Goal: Information Seeking & Learning: Learn about a topic

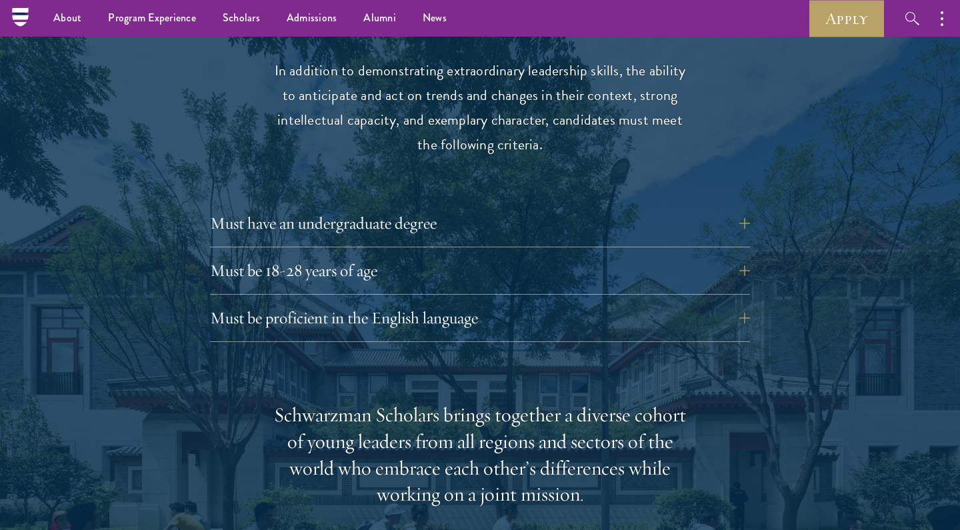
scroll to position [1770, 0]
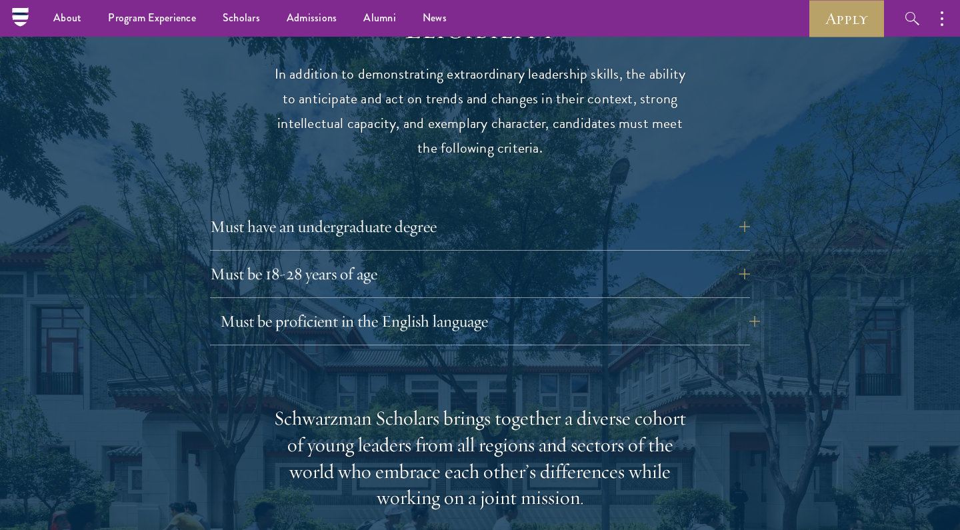
click at [382, 305] on button "Must be proficient in the English language" at bounding box center [490, 321] width 540 height 32
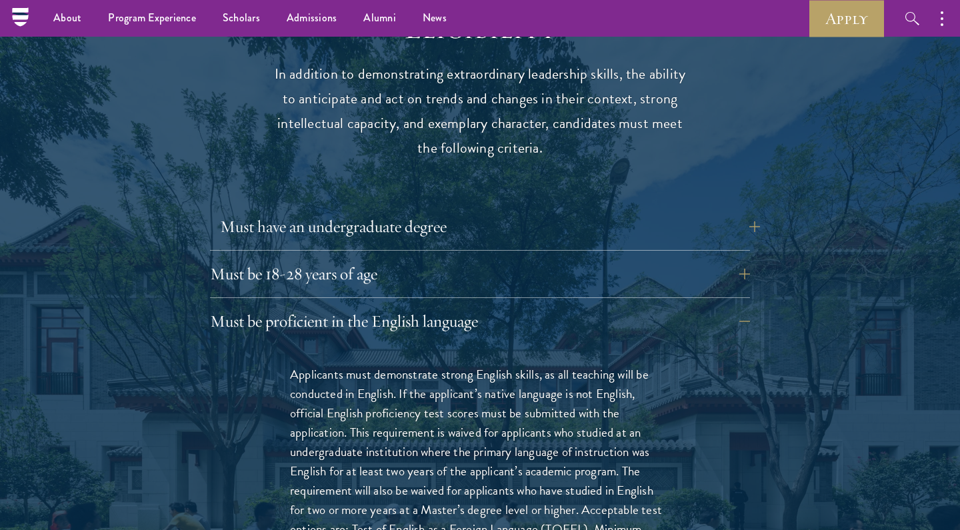
click at [433, 211] on button "Must have an undergraduate degree" at bounding box center [490, 227] width 540 height 32
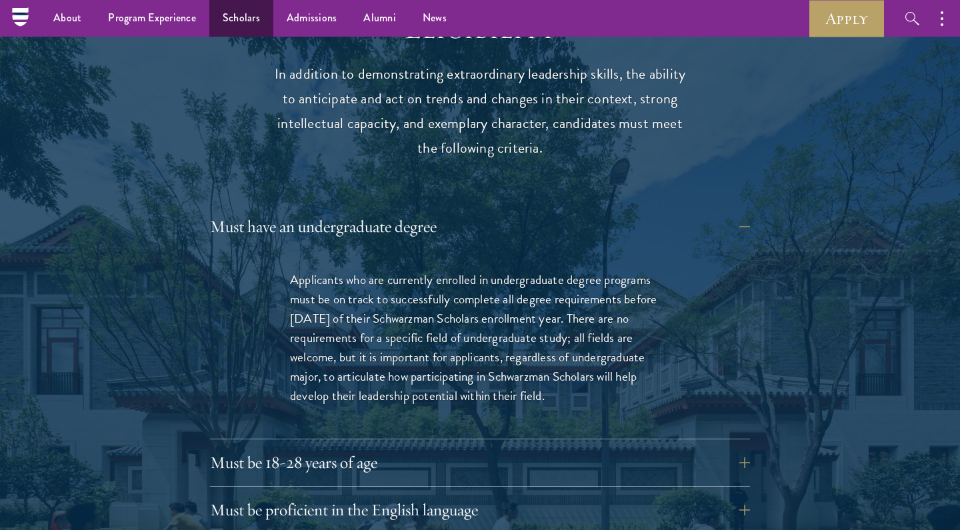
click at [231, 21] on link "Scholars" at bounding box center [241, 18] width 64 height 37
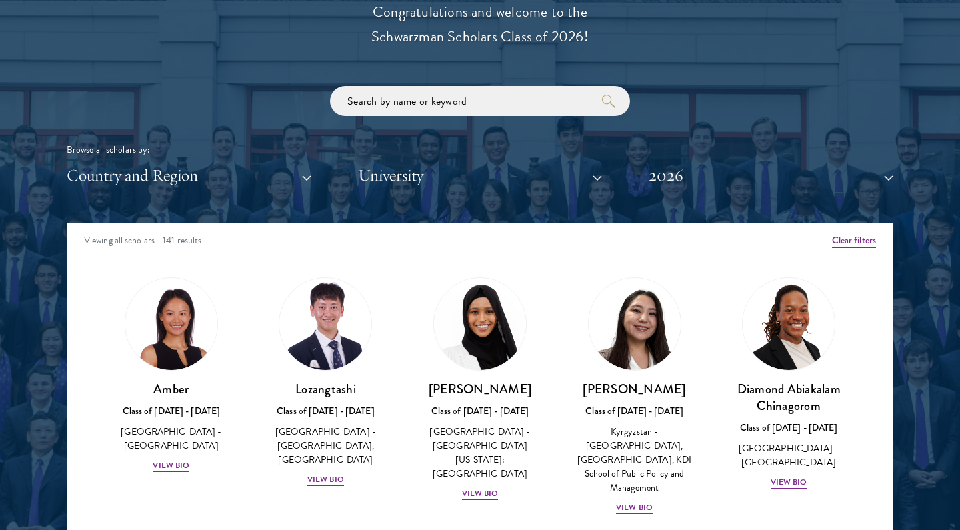
scroll to position [1554, 0]
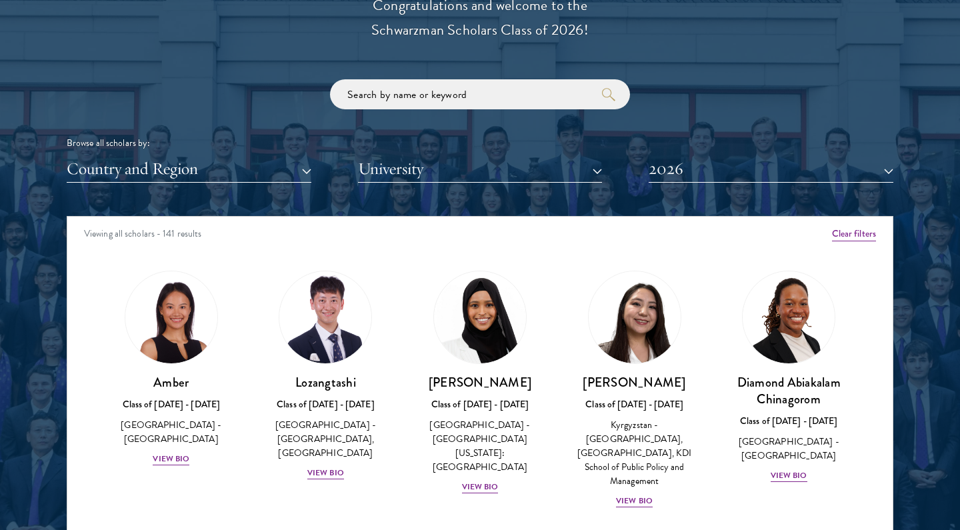
click at [294, 169] on button "Country and Region" at bounding box center [189, 168] width 245 height 27
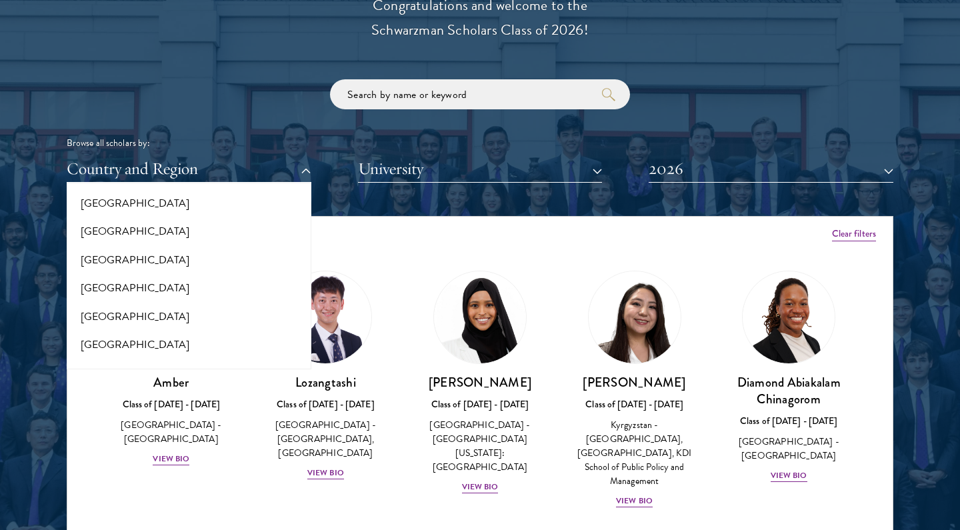
scroll to position [141, 0]
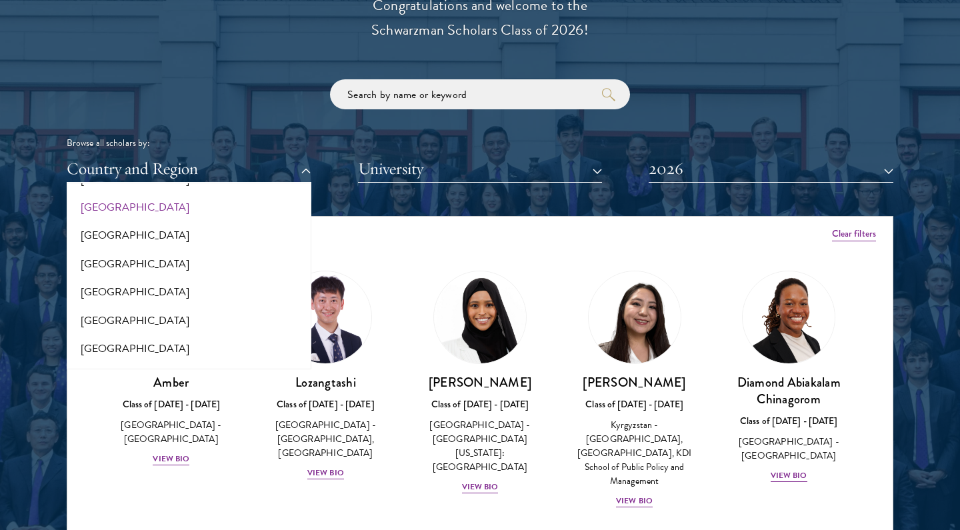
click at [218, 211] on button "[GEOGRAPHIC_DATA]" at bounding box center [189, 207] width 237 height 28
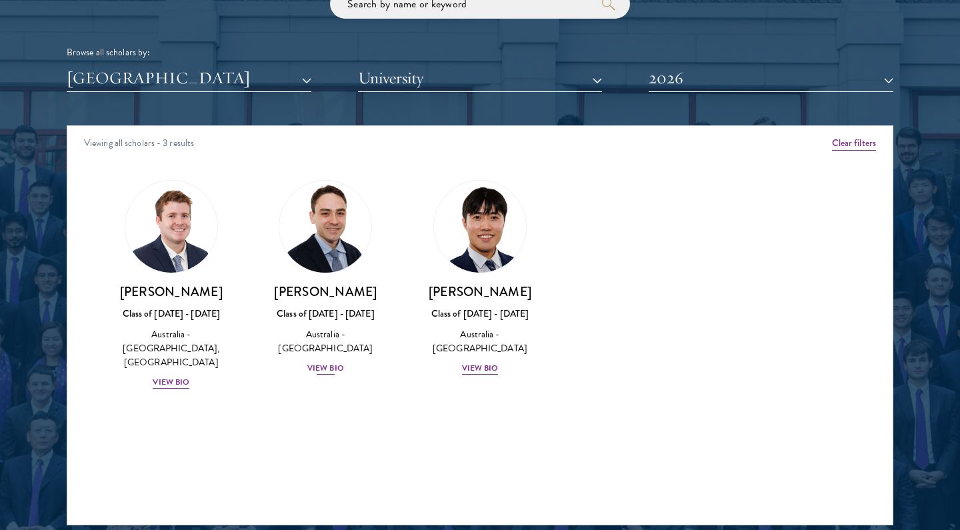
scroll to position [1650, 0]
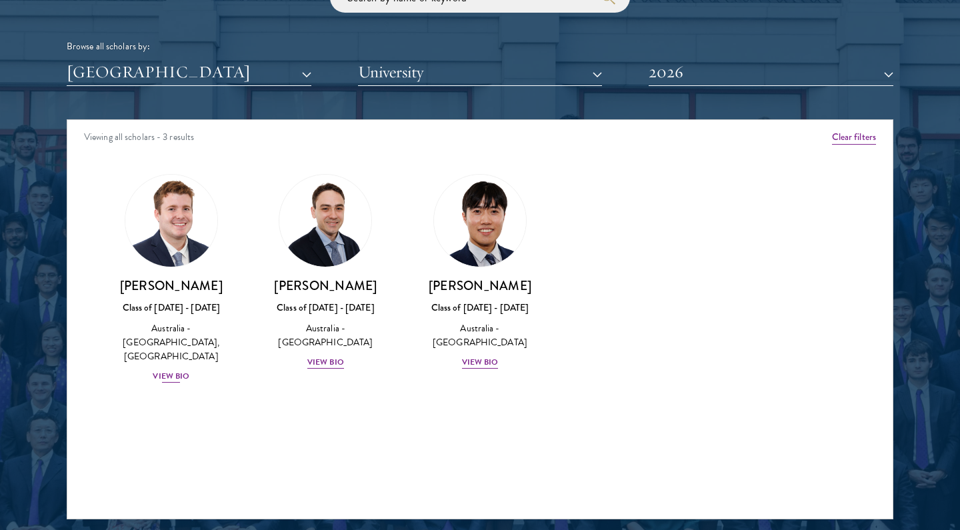
click at [175, 370] on div "View Bio" at bounding box center [171, 376] width 37 height 13
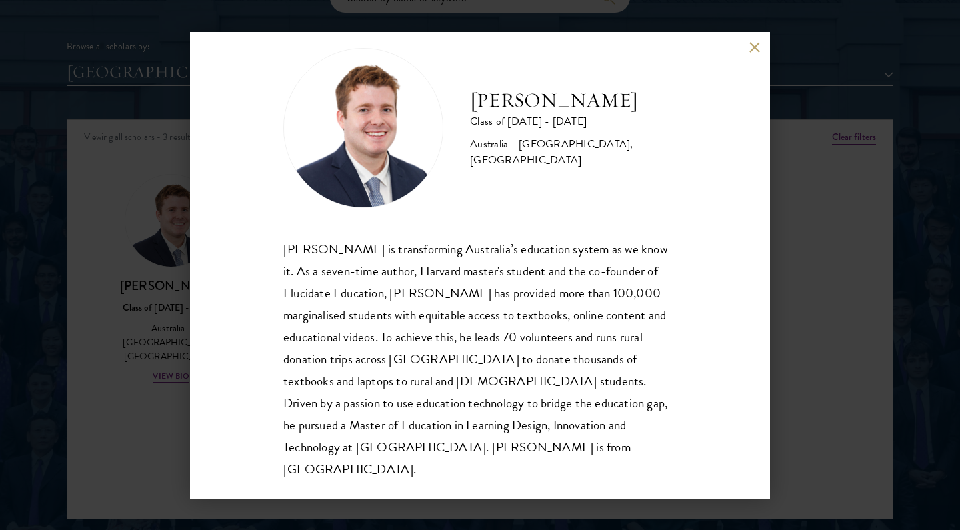
scroll to position [23, 0]
click at [486, 300] on div "[PERSON_NAME] is transforming Australia’s education system as we know it. As a …" at bounding box center [479, 360] width 393 height 243
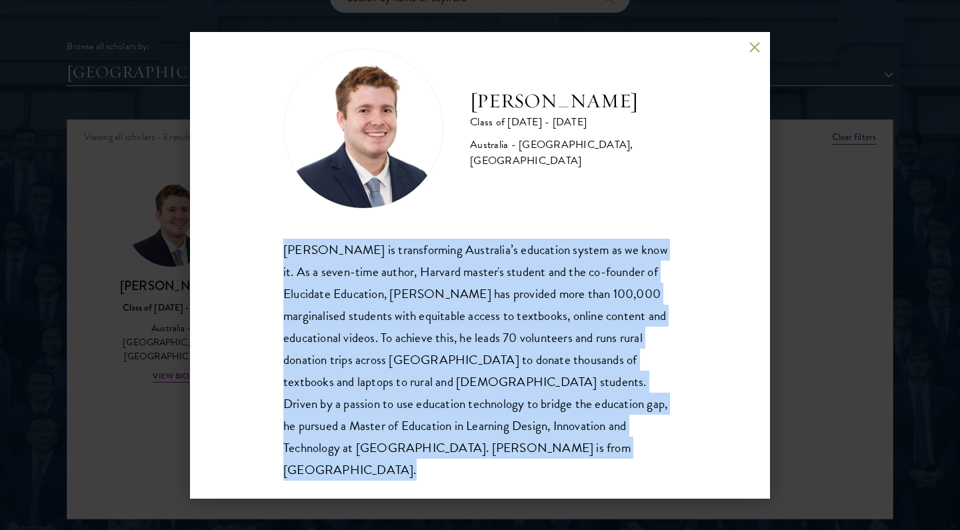
scroll to position [1668, 0]
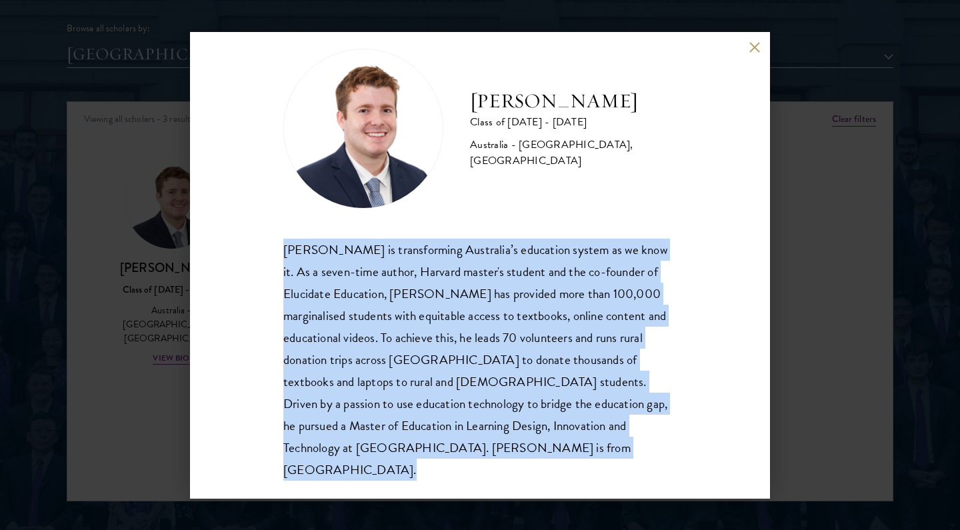
click at [466, 429] on div "[PERSON_NAME] is transforming Australia’s education system as we know it. As a …" at bounding box center [479, 360] width 393 height 243
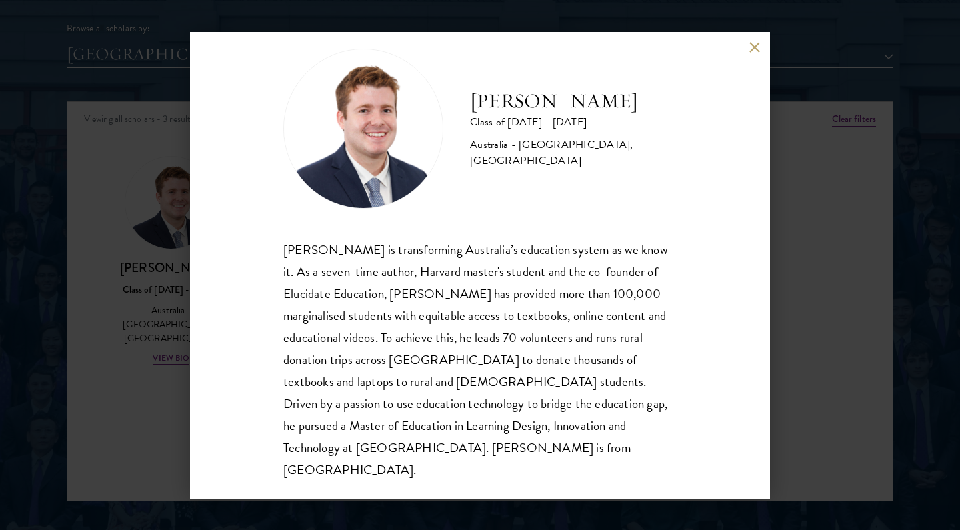
click at [465, 447] on div "[PERSON_NAME] is transforming Australia’s education system as we know it. As a …" at bounding box center [479, 360] width 393 height 243
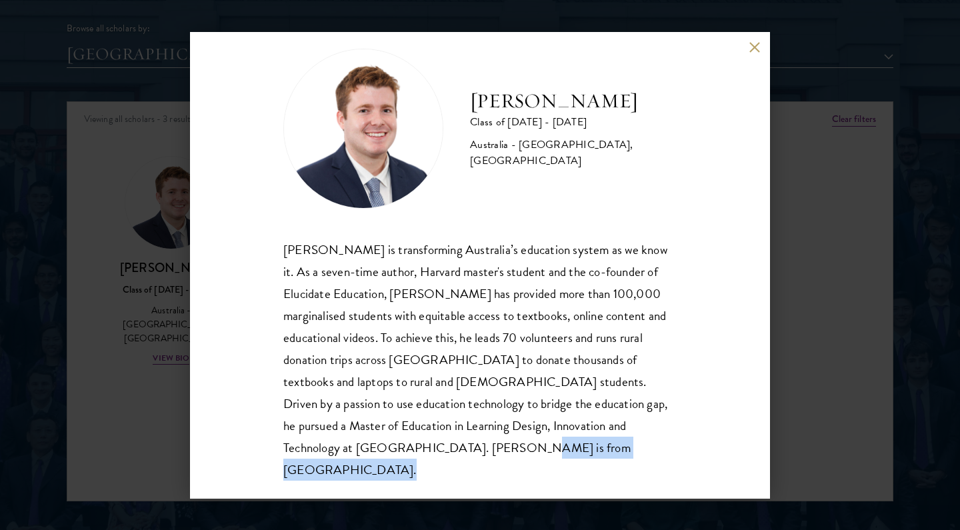
click at [465, 447] on div "[PERSON_NAME] is transforming Australia’s education system as we know it. As a …" at bounding box center [479, 360] width 393 height 243
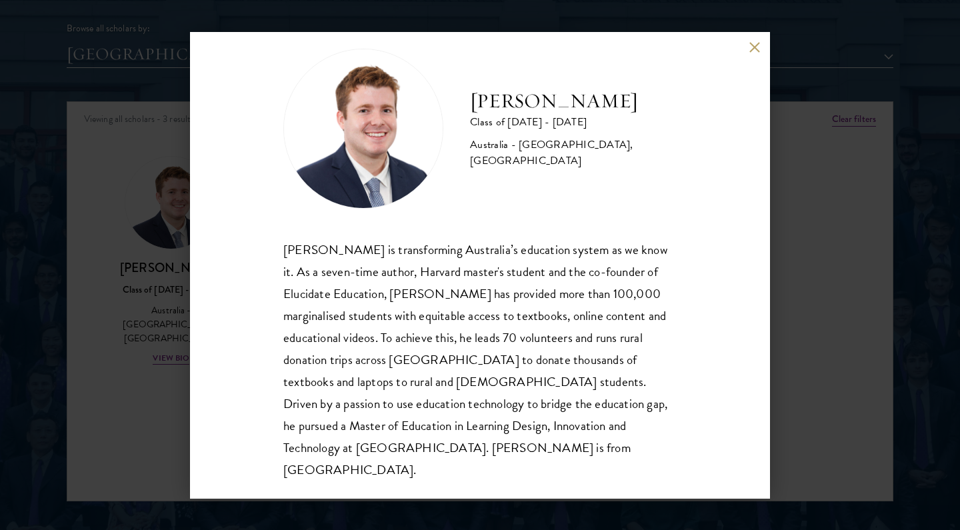
click at [465, 447] on div "[PERSON_NAME] is transforming Australia’s education system as we know it. As a …" at bounding box center [479, 360] width 393 height 243
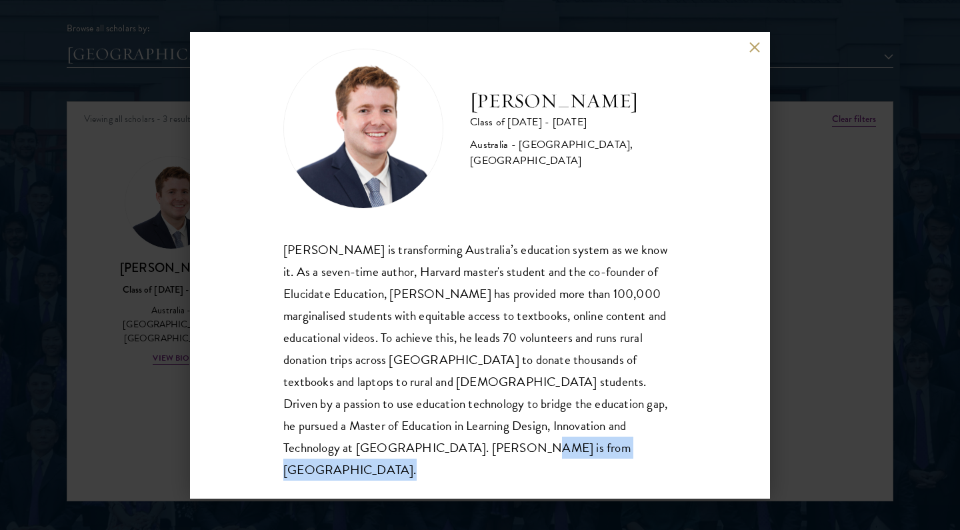
click at [465, 447] on div "[PERSON_NAME] is transforming Australia’s education system as we know it. As a …" at bounding box center [479, 360] width 393 height 243
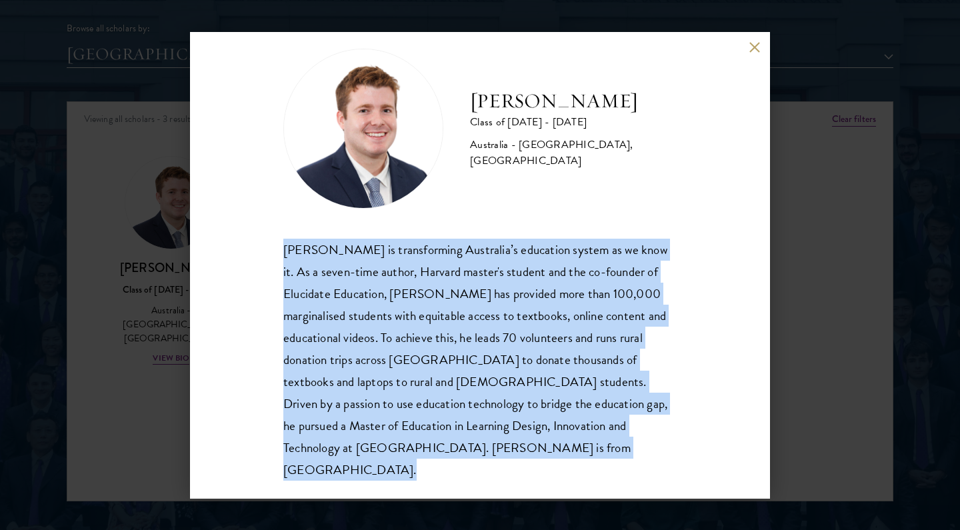
click at [481, 447] on div "[PERSON_NAME] is transforming Australia’s education system as we know it. As a …" at bounding box center [479, 360] width 393 height 243
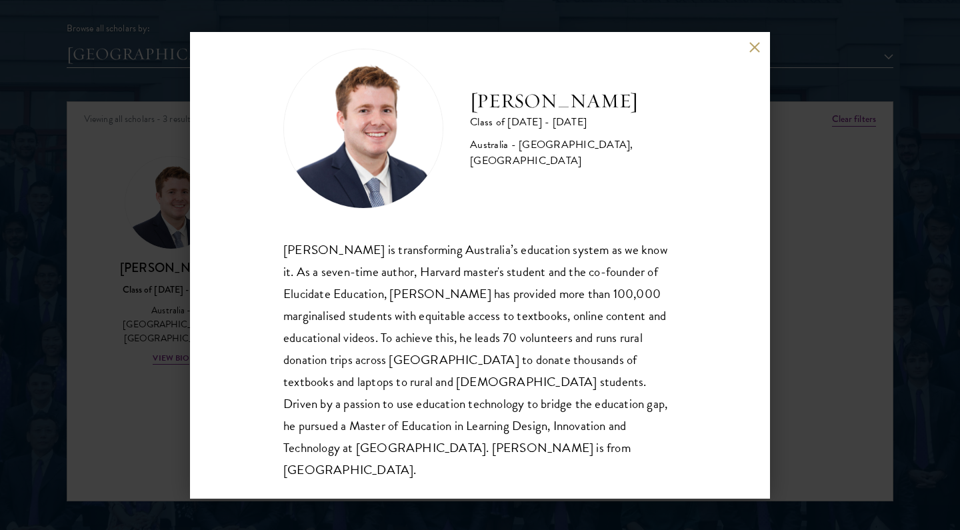
click at [481, 447] on div "[PERSON_NAME] is transforming Australia’s education system as we know it. As a …" at bounding box center [479, 360] width 393 height 243
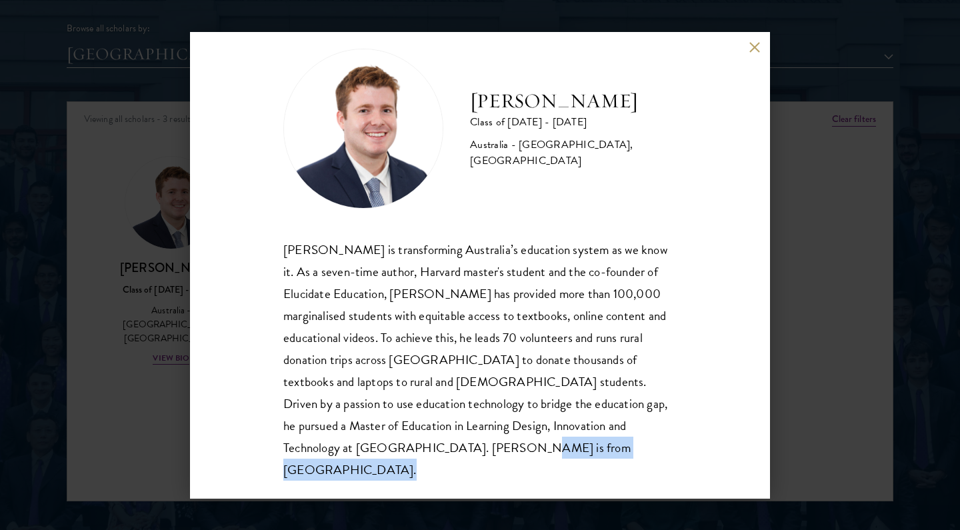
click at [338, 393] on div "[PERSON_NAME] is transforming Australia’s education system as we know it. As a …" at bounding box center [479, 360] width 393 height 243
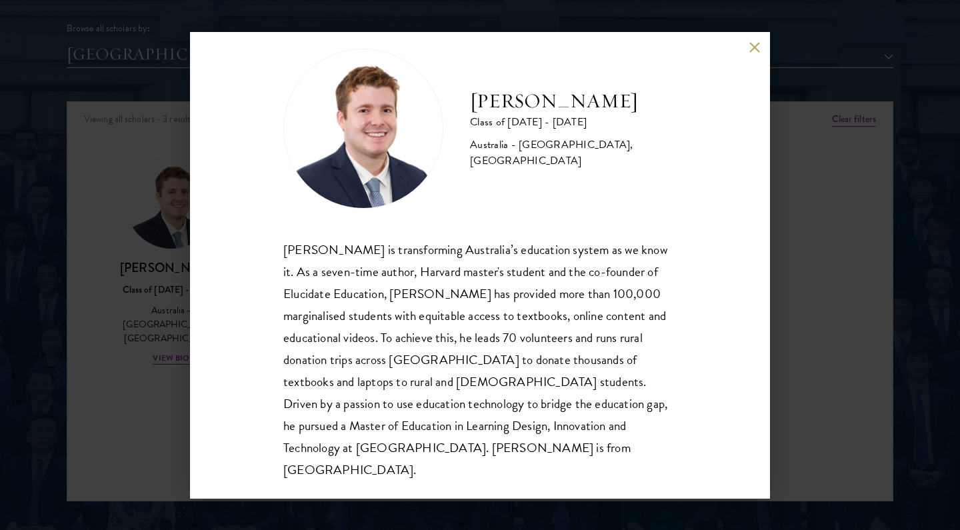
click at [338, 393] on div "[PERSON_NAME] is transforming Australia’s education system as we know it. As a …" at bounding box center [479, 360] width 393 height 243
click at [309, 431] on div "[PERSON_NAME] is transforming Australia’s education system as we know it. As a …" at bounding box center [479, 360] width 393 height 243
click at [145, 426] on div "[PERSON_NAME] Class of [DATE] - [DATE] [GEOGRAPHIC_DATA] - [GEOGRAPHIC_DATA], […" at bounding box center [480, 265] width 960 height 530
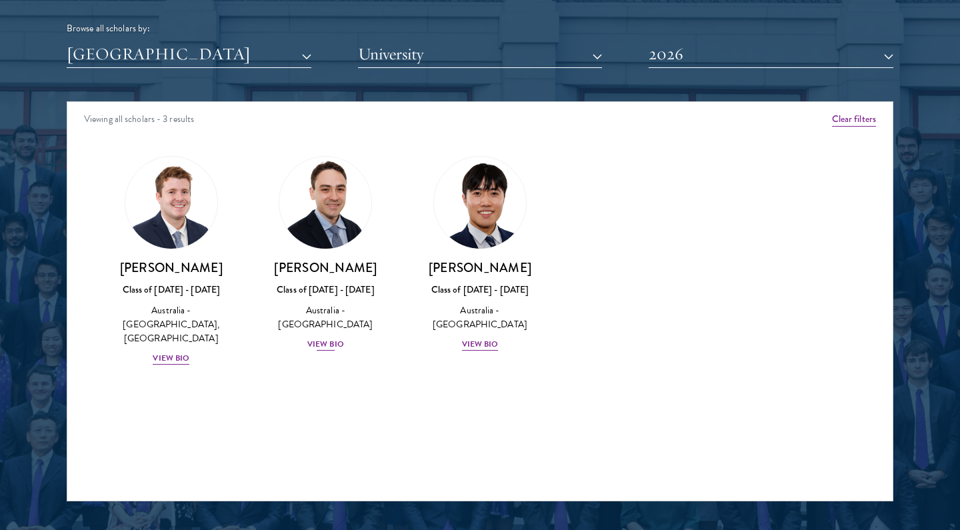
click at [330, 338] on div "View Bio" at bounding box center [325, 344] width 37 height 13
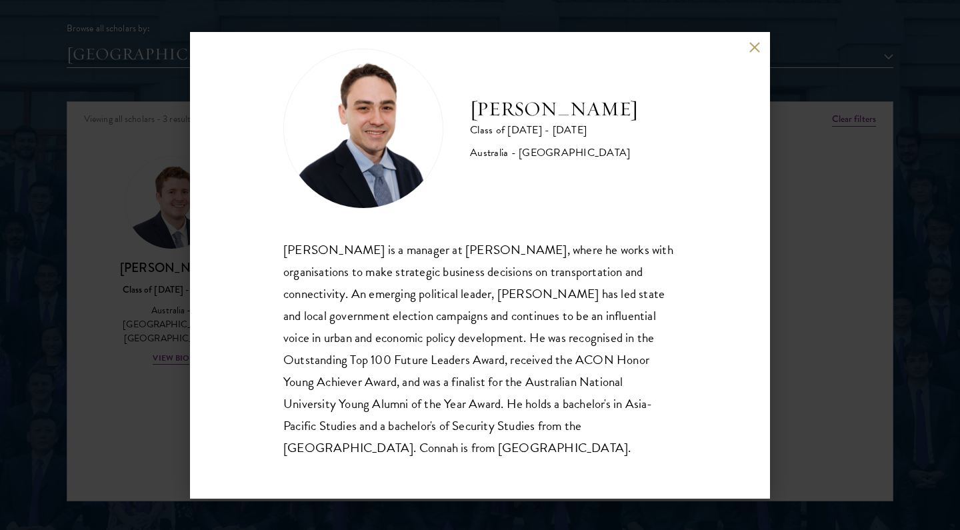
scroll to position [23, 0]
click at [543, 437] on div "[PERSON_NAME] is a manager at [PERSON_NAME], where he works with organisations …" at bounding box center [479, 349] width 393 height 220
click at [139, 377] on div "[PERSON_NAME] Class of [DATE] - [DATE] [GEOGRAPHIC_DATA] - [GEOGRAPHIC_DATA] [P…" at bounding box center [480, 265] width 960 height 530
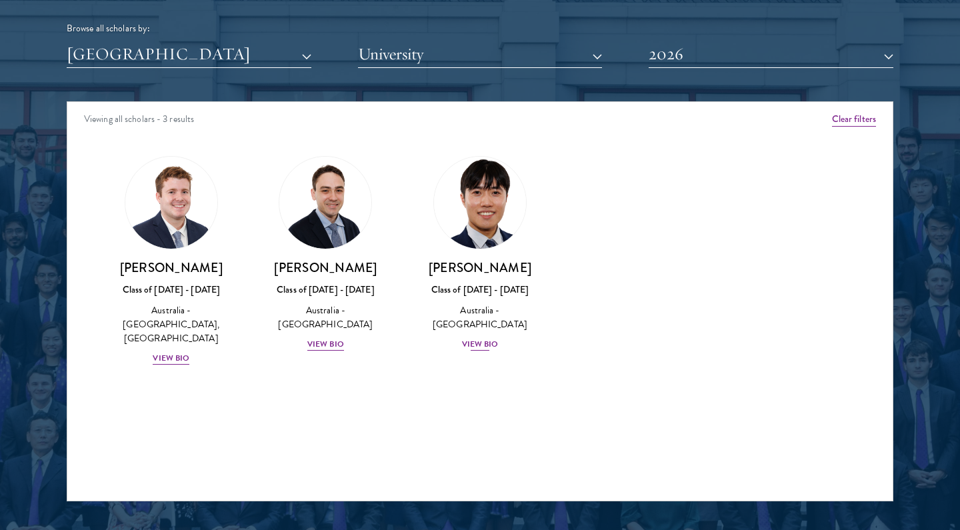
click at [497, 311] on div "Australia - [GEOGRAPHIC_DATA]" at bounding box center [480, 317] width 128 height 28
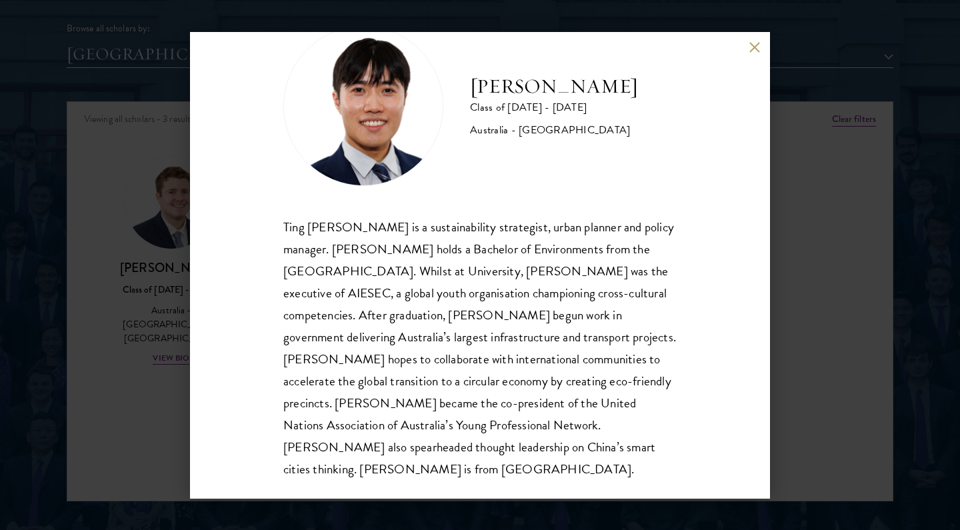
scroll to position [45, 0]
click at [509, 455] on div "Ting [PERSON_NAME] is a sustainability strategist, urban planner and policy man…" at bounding box center [479, 349] width 393 height 265
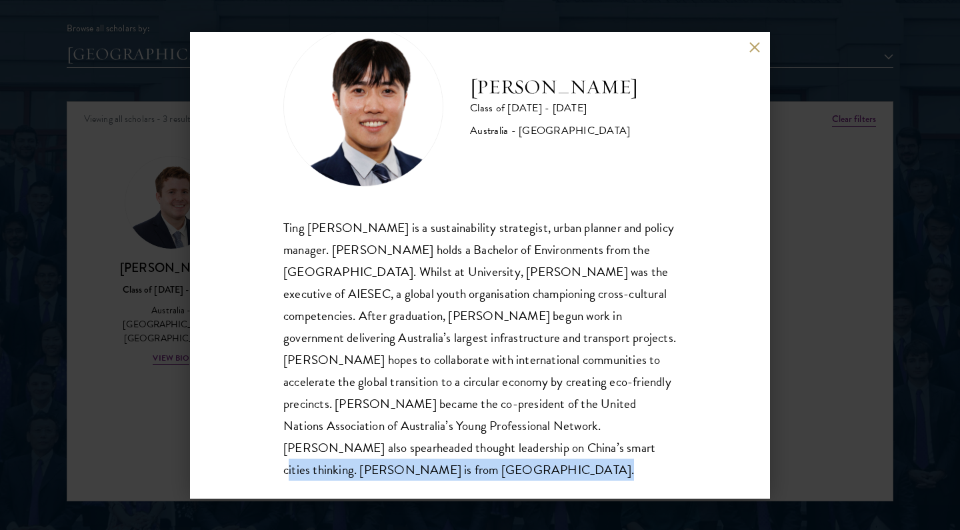
click at [529, 447] on div "Ting [PERSON_NAME] is a sustainability strategist, urban planner and policy man…" at bounding box center [479, 349] width 393 height 265
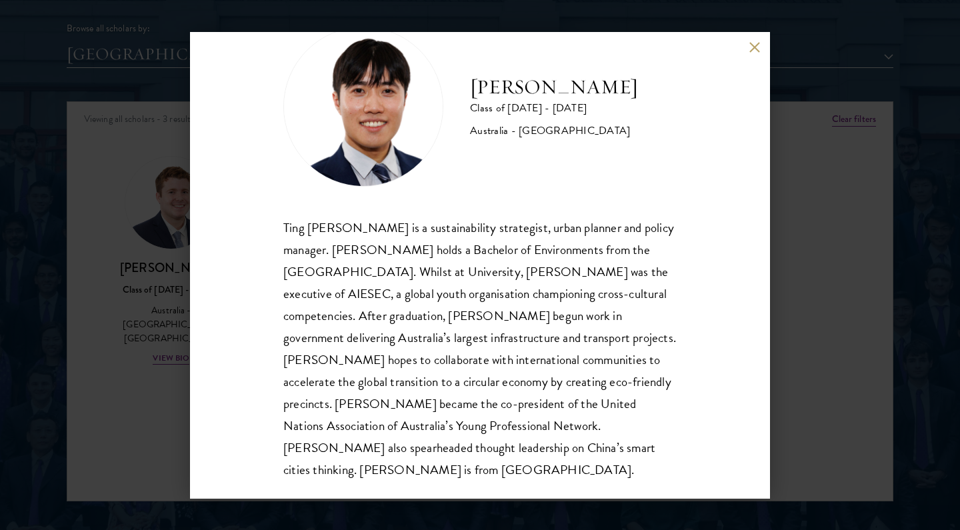
click at [529, 447] on div "Ting [PERSON_NAME] is a sustainability strategist, urban planner and policy man…" at bounding box center [479, 349] width 393 height 265
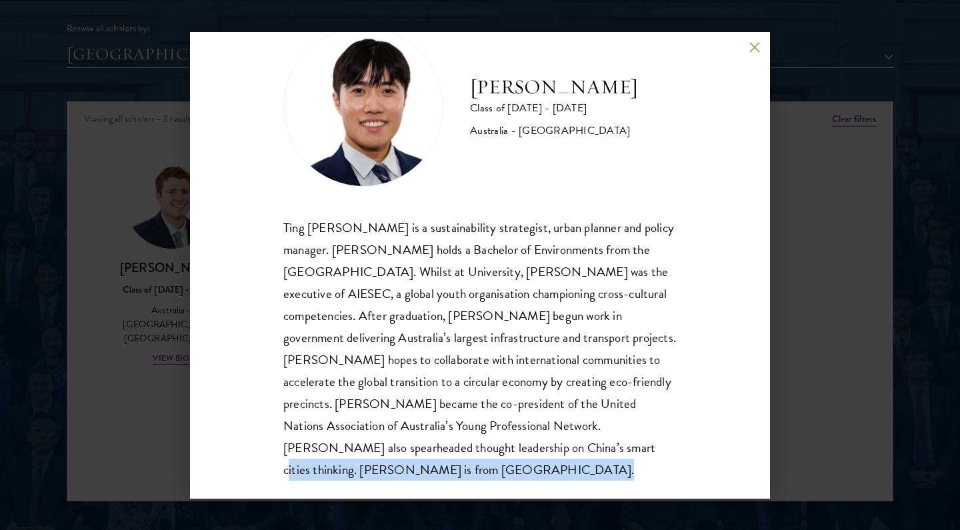
click at [835, 335] on div "[PERSON_NAME] Class of [DATE] - [DATE] [GEOGRAPHIC_DATA] - [GEOGRAPHIC_DATA] Ti…" at bounding box center [480, 265] width 960 height 530
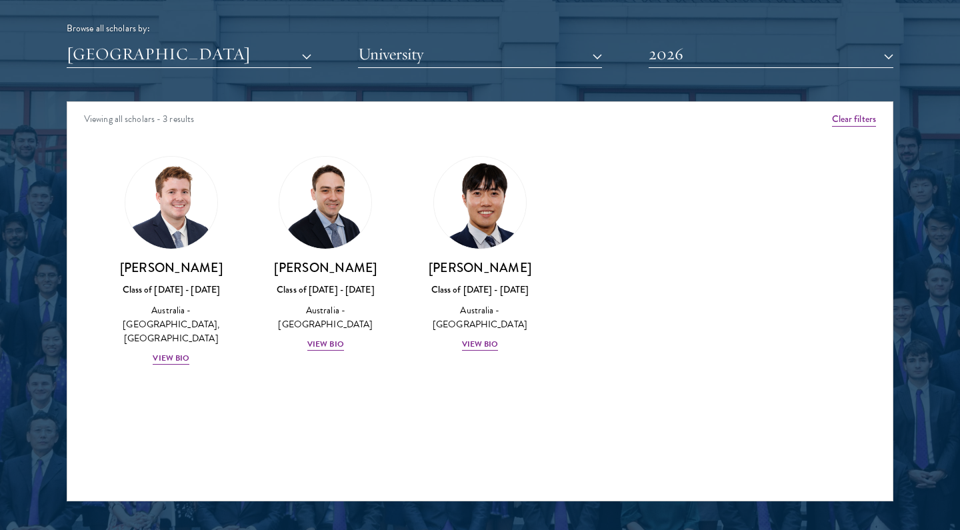
click at [261, 74] on div "Scholar Directory Congratulations and welcome to the Schwarzman Scholars Class …" at bounding box center [480, 162] width 826 height 678
click at [245, 61] on button "[GEOGRAPHIC_DATA]" at bounding box center [189, 54] width 245 height 27
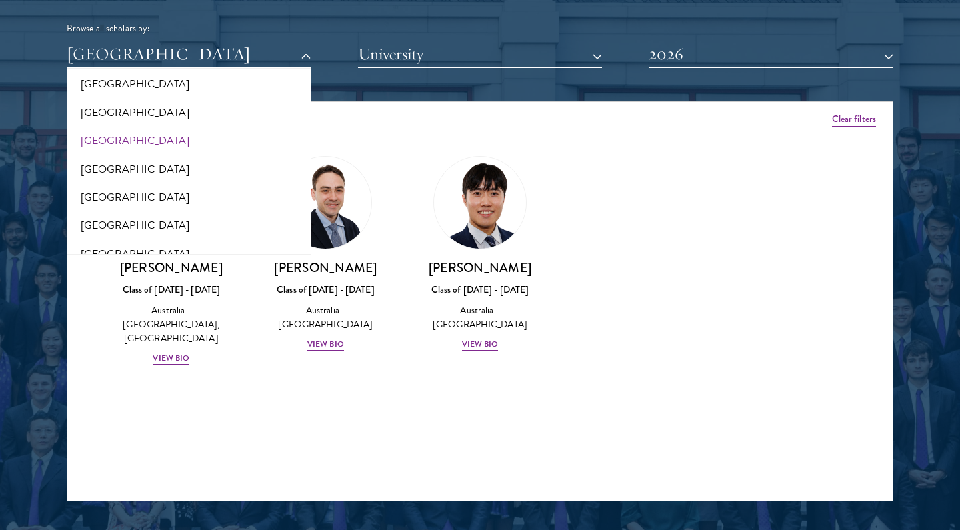
scroll to position [179, 0]
click at [226, 135] on button "[GEOGRAPHIC_DATA]" at bounding box center [189, 139] width 237 height 28
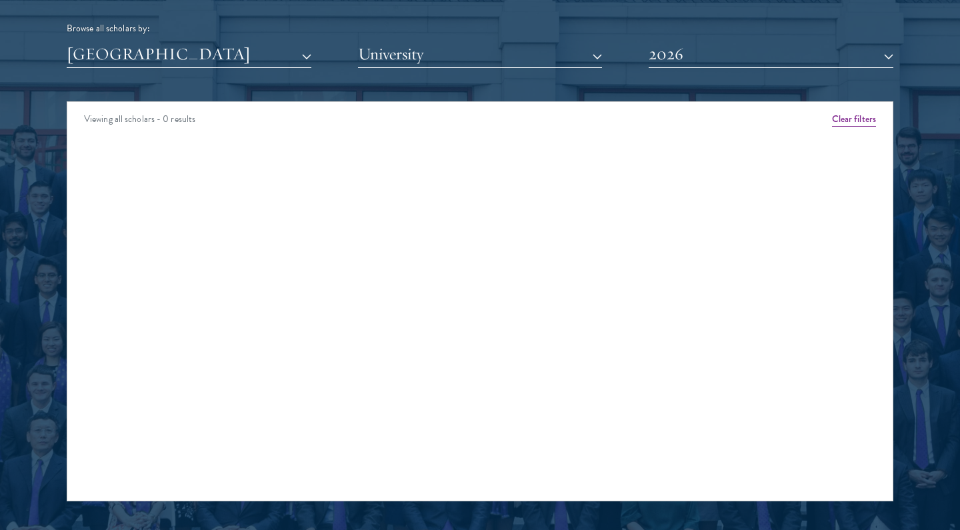
click at [251, 50] on button "[GEOGRAPHIC_DATA]" at bounding box center [189, 54] width 245 height 27
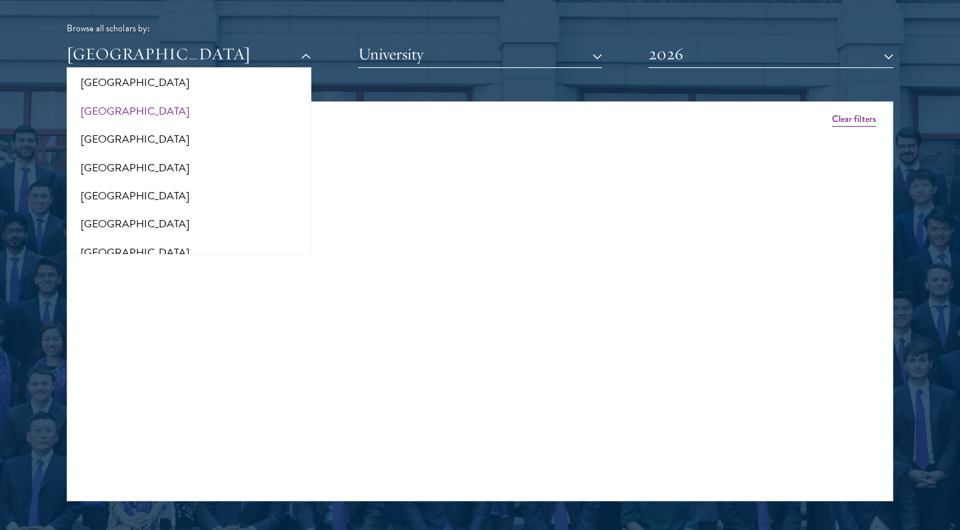
click at [237, 111] on button "[GEOGRAPHIC_DATA]" at bounding box center [189, 111] width 237 height 28
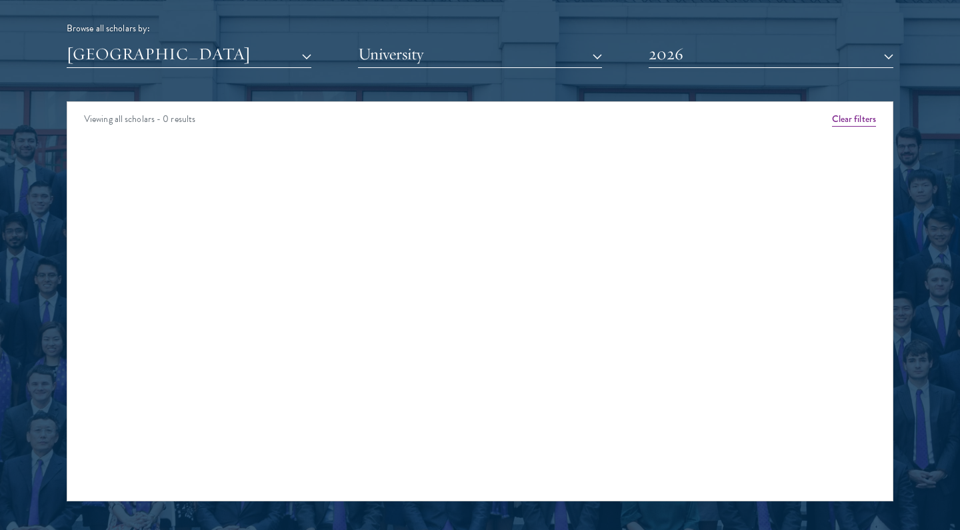
click at [251, 63] on button "[GEOGRAPHIC_DATA]" at bounding box center [189, 54] width 245 height 27
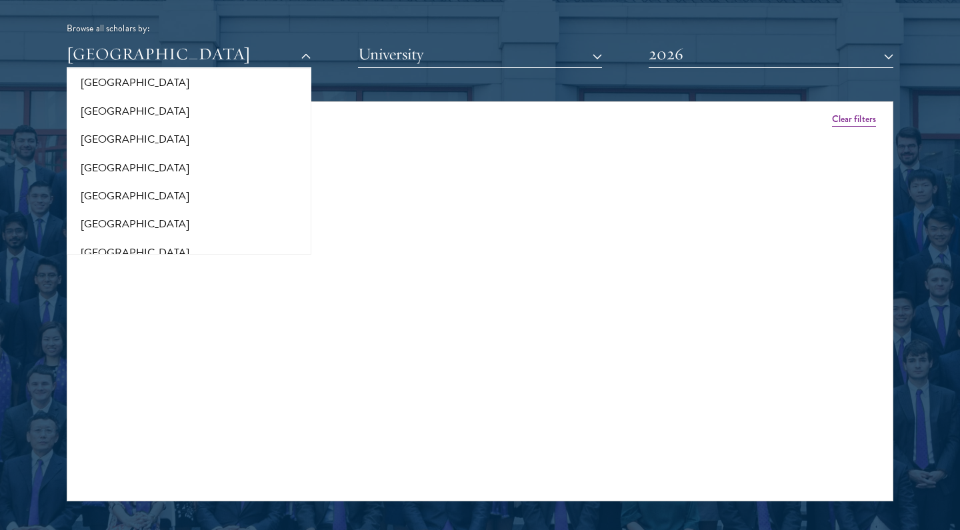
click at [769, 45] on button "2026" at bounding box center [771, 54] width 245 height 27
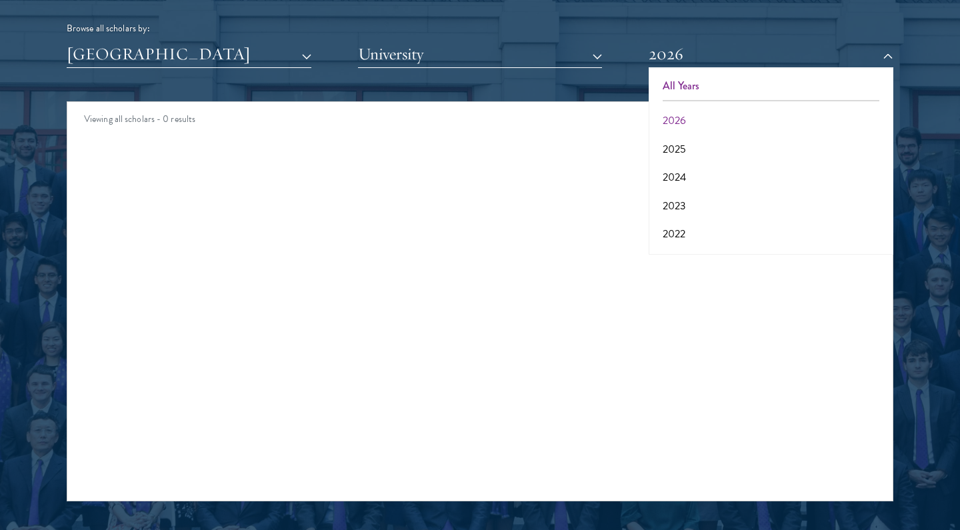
click at [734, 81] on button "All Years" at bounding box center [771, 86] width 237 height 28
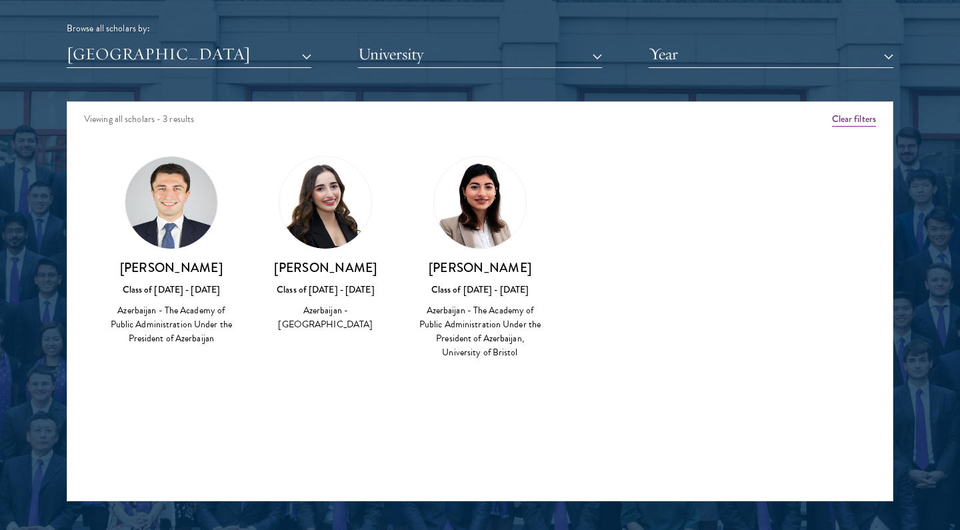
click at [233, 49] on button "[GEOGRAPHIC_DATA]" at bounding box center [189, 54] width 245 height 27
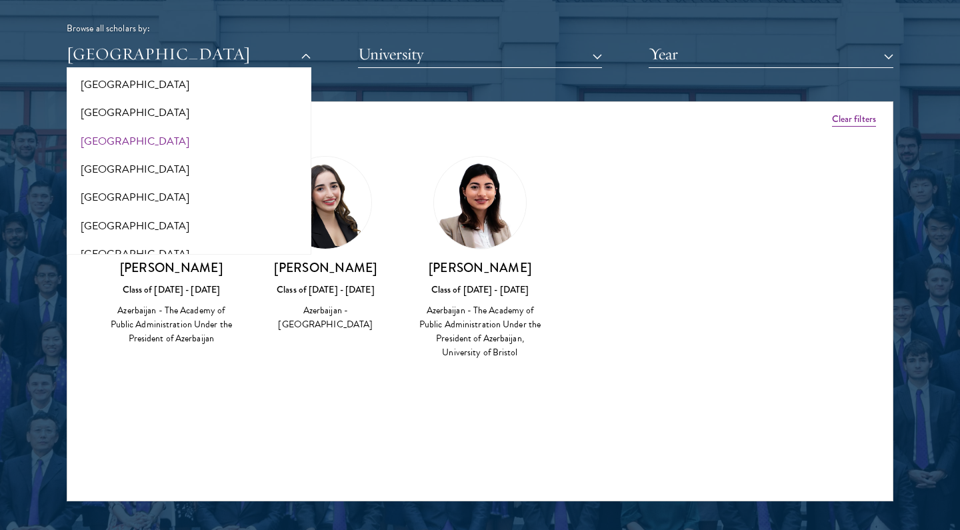
scroll to position [210, 0]
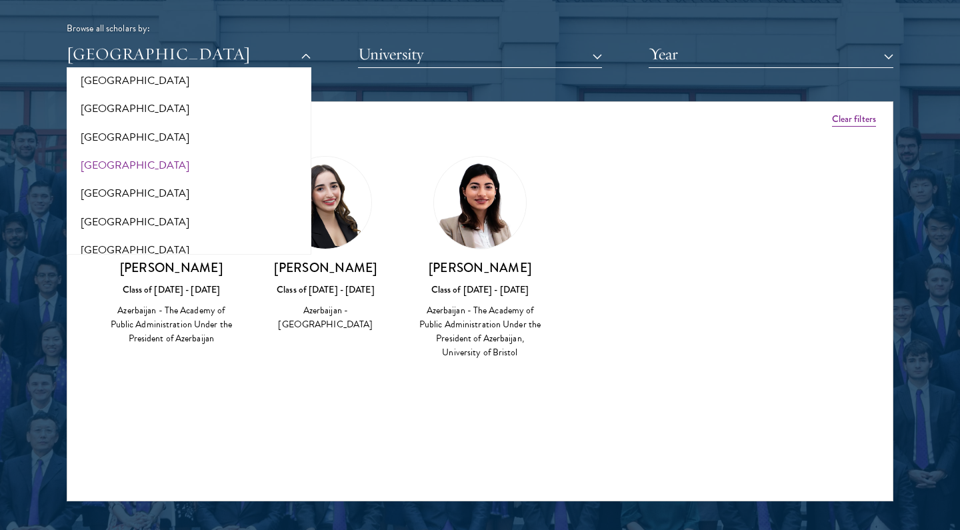
click at [197, 164] on button "[GEOGRAPHIC_DATA]" at bounding box center [189, 165] width 237 height 28
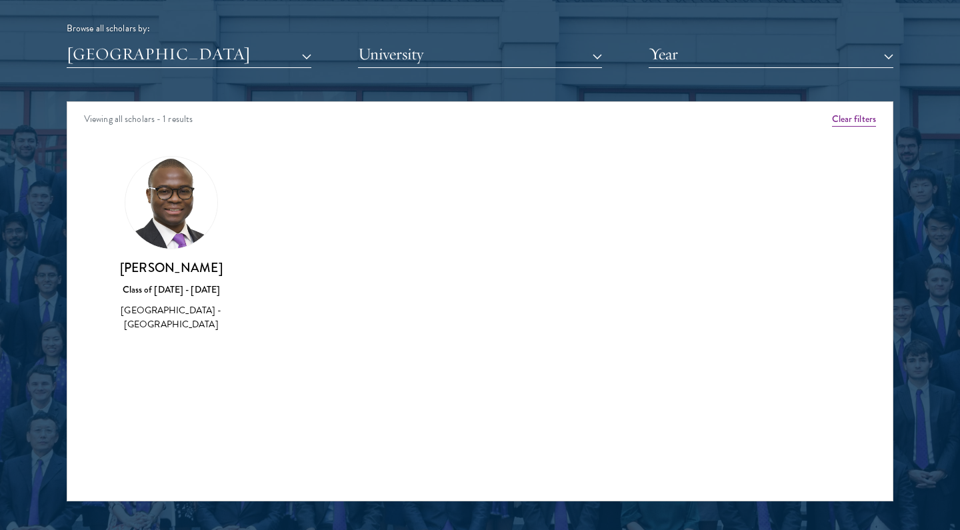
click at [175, 194] on img at bounding box center [171, 203] width 92 height 92
click at [223, 83] on div "Scholar Directory Congratulations and welcome to the Schwarzman Scholars Class …" at bounding box center [480, 162] width 826 height 678
click at [230, 59] on button "[GEOGRAPHIC_DATA]" at bounding box center [189, 54] width 245 height 27
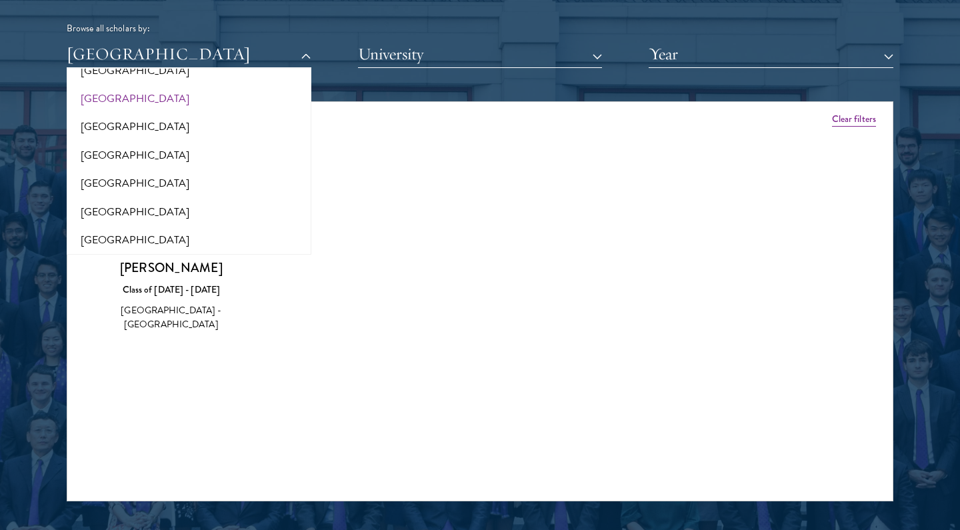
scroll to position [117, 0]
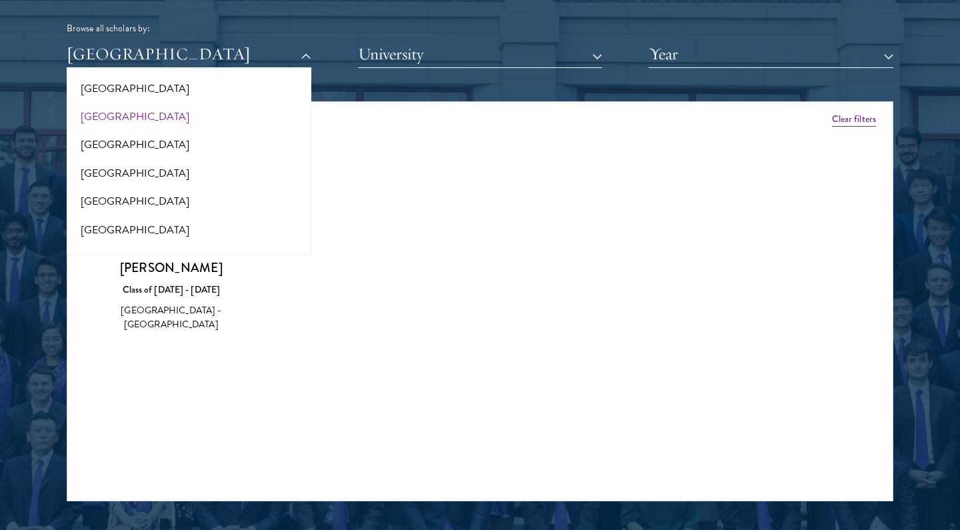
click at [215, 109] on button "[GEOGRAPHIC_DATA]" at bounding box center [189, 117] width 237 height 28
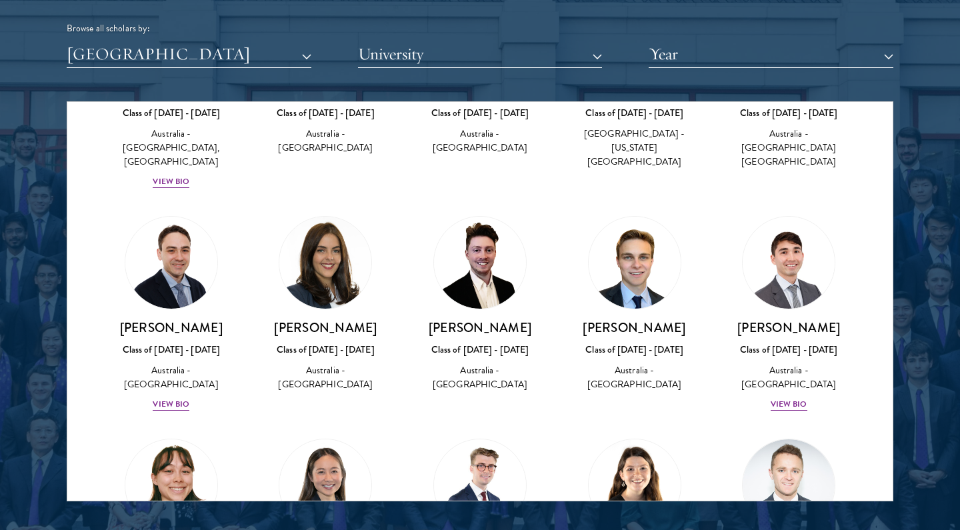
scroll to position [181, 0]
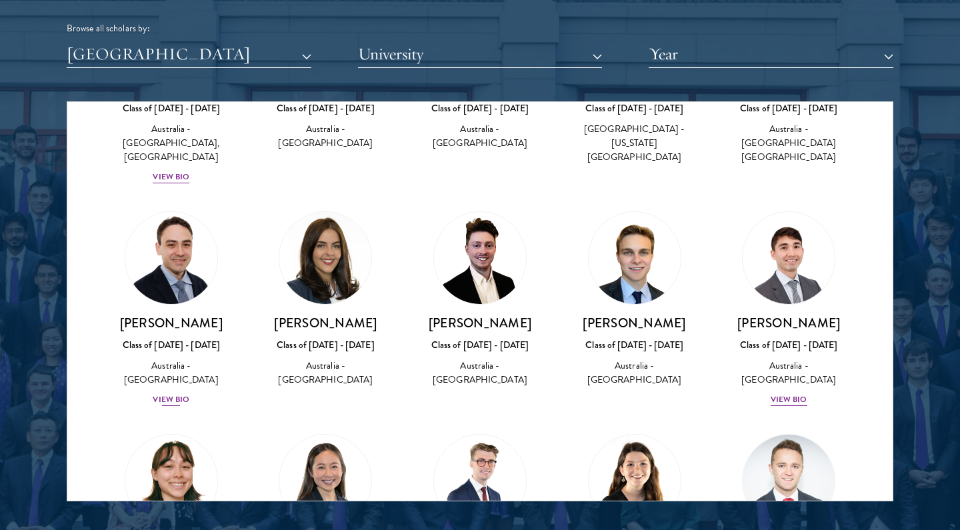
click at [183, 359] on div "Australia - [GEOGRAPHIC_DATA]" at bounding box center [171, 373] width 128 height 28
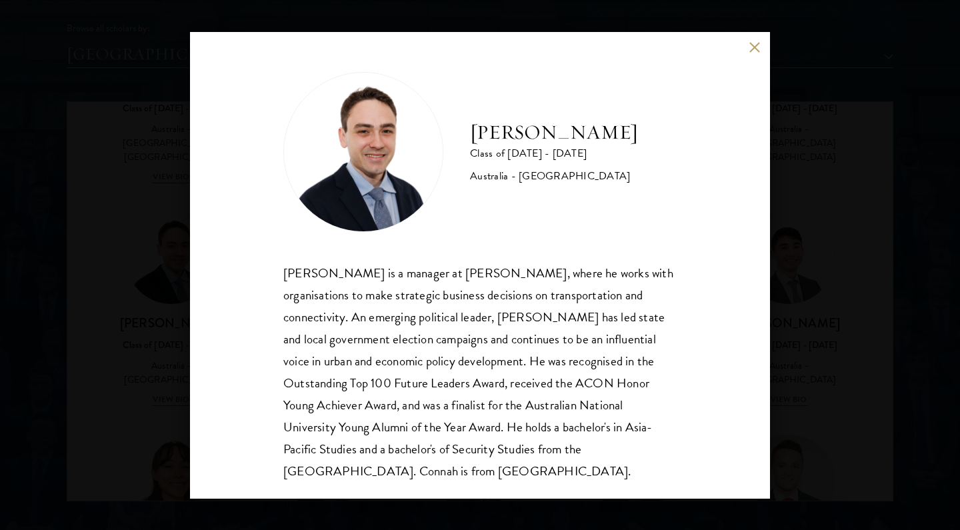
scroll to position [13, 0]
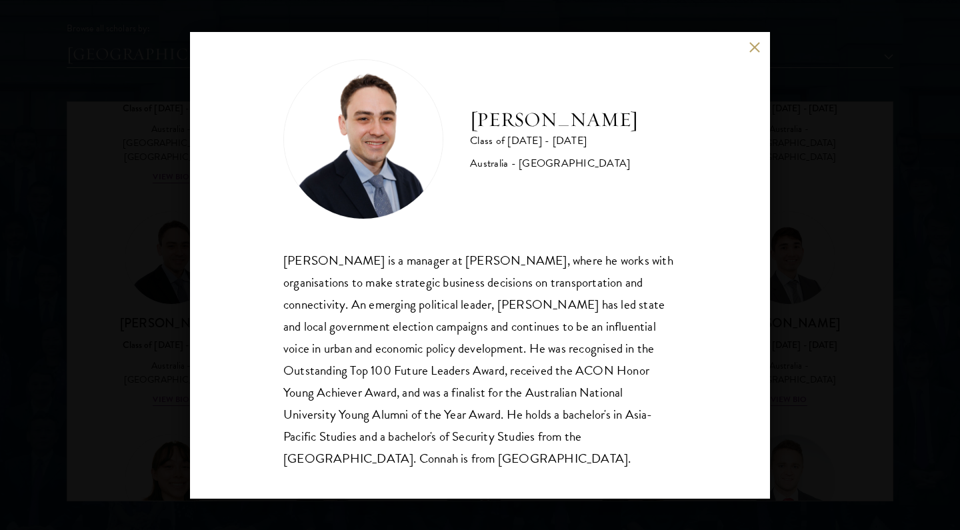
click at [111, 333] on div "[PERSON_NAME] Class of [DATE] - [DATE] [GEOGRAPHIC_DATA] - [GEOGRAPHIC_DATA] [P…" at bounding box center [480, 265] width 960 height 530
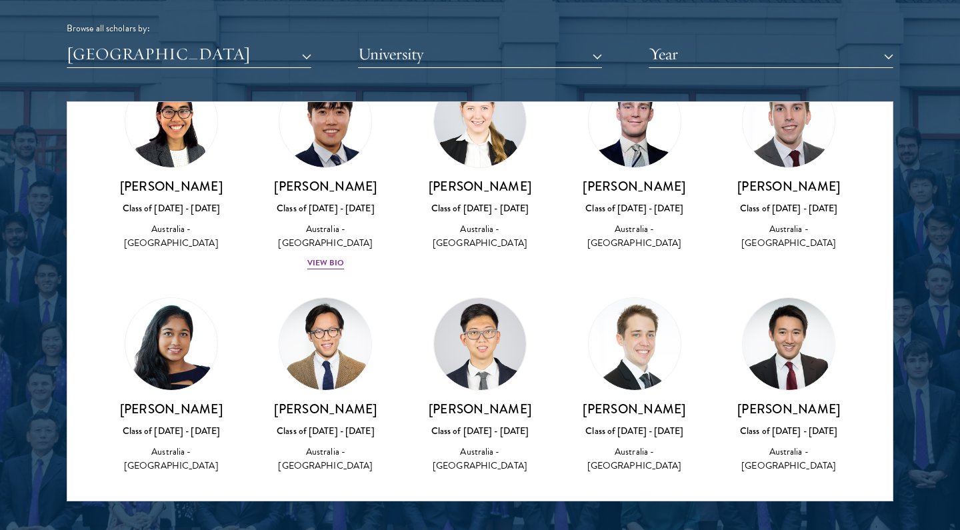
scroll to position [743, 0]
click at [260, 57] on button "[GEOGRAPHIC_DATA]" at bounding box center [189, 54] width 245 height 27
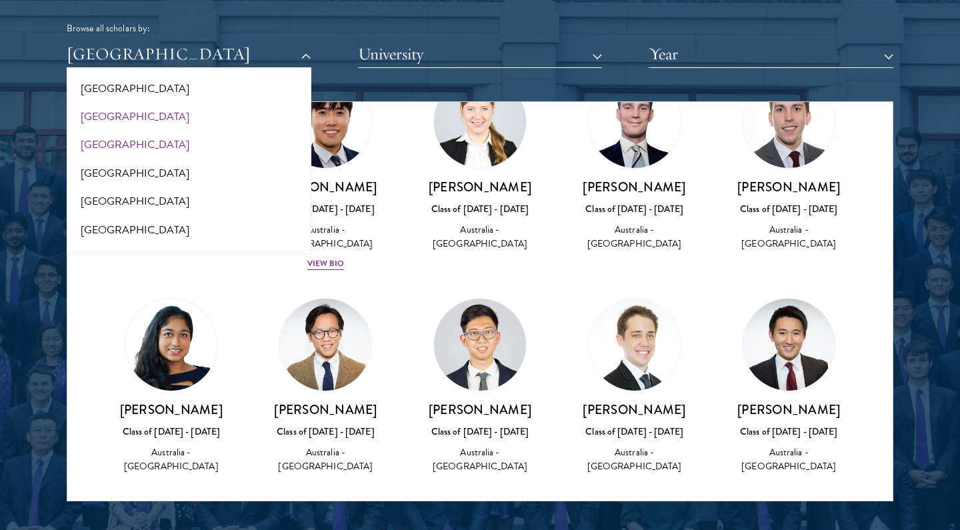
scroll to position [72, 0]
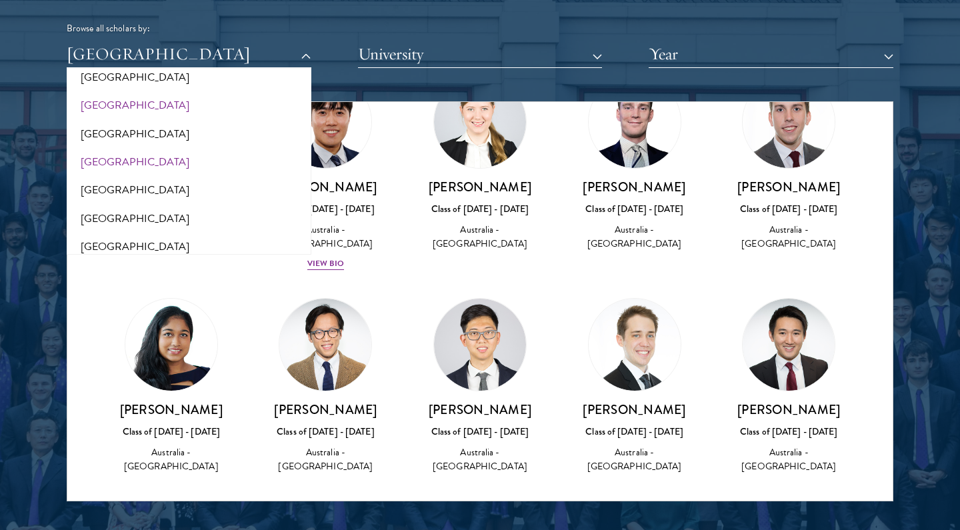
click at [223, 98] on button "[GEOGRAPHIC_DATA]" at bounding box center [189, 105] width 237 height 28
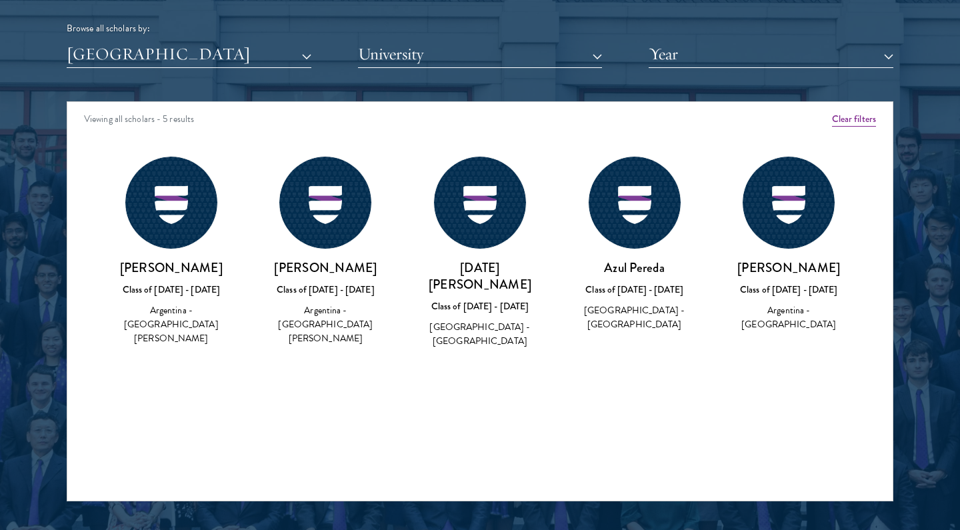
scroll to position [0, 0]
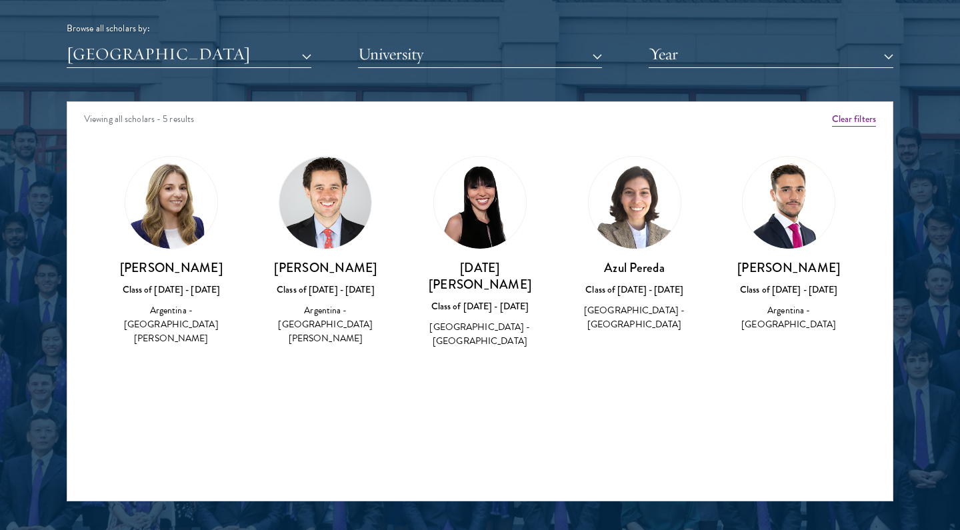
click at [231, 43] on button "[GEOGRAPHIC_DATA]" at bounding box center [189, 54] width 245 height 27
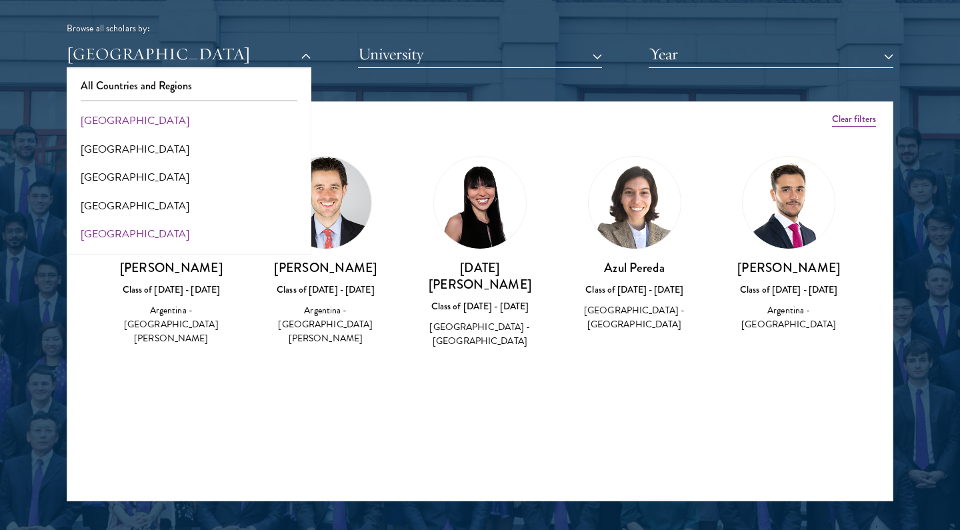
click at [201, 121] on button "[GEOGRAPHIC_DATA]" at bounding box center [189, 121] width 237 height 28
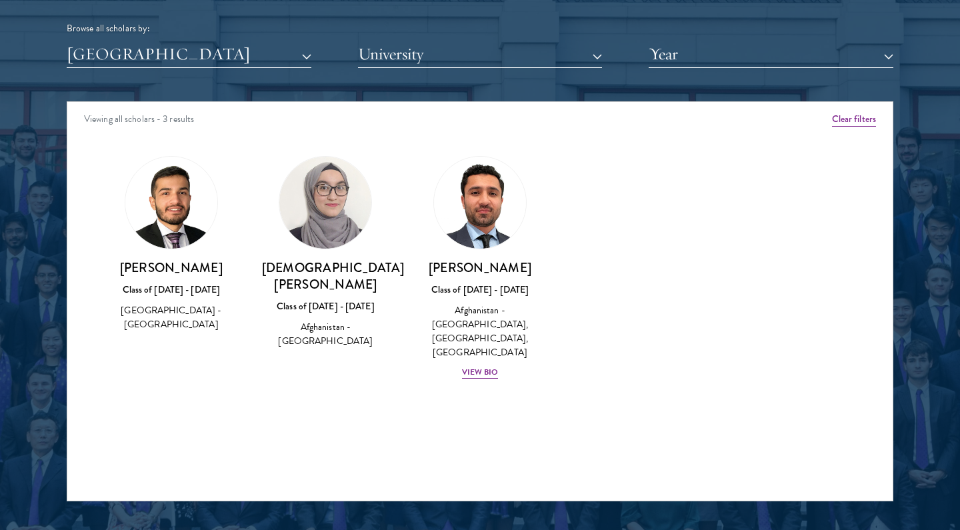
click at [219, 54] on button "[GEOGRAPHIC_DATA]" at bounding box center [189, 54] width 245 height 27
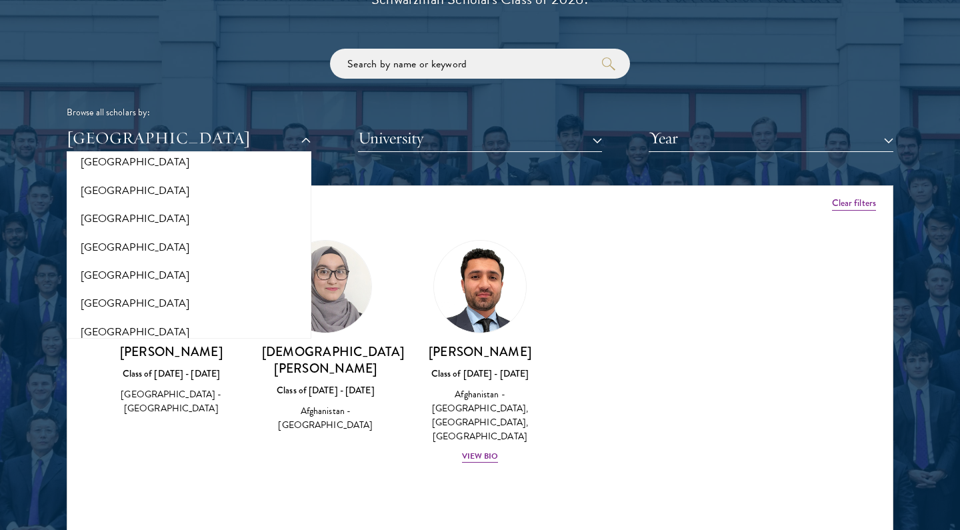
scroll to position [1585, 0]
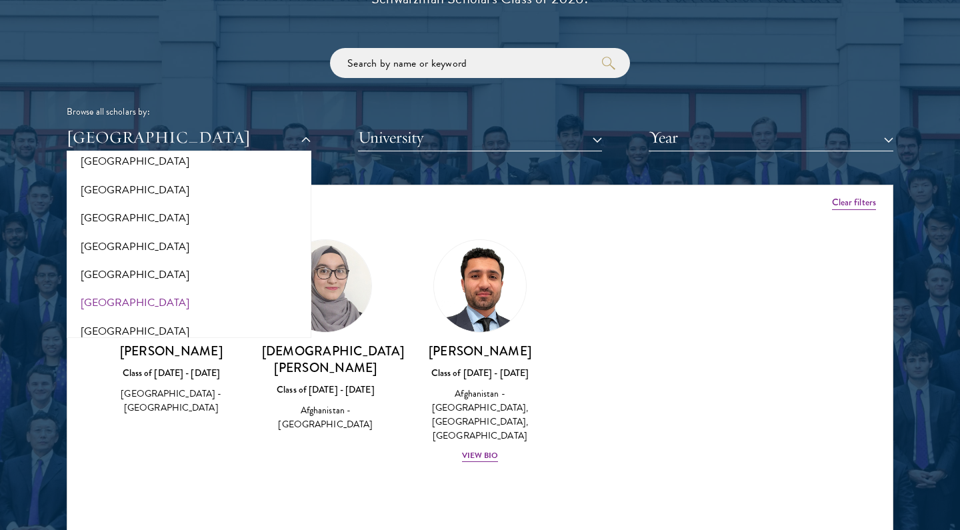
click at [142, 289] on button "[GEOGRAPHIC_DATA]" at bounding box center [189, 303] width 237 height 28
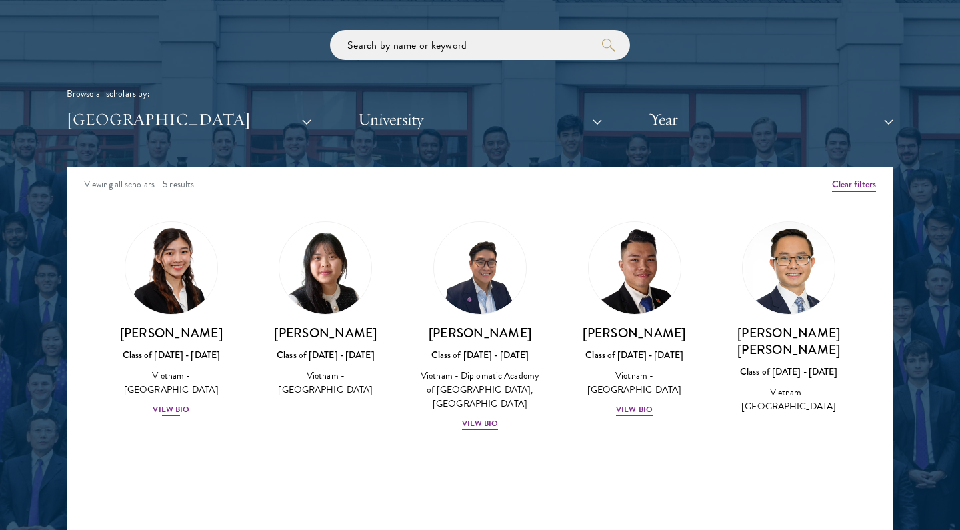
scroll to position [1604, 0]
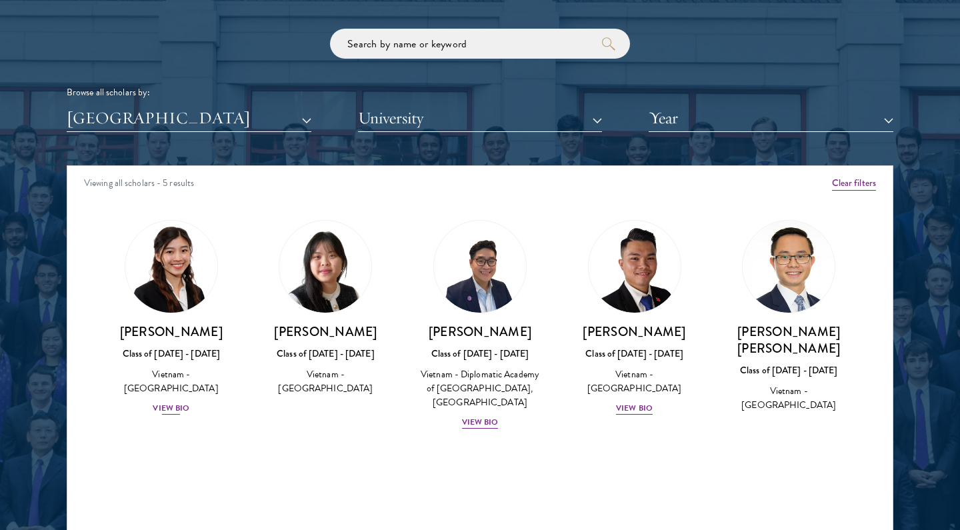
click at [157, 297] on img at bounding box center [171, 266] width 101 height 101
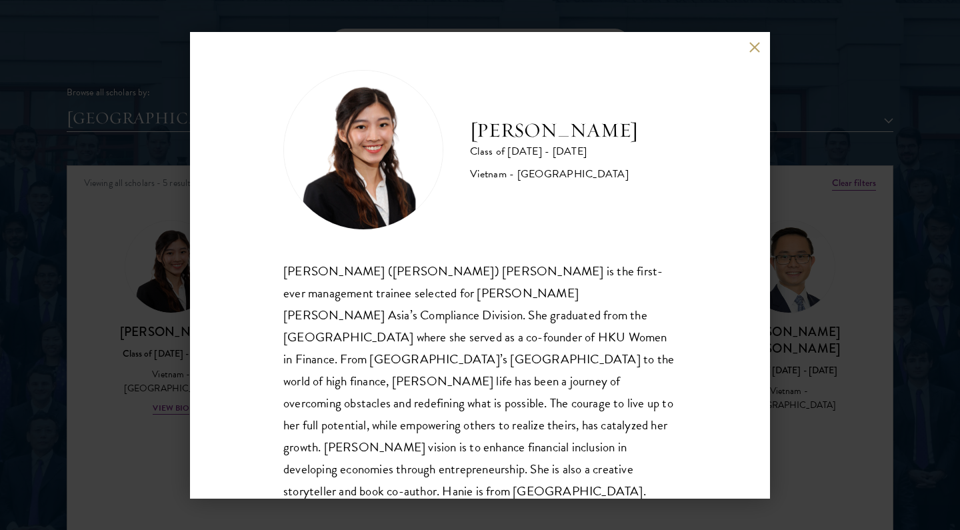
scroll to position [1, 0]
click at [143, 400] on div "[PERSON_NAME] Class of [DATE] - [DATE] [GEOGRAPHIC_DATA] - [GEOGRAPHIC_DATA] [P…" at bounding box center [480, 265] width 960 height 530
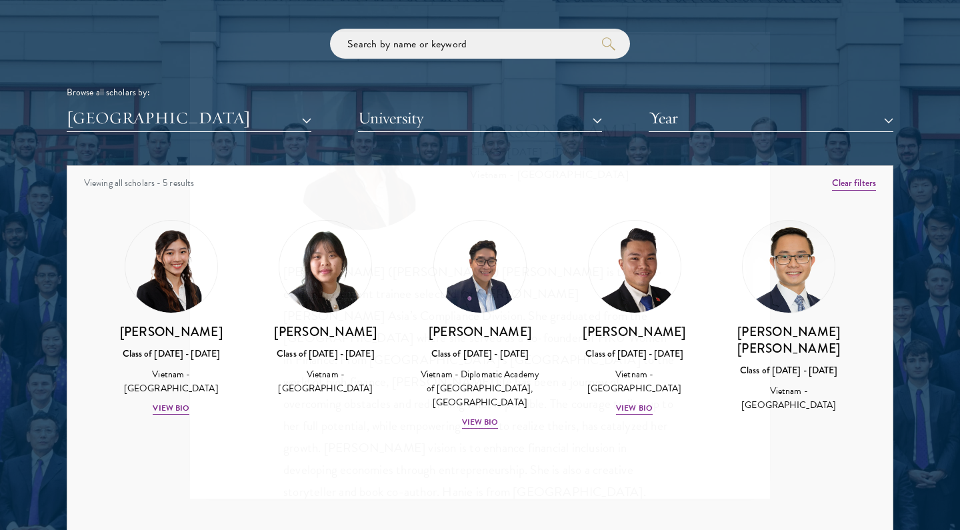
click at [143, 400] on div "[PERSON_NAME] Class of [DATE] - [DATE] [GEOGRAPHIC_DATA] - [GEOGRAPHIC_DATA] Vi…" at bounding box center [171, 369] width 128 height 93
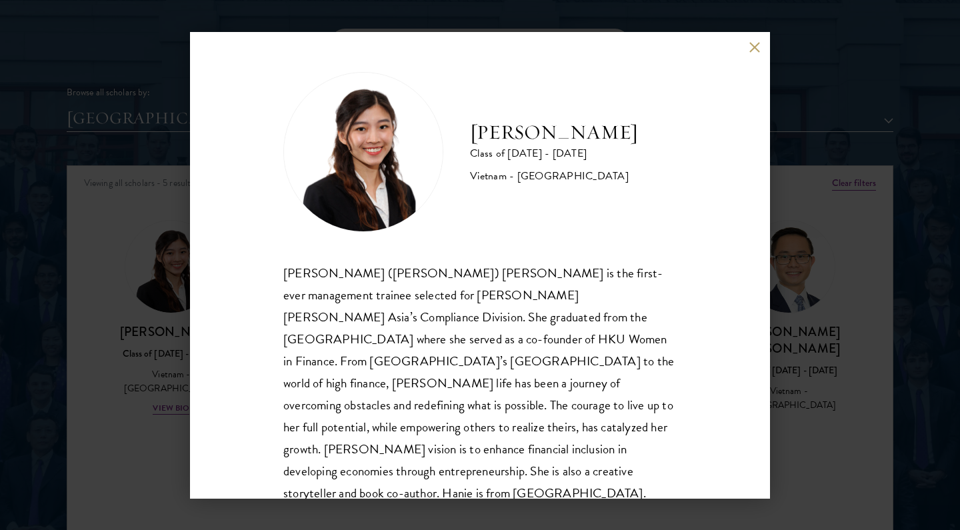
click at [826, 343] on div "[PERSON_NAME] Class of [DATE] - [DATE] [GEOGRAPHIC_DATA] - [GEOGRAPHIC_DATA] [P…" at bounding box center [480, 265] width 960 height 530
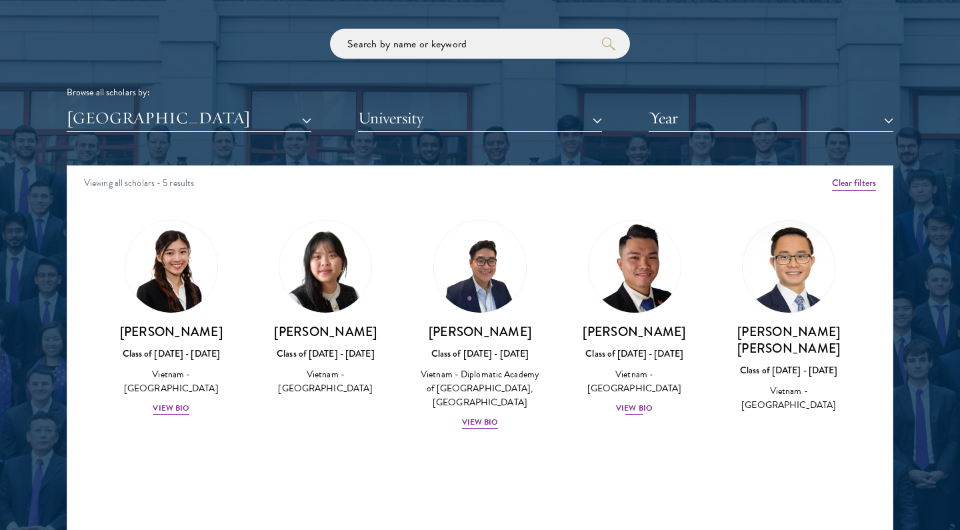
scroll to position [1617, 0]
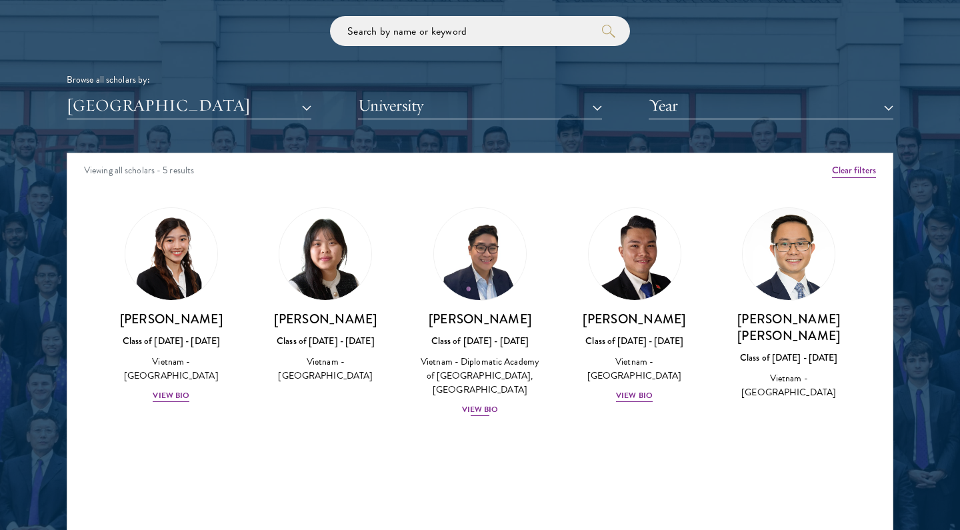
click at [527, 359] on div "Vietnam - Diplomatic Academy of [GEOGRAPHIC_DATA], [GEOGRAPHIC_DATA]" at bounding box center [480, 376] width 128 height 42
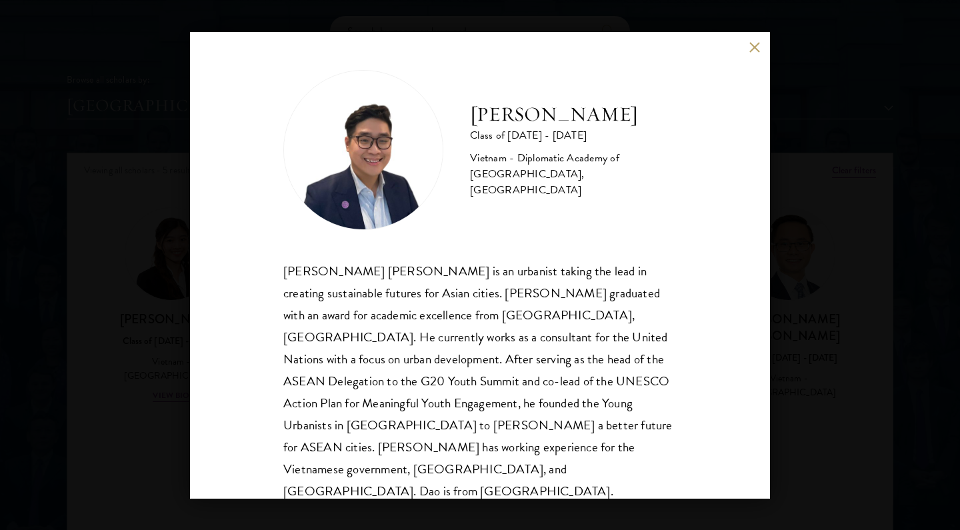
scroll to position [1, 0]
click at [789, 381] on div "[PERSON_NAME] Class of [DATE] - [DATE] Vietnam - Diplomatic Academy of [GEOGRAP…" at bounding box center [480, 265] width 960 height 530
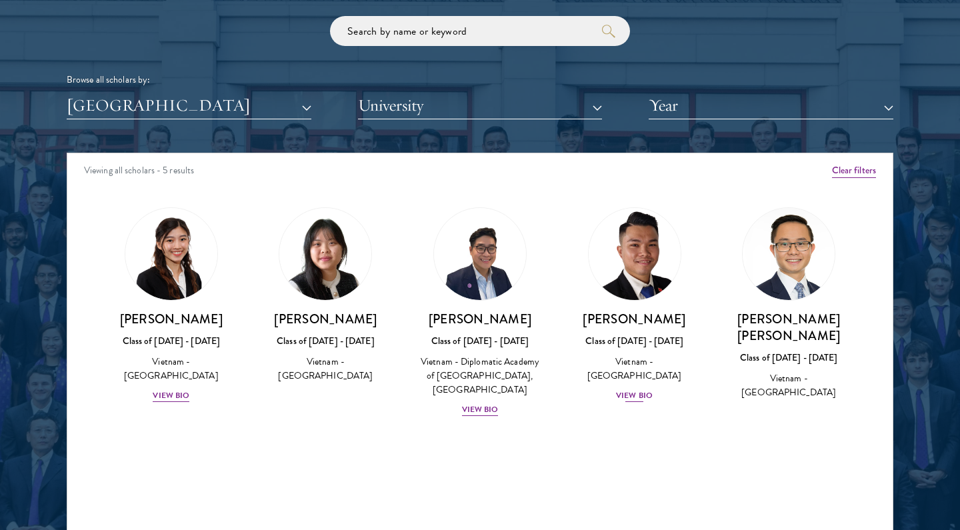
click at [593, 321] on h3 "[PERSON_NAME]" at bounding box center [635, 319] width 128 height 17
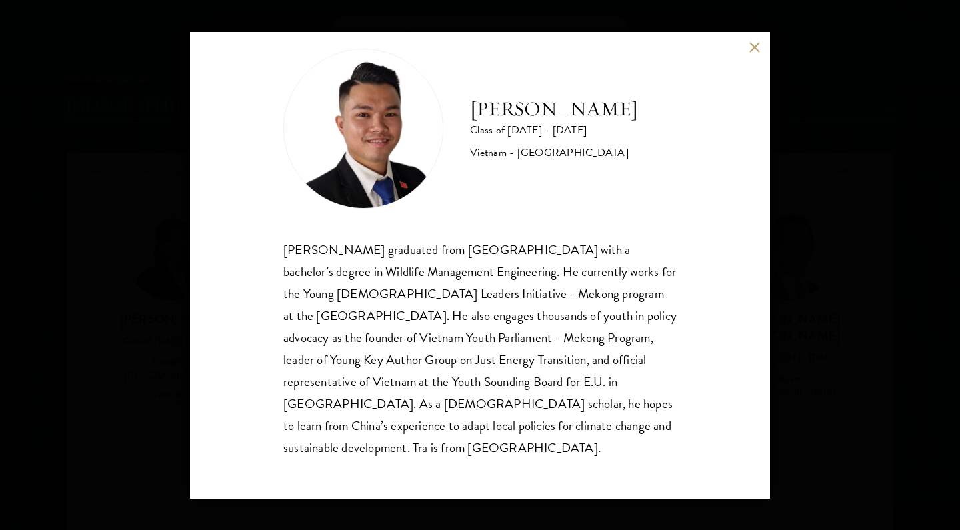
scroll to position [23, 0]
click at [784, 354] on div "[PERSON_NAME] Class of [DATE] - [DATE] [GEOGRAPHIC_DATA] - [GEOGRAPHIC_DATA] [P…" at bounding box center [480, 265] width 960 height 530
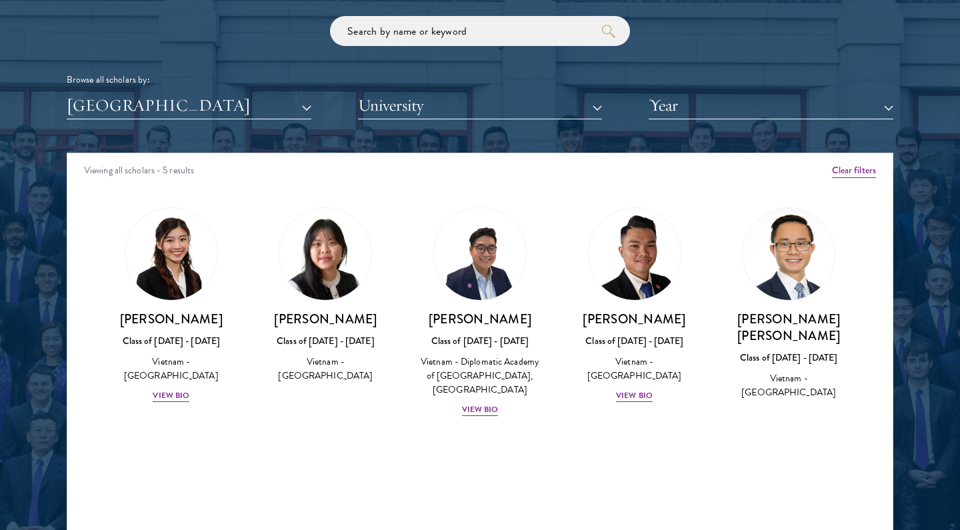
click at [168, 109] on button "[GEOGRAPHIC_DATA]" at bounding box center [189, 105] width 245 height 27
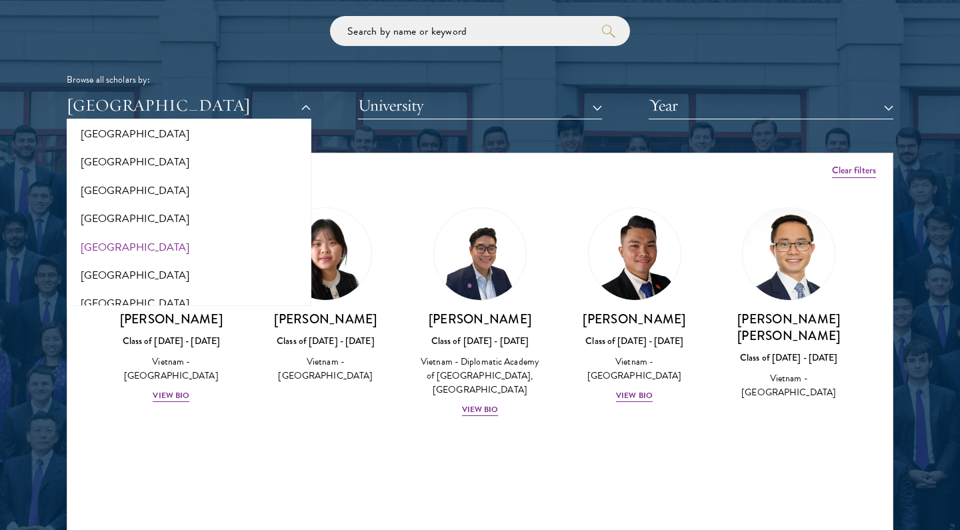
scroll to position [2681, 0]
click at [185, 231] on button "[GEOGRAPHIC_DATA]" at bounding box center [189, 245] width 237 height 28
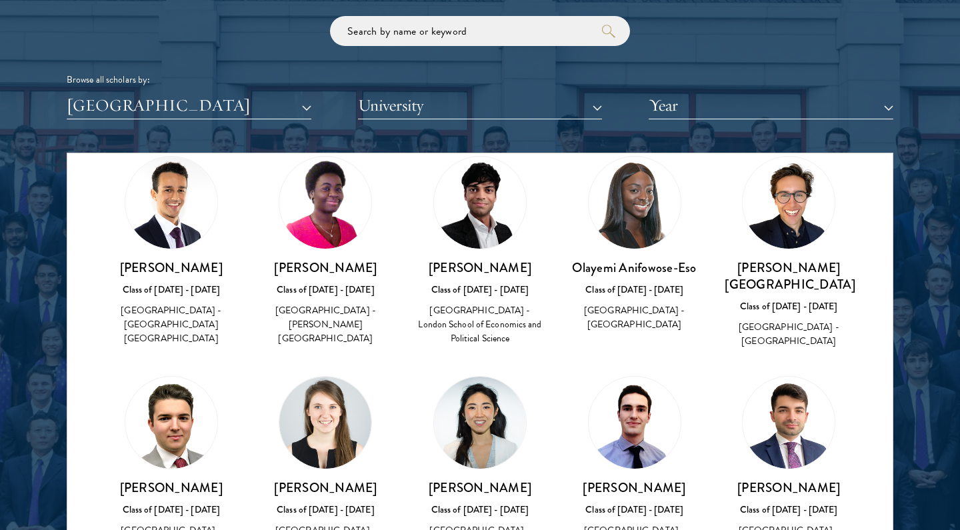
scroll to position [35, 0]
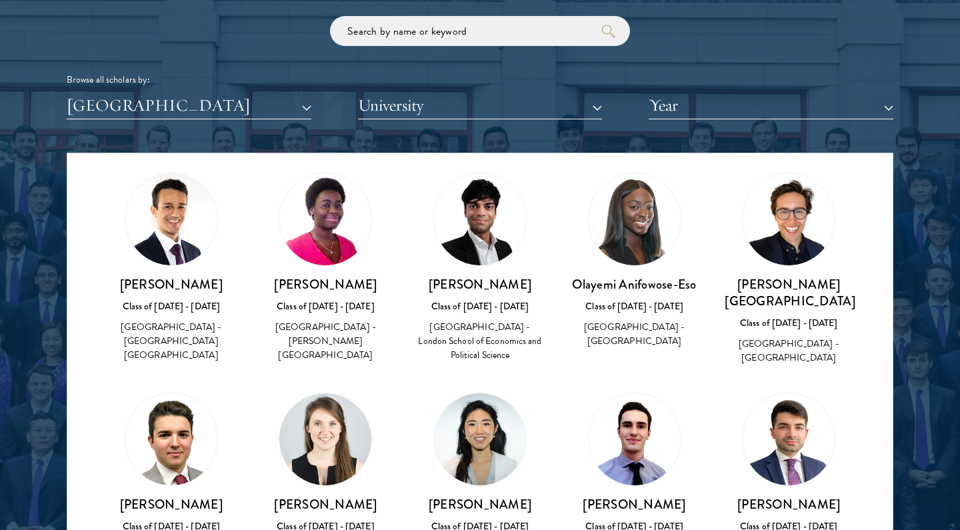
click at [697, 115] on div "Scholar Directory Congratulations and welcome to the Schwarzman Scholars Class …" at bounding box center [480, 214] width 826 height 678
click at [698, 109] on button "Year" at bounding box center [771, 105] width 245 height 27
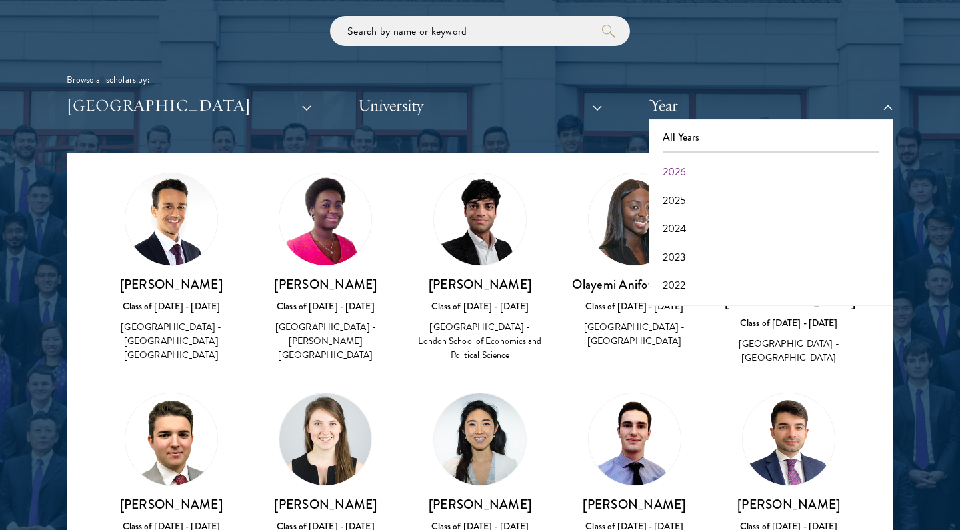
click at [694, 162] on button "2026" at bounding box center [771, 172] width 237 height 28
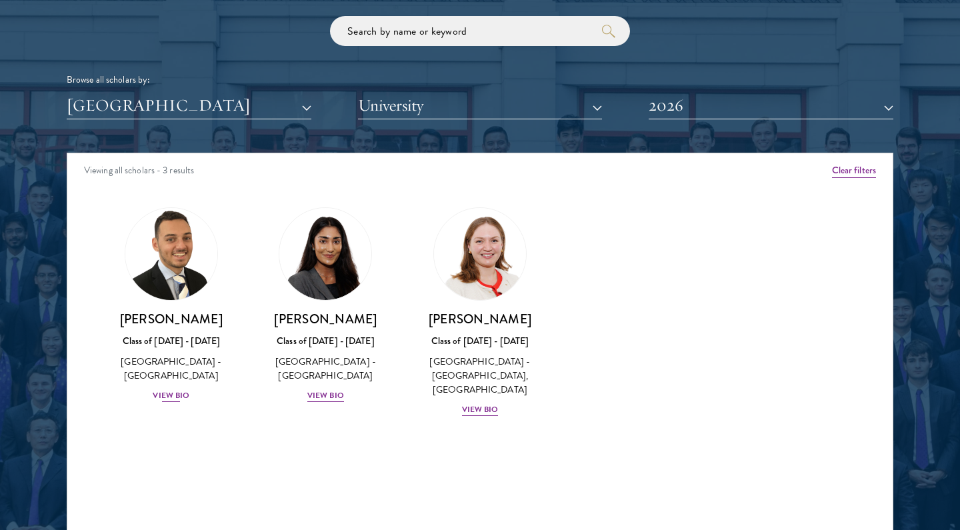
click at [176, 265] on img at bounding box center [171, 253] width 101 height 101
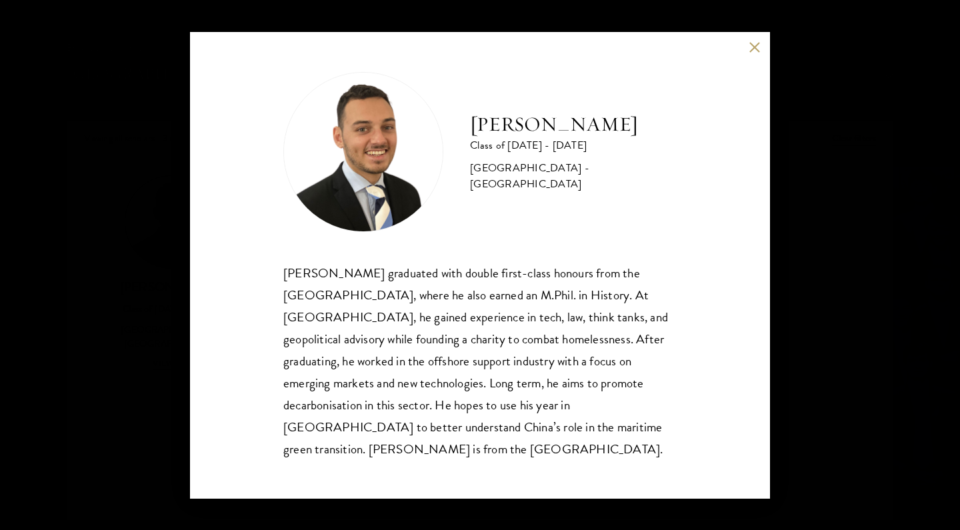
scroll to position [1651, 0]
click at [934, 322] on div "[PERSON_NAME] Class of [DATE] - [DATE] [GEOGRAPHIC_DATA] - [GEOGRAPHIC_DATA] [P…" at bounding box center [480, 265] width 960 height 530
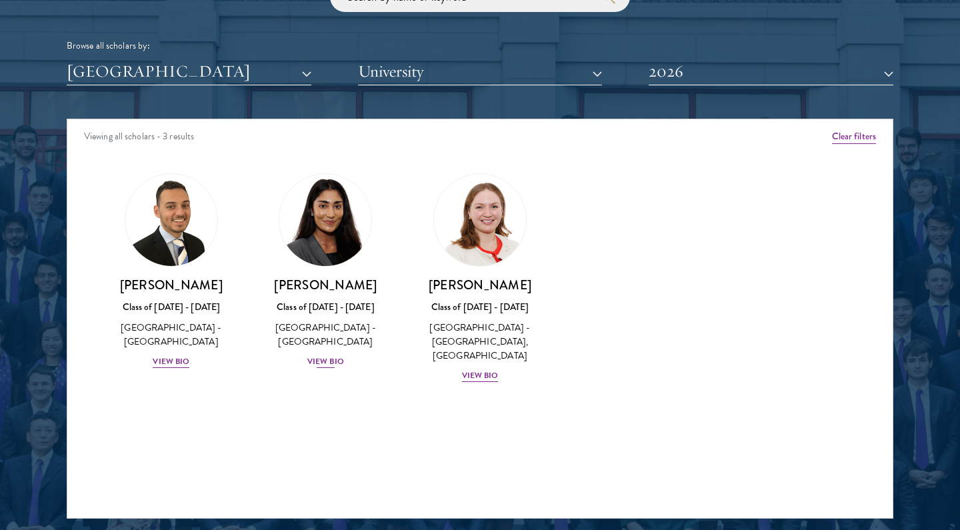
click at [342, 311] on div "[PERSON_NAME] Class of [DATE] - [DATE] [GEOGRAPHIC_DATA] - [GEOGRAPHIC_DATA] Vi…" at bounding box center [326, 323] width 128 height 93
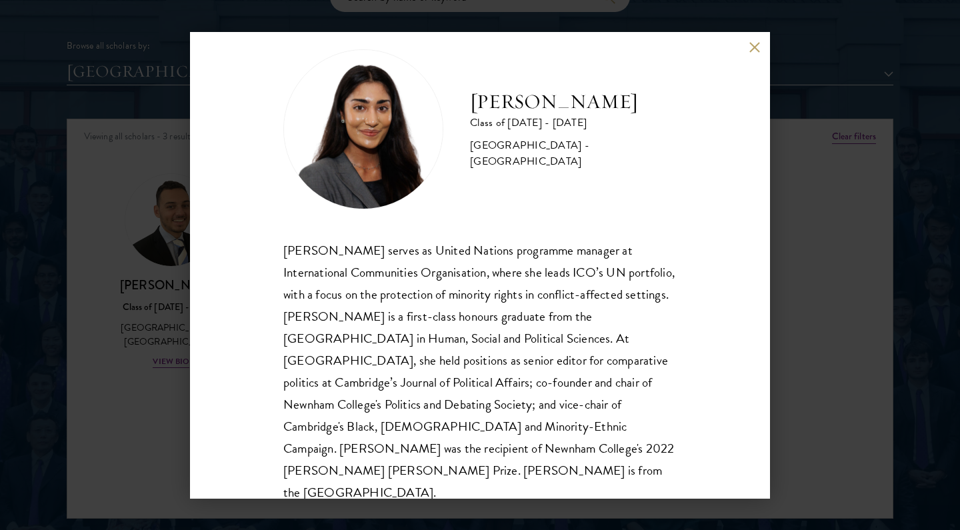
scroll to position [23, 0]
click at [54, 283] on div "[PERSON_NAME] Class of [DATE] - [DATE] [GEOGRAPHIC_DATA] - [GEOGRAPHIC_DATA] [P…" at bounding box center [480, 265] width 960 height 530
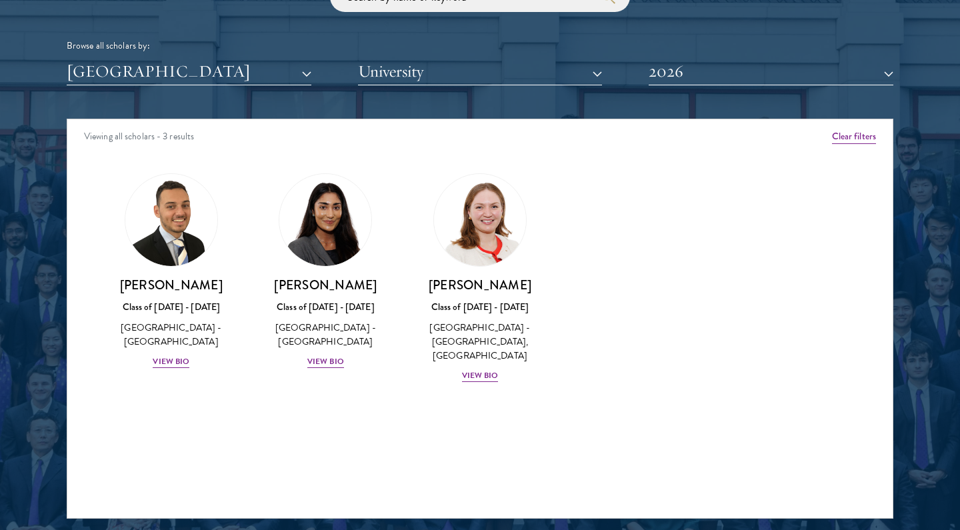
click at [205, 62] on button "[GEOGRAPHIC_DATA]" at bounding box center [189, 71] width 245 height 27
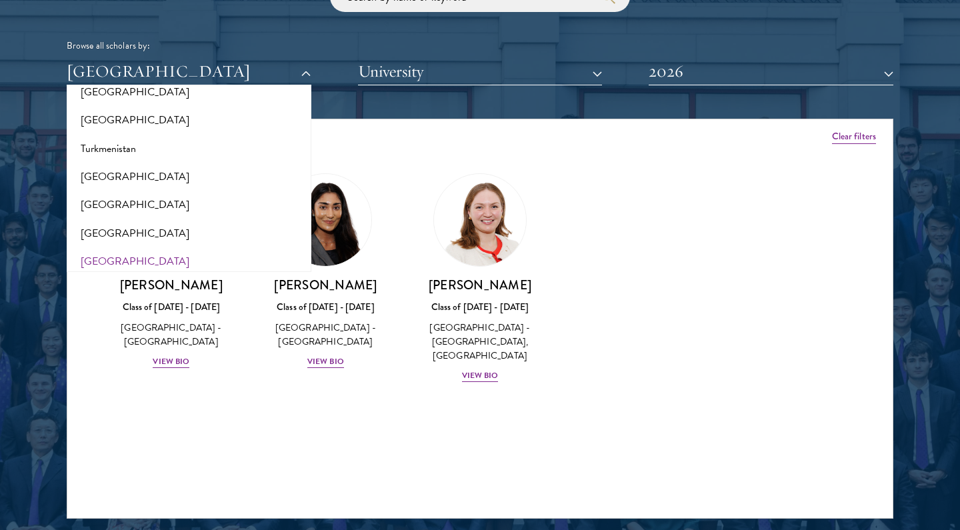
scroll to position [2655, 0]
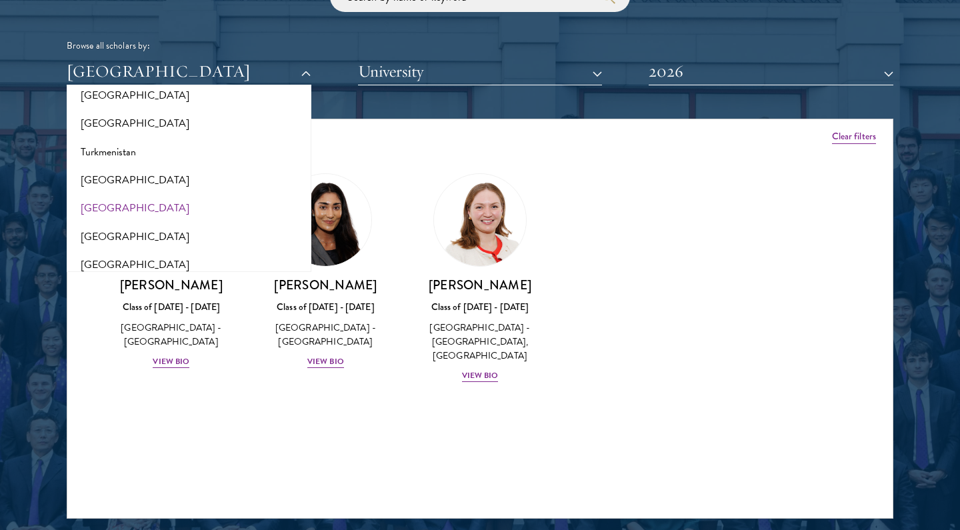
click at [193, 194] on button "[GEOGRAPHIC_DATA]" at bounding box center [189, 208] width 237 height 28
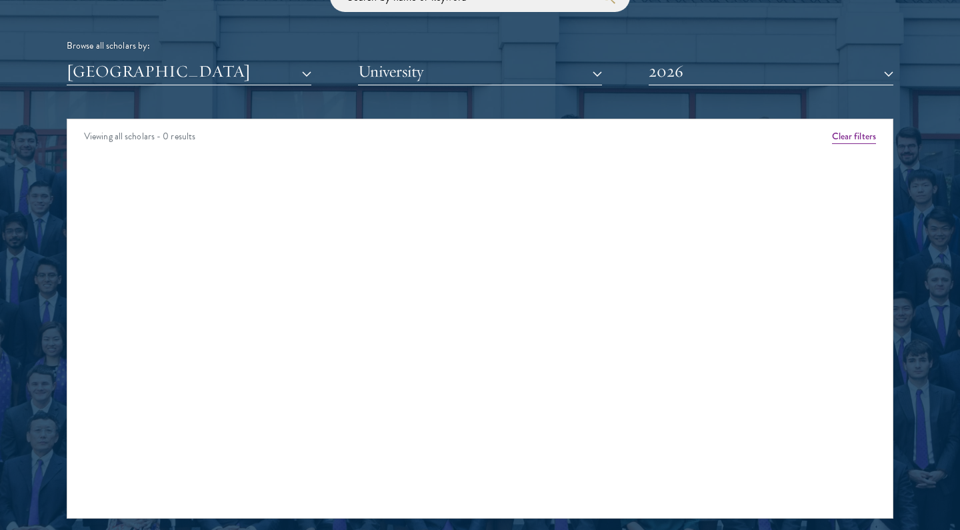
click at [233, 76] on button "[GEOGRAPHIC_DATA]" at bounding box center [189, 71] width 245 height 27
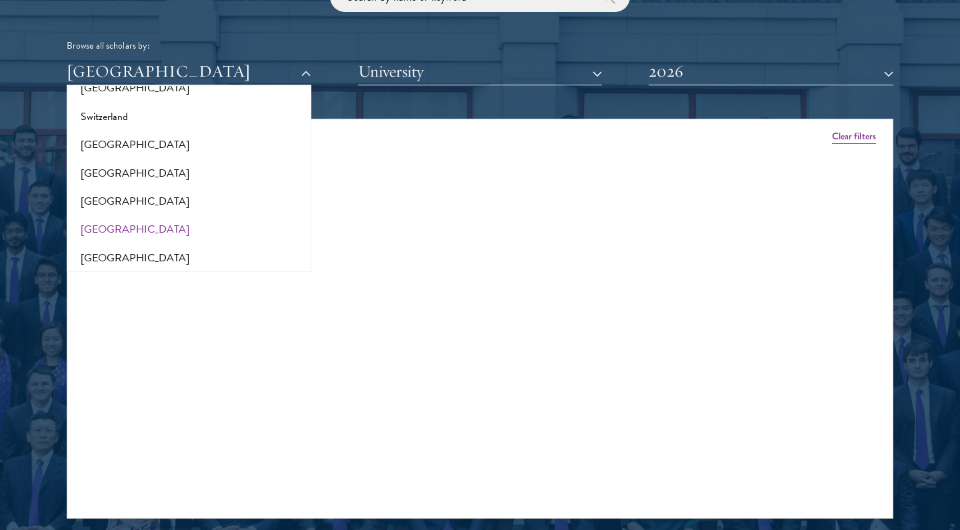
scroll to position [2486, 0]
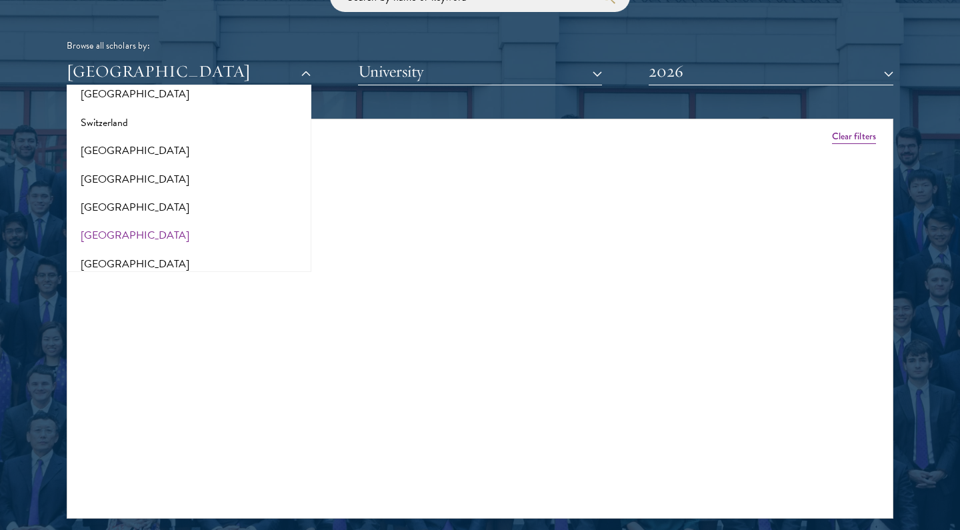
click at [200, 193] on button "[GEOGRAPHIC_DATA]" at bounding box center [189, 207] width 237 height 28
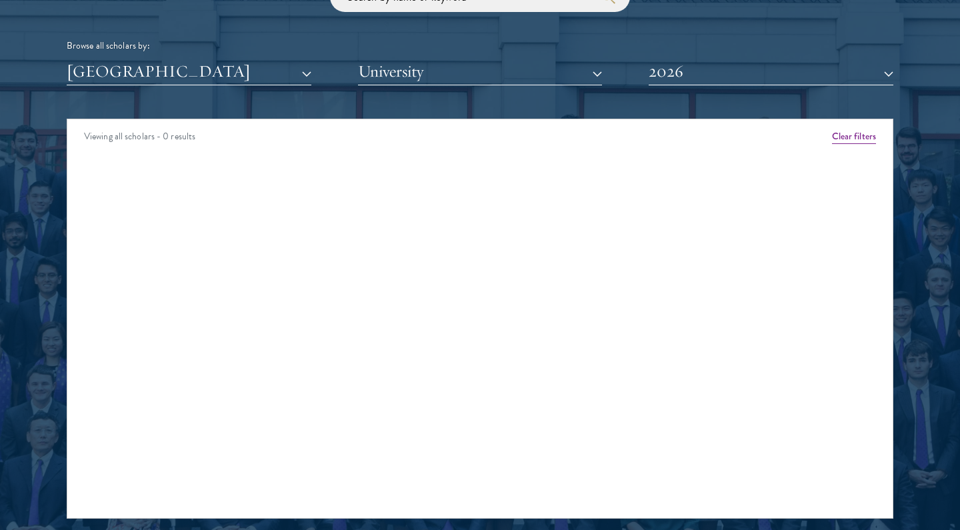
click at [237, 69] on button "[GEOGRAPHIC_DATA]" at bounding box center [189, 71] width 245 height 27
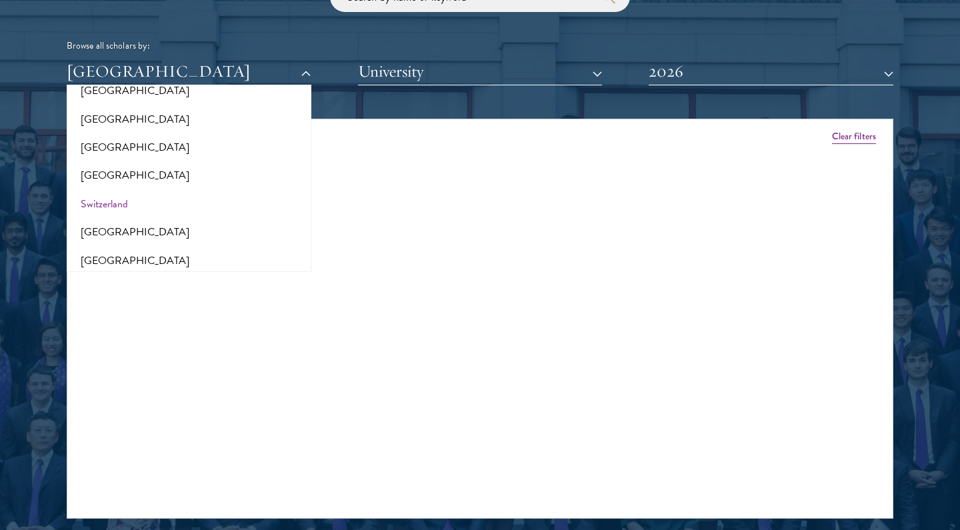
scroll to position [2401, 0]
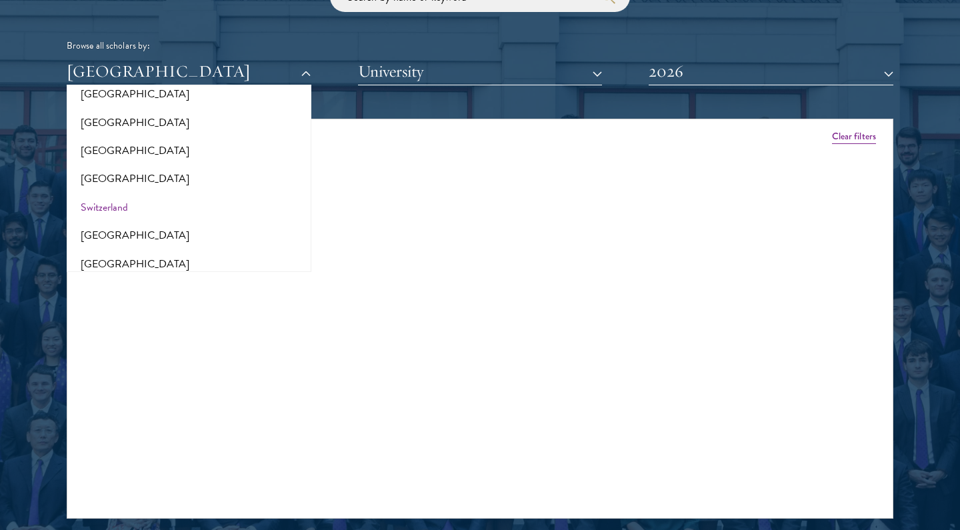
click at [215, 165] on button "[GEOGRAPHIC_DATA]" at bounding box center [189, 179] width 237 height 28
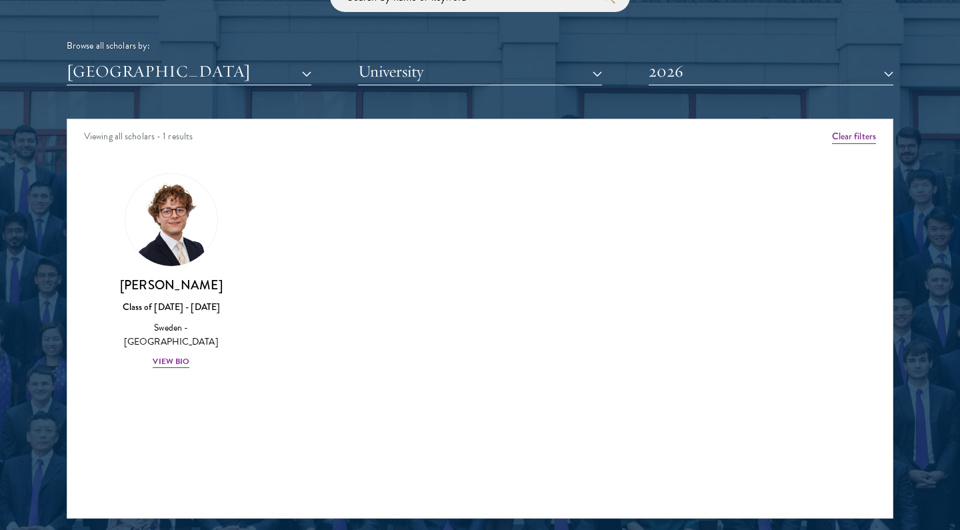
click at [235, 66] on button "[GEOGRAPHIC_DATA]" at bounding box center [189, 71] width 245 height 27
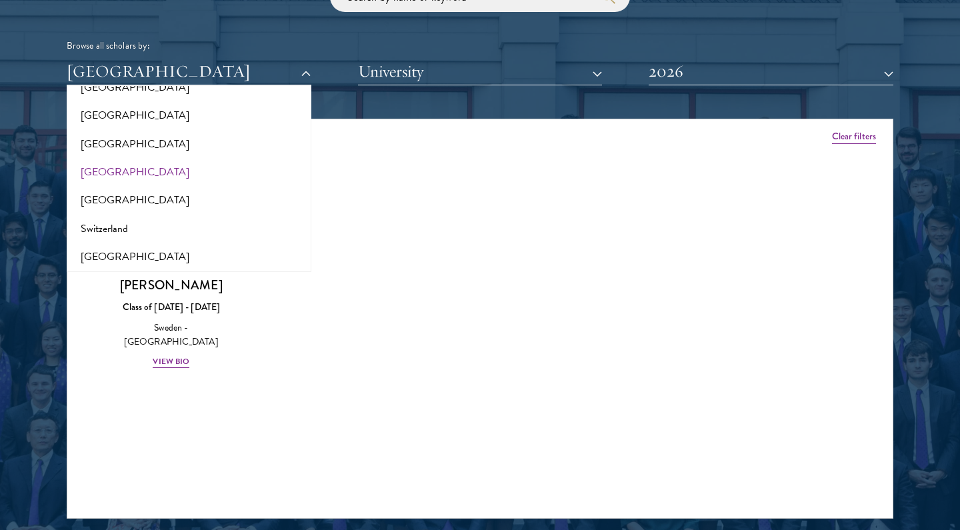
scroll to position [2371, 0]
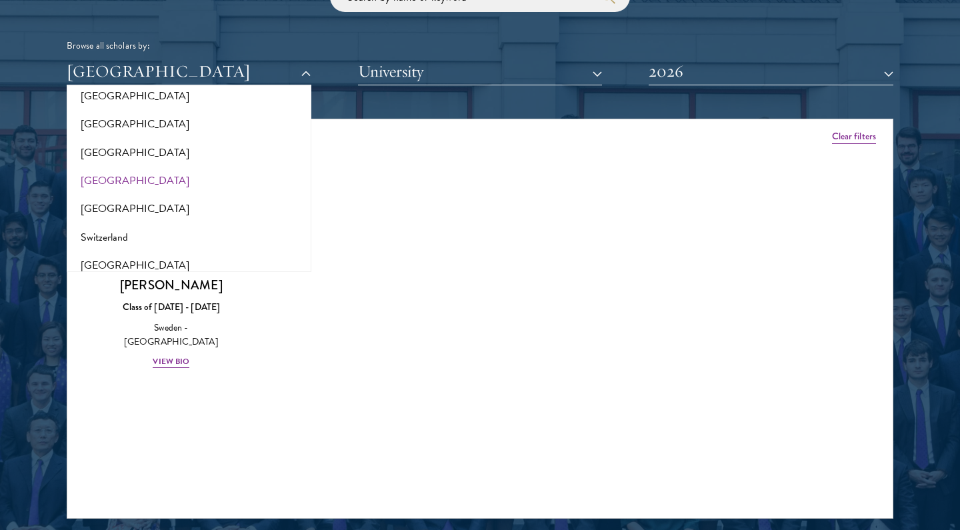
click at [215, 167] on button "[GEOGRAPHIC_DATA]" at bounding box center [189, 181] width 237 height 28
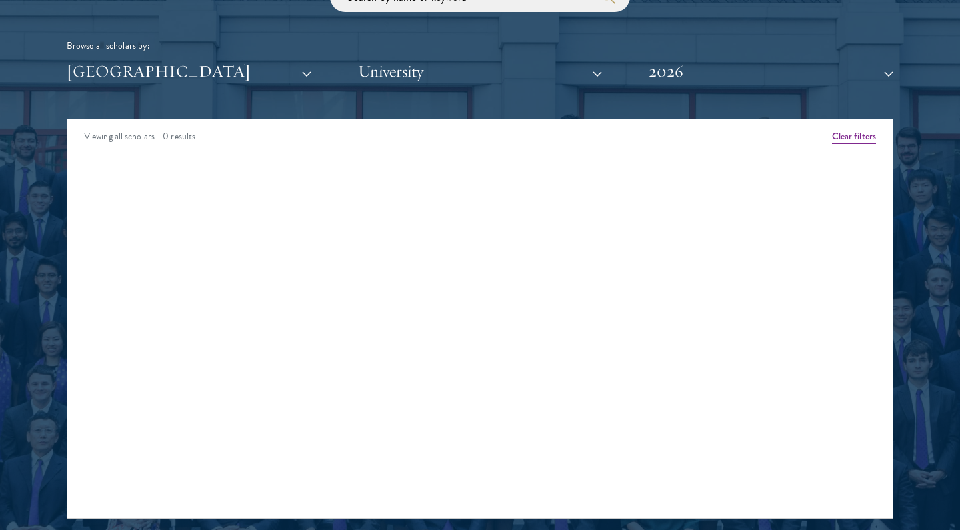
click at [243, 77] on button "[GEOGRAPHIC_DATA]" at bounding box center [189, 71] width 245 height 27
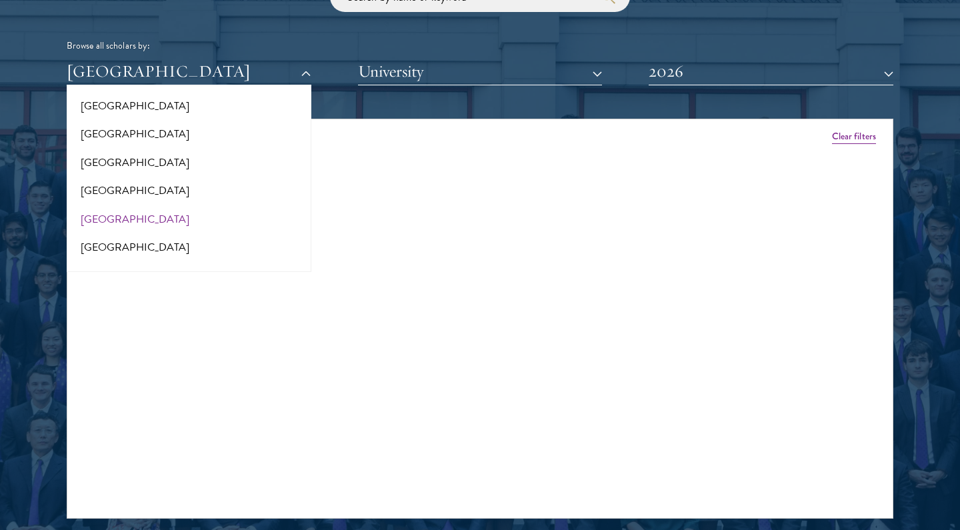
scroll to position [2255, 0]
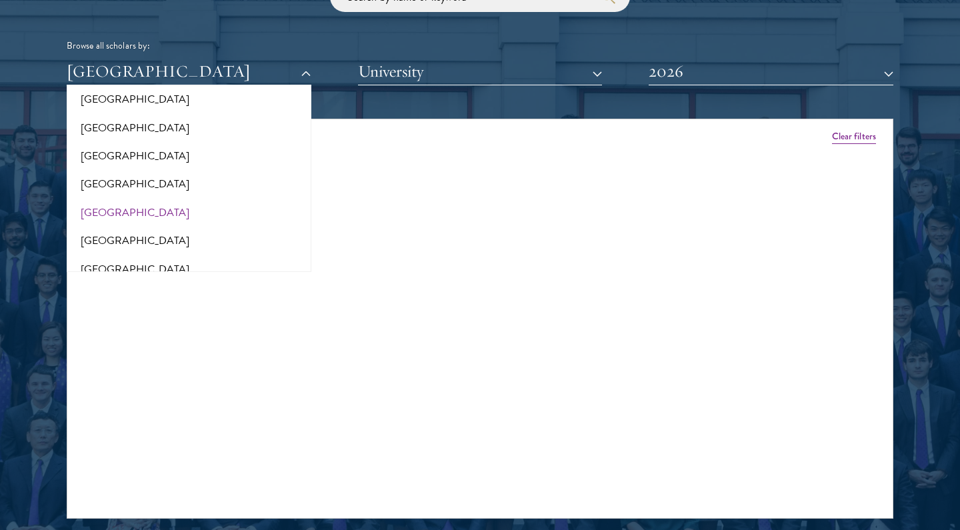
click at [212, 199] on button "[GEOGRAPHIC_DATA]" at bounding box center [189, 213] width 237 height 28
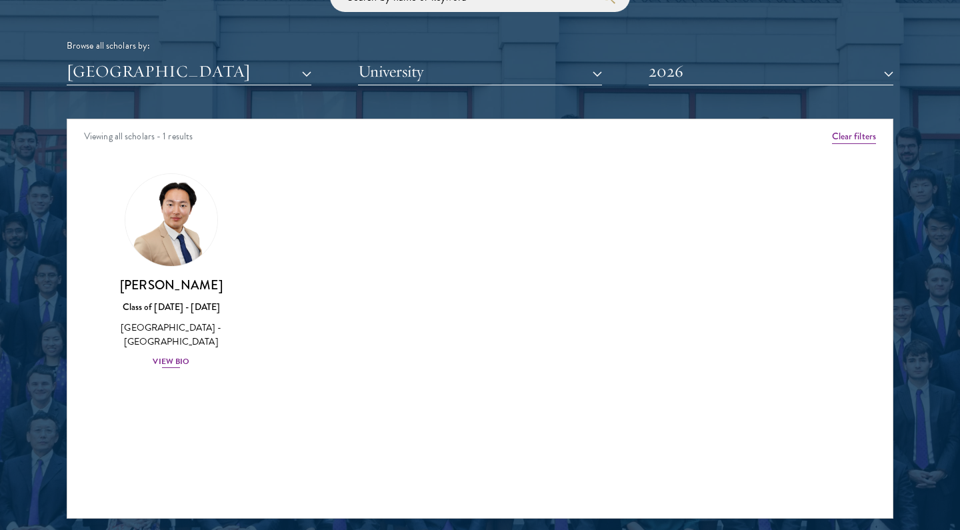
click at [192, 223] on img at bounding box center [171, 219] width 101 height 101
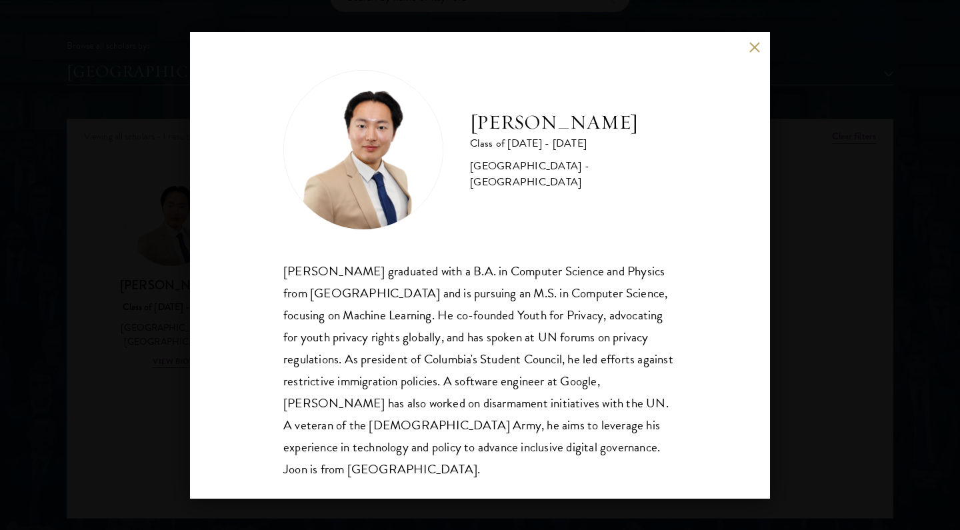
scroll to position [1, 0]
click at [95, 345] on div "[PERSON_NAME] Class of [DATE] - [DATE] [GEOGRAPHIC_DATA] - [GEOGRAPHIC_DATA] [P…" at bounding box center [480, 265] width 960 height 530
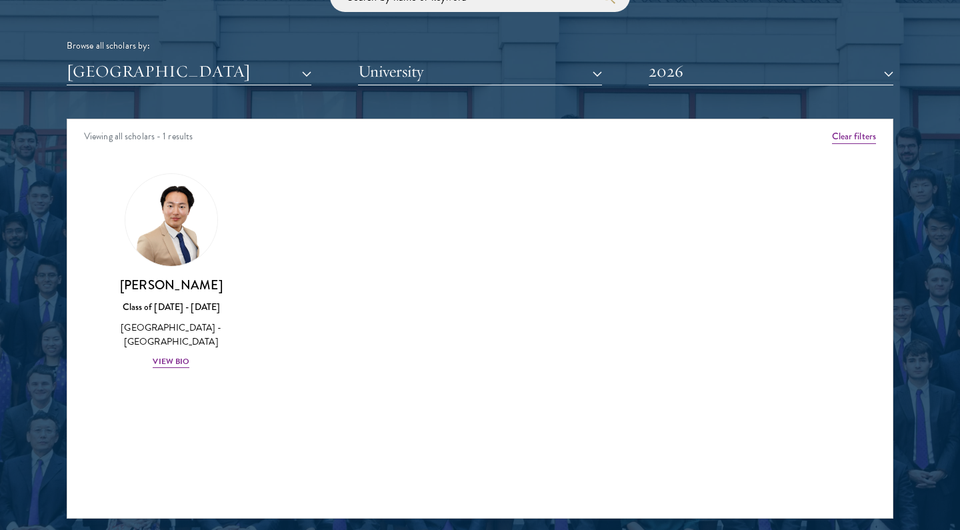
click at [223, 73] on button "[GEOGRAPHIC_DATA]" at bounding box center [189, 71] width 245 height 27
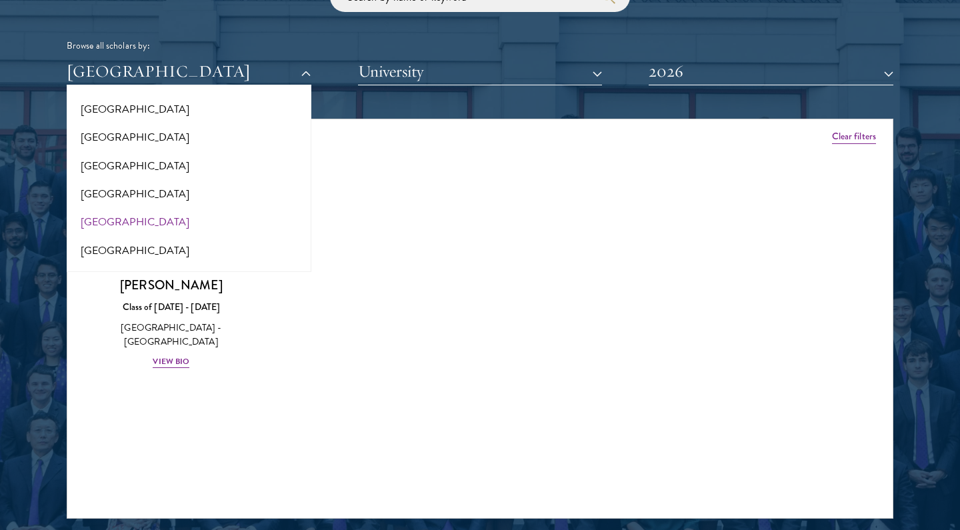
scroll to position [2201, 0]
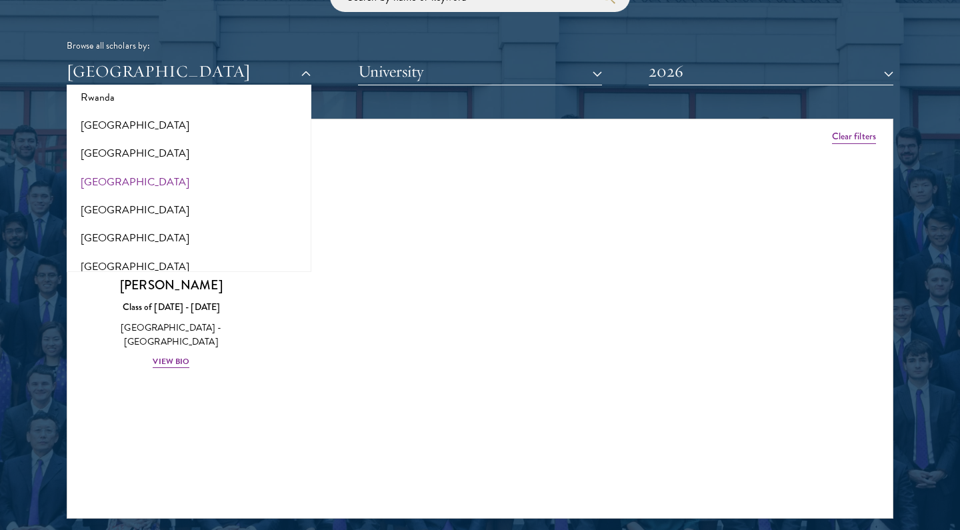
click at [217, 168] on button "[GEOGRAPHIC_DATA]" at bounding box center [189, 182] width 237 height 28
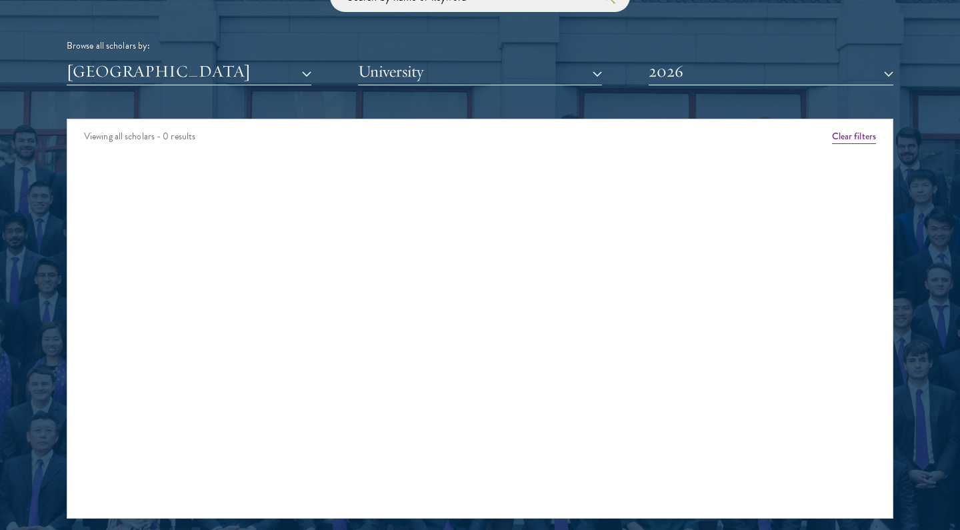
click at [241, 63] on button "[GEOGRAPHIC_DATA]" at bounding box center [189, 71] width 245 height 27
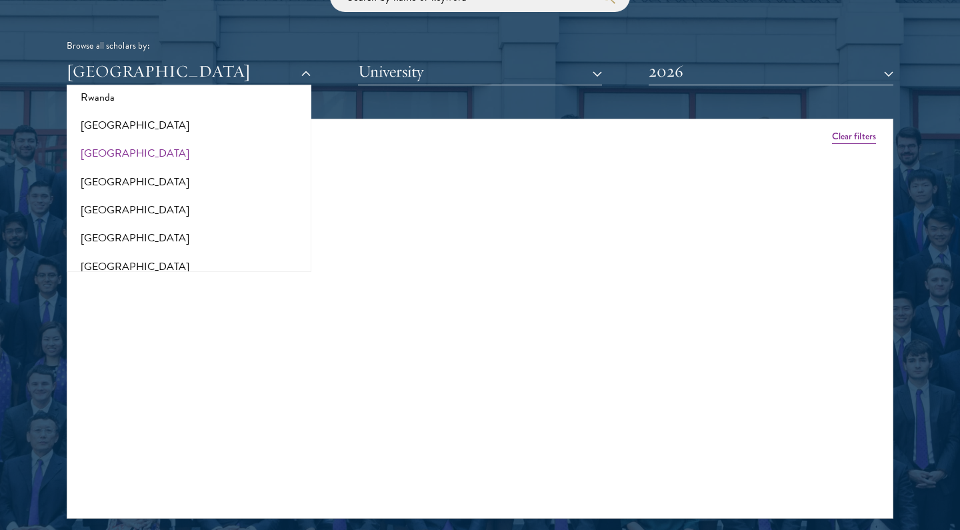
click at [217, 139] on button "[GEOGRAPHIC_DATA]" at bounding box center [189, 153] width 237 height 28
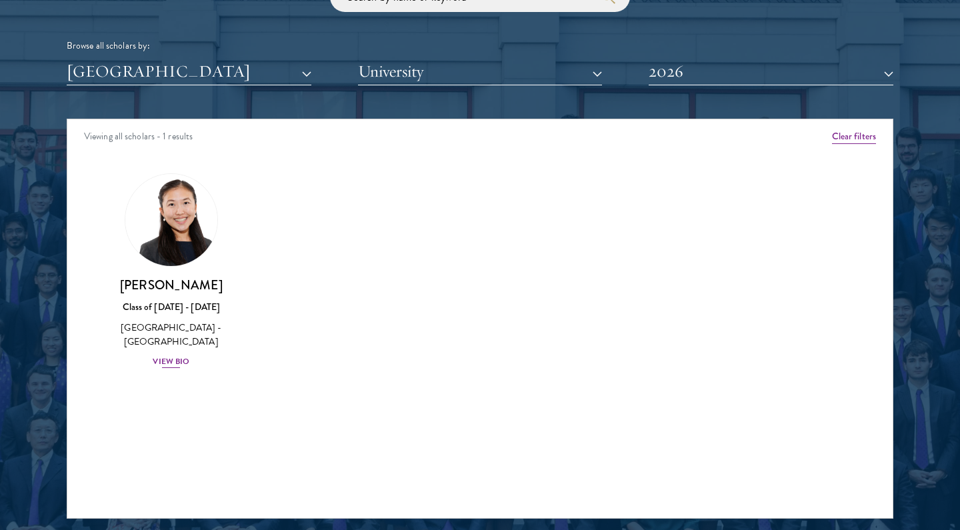
click at [191, 305] on div "Class of [DATE] - [DATE]" at bounding box center [171, 307] width 128 height 14
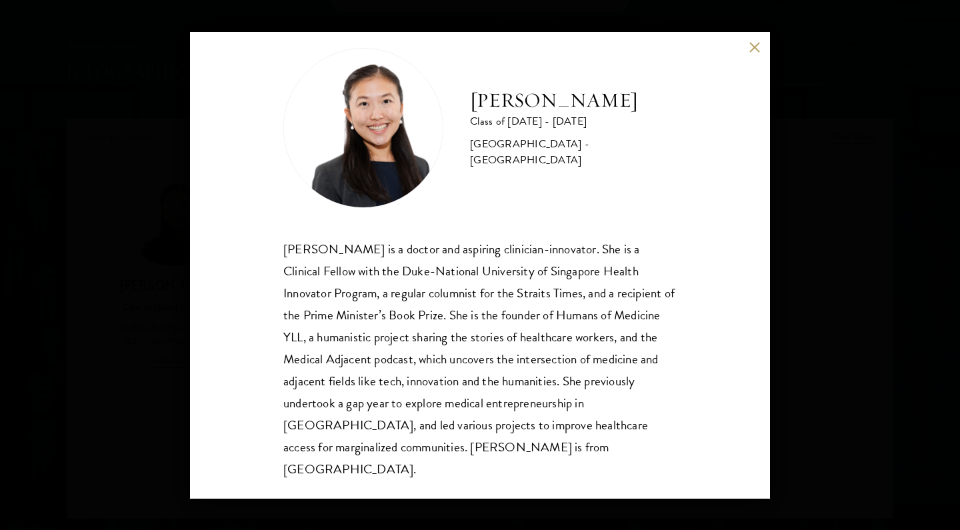
scroll to position [23, 0]
click at [67, 247] on div "[PERSON_NAME] Class of [DATE] - [DATE] [GEOGRAPHIC_DATA] - [GEOGRAPHIC_DATA] [P…" at bounding box center [480, 265] width 960 height 530
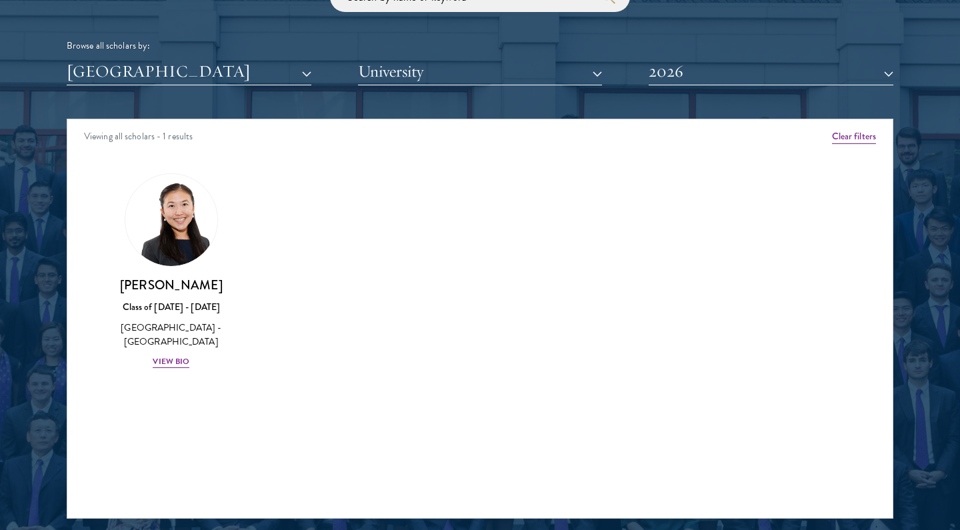
click at [169, 80] on button "[GEOGRAPHIC_DATA]" at bounding box center [189, 71] width 245 height 27
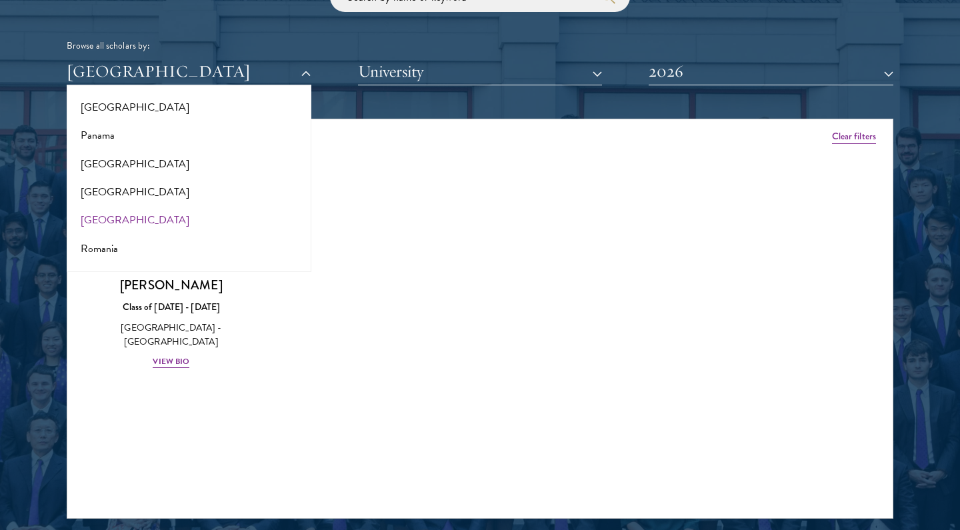
scroll to position [1986, 0]
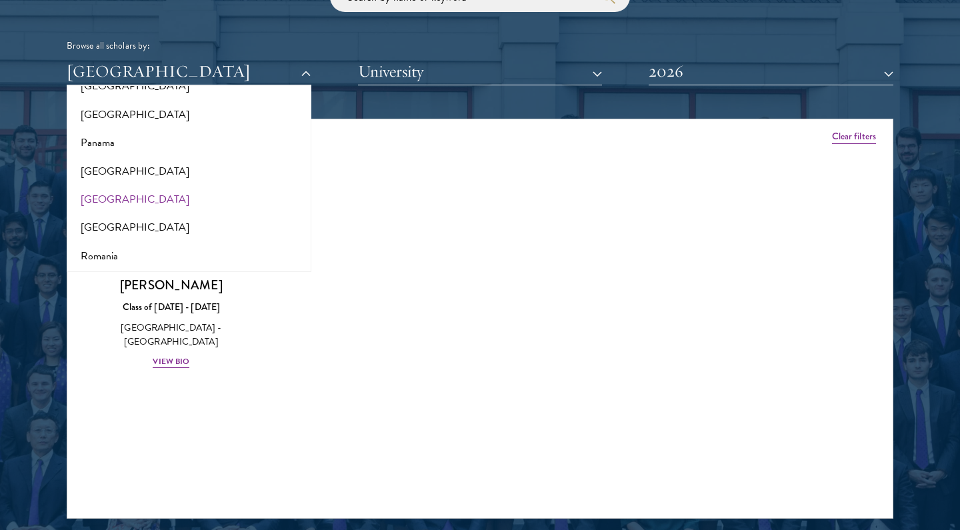
click at [149, 185] on button "[GEOGRAPHIC_DATA]" at bounding box center [189, 199] width 237 height 28
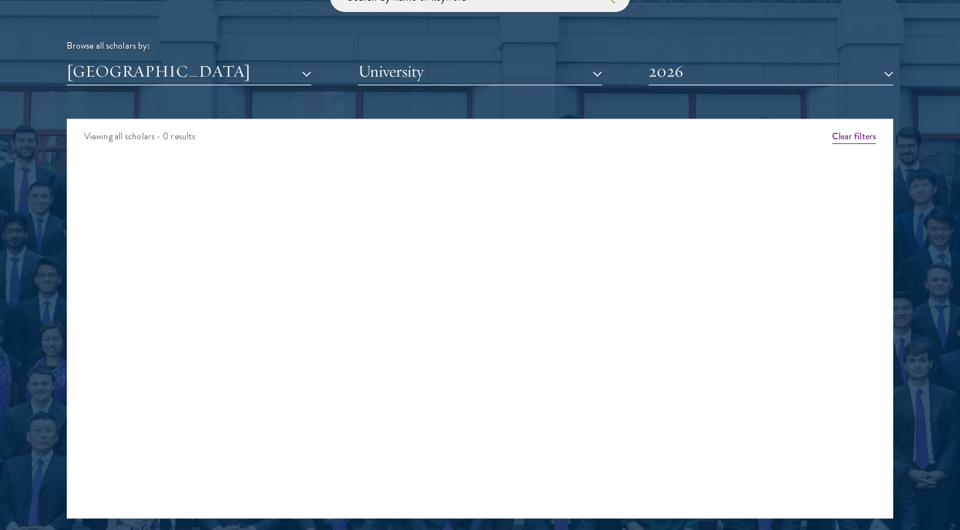
click at [247, 83] on div "Scholar Directory Congratulations and welcome to the Schwarzman Scholars Class …" at bounding box center [480, 180] width 826 height 678
click at [251, 74] on button "[GEOGRAPHIC_DATA]" at bounding box center [189, 71] width 245 height 27
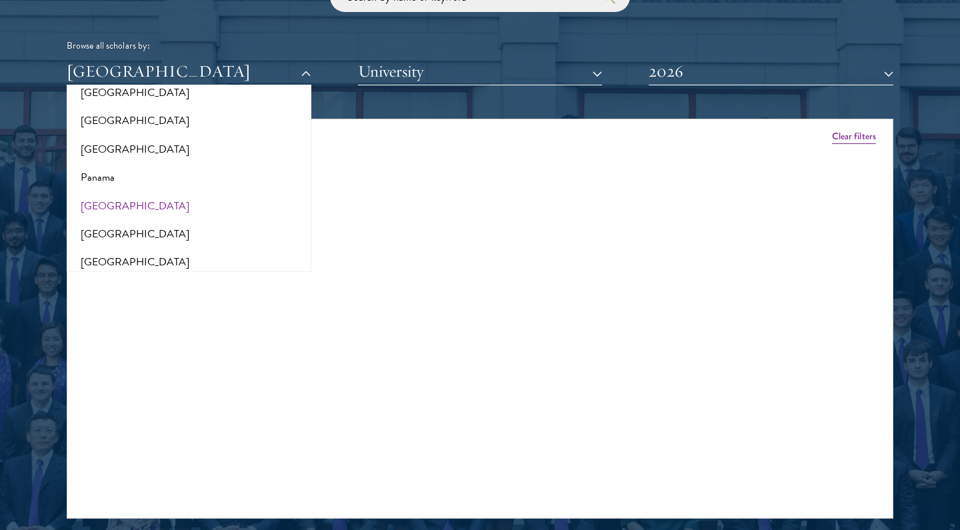
scroll to position [1934, 0]
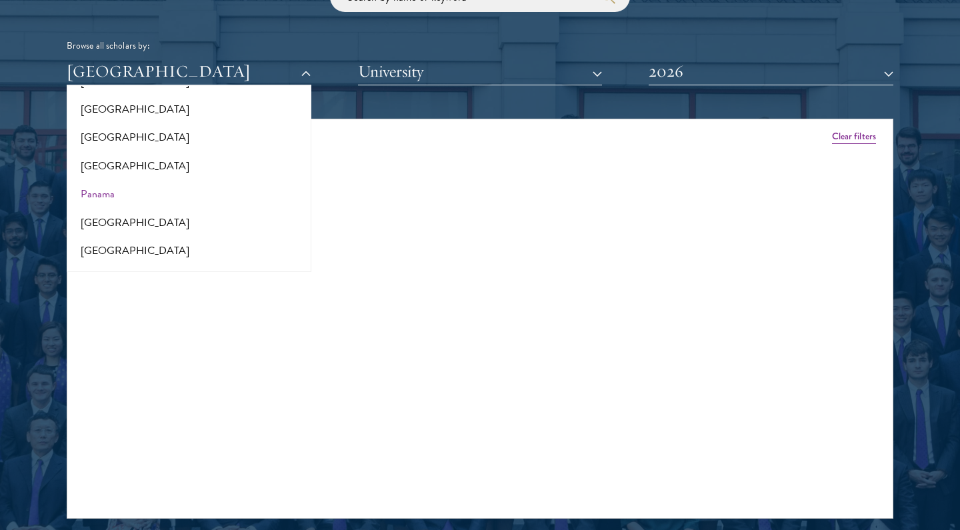
click at [213, 180] on button "Panama" at bounding box center [189, 194] width 237 height 28
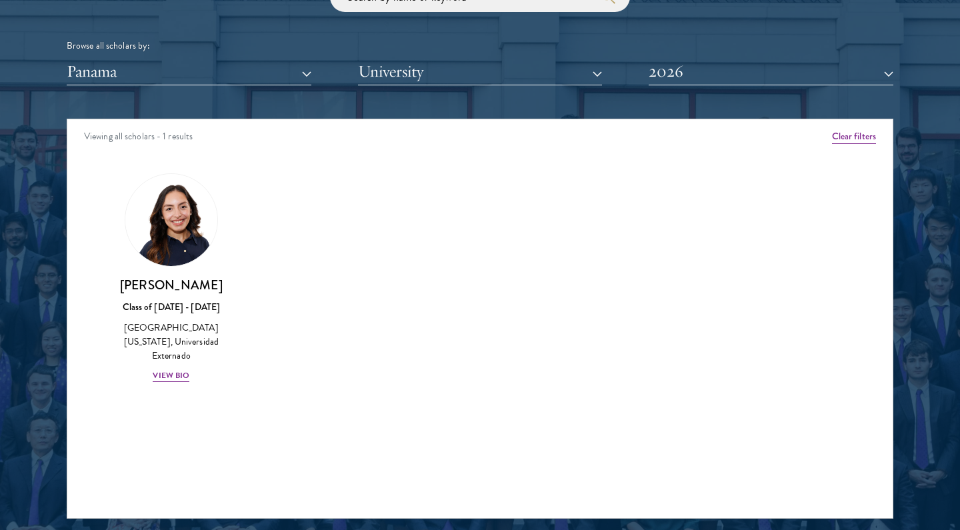
click at [245, 65] on button "Panama" at bounding box center [189, 71] width 245 height 27
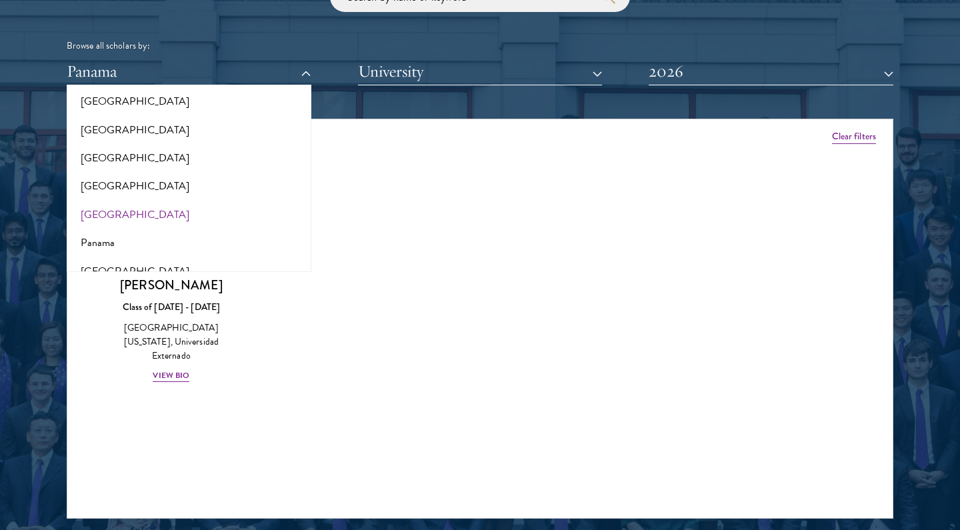
scroll to position [1872, 0]
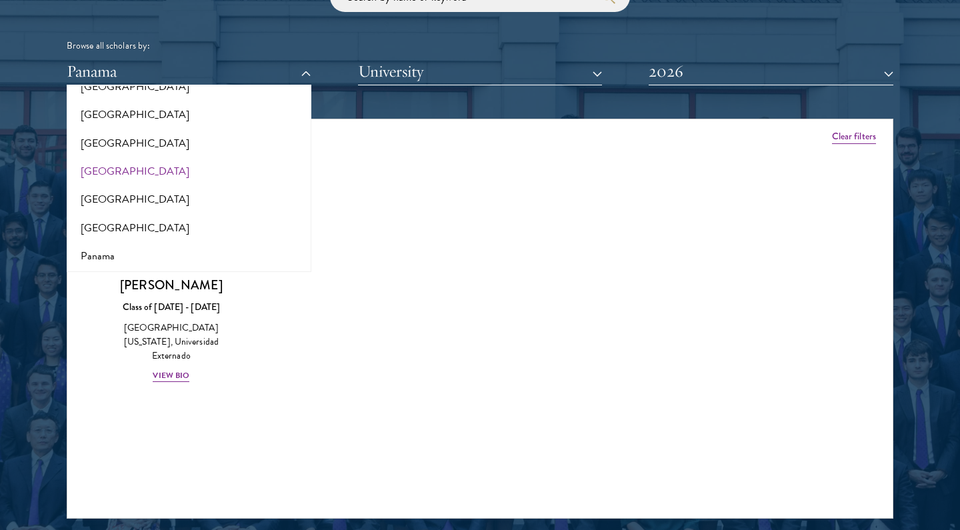
click at [210, 157] on button "[GEOGRAPHIC_DATA]" at bounding box center [189, 171] width 237 height 28
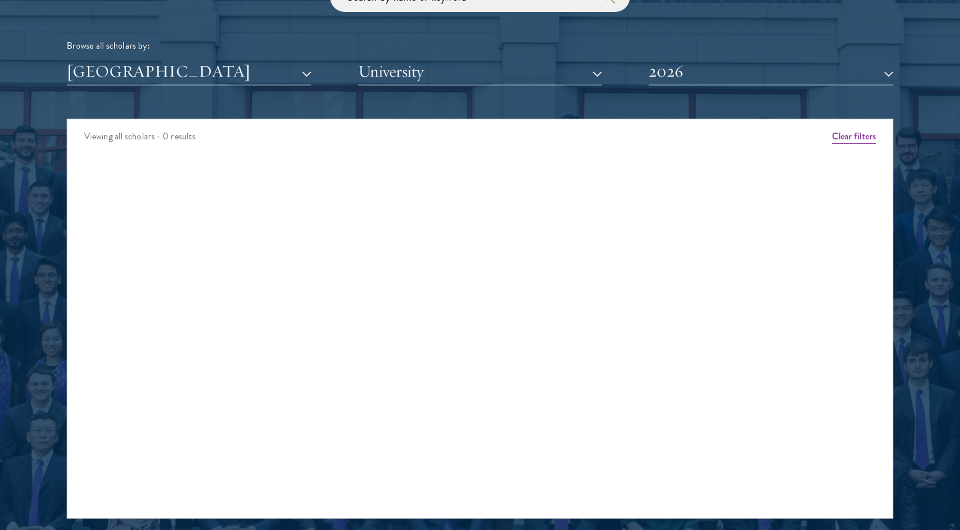
click at [237, 69] on button "[GEOGRAPHIC_DATA]" at bounding box center [189, 71] width 245 height 27
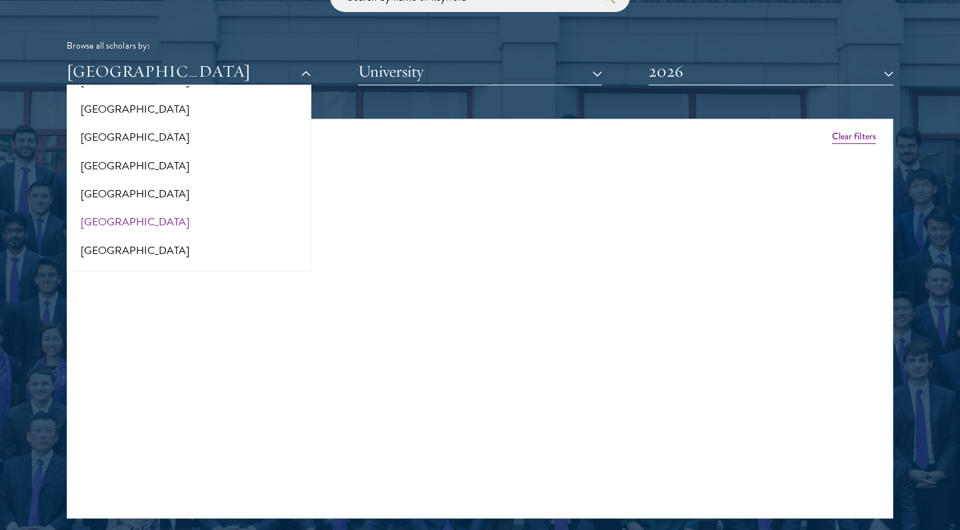
scroll to position [1497, 0]
click at [219, 125] on button "[GEOGRAPHIC_DATA]" at bounding box center [189, 139] width 237 height 28
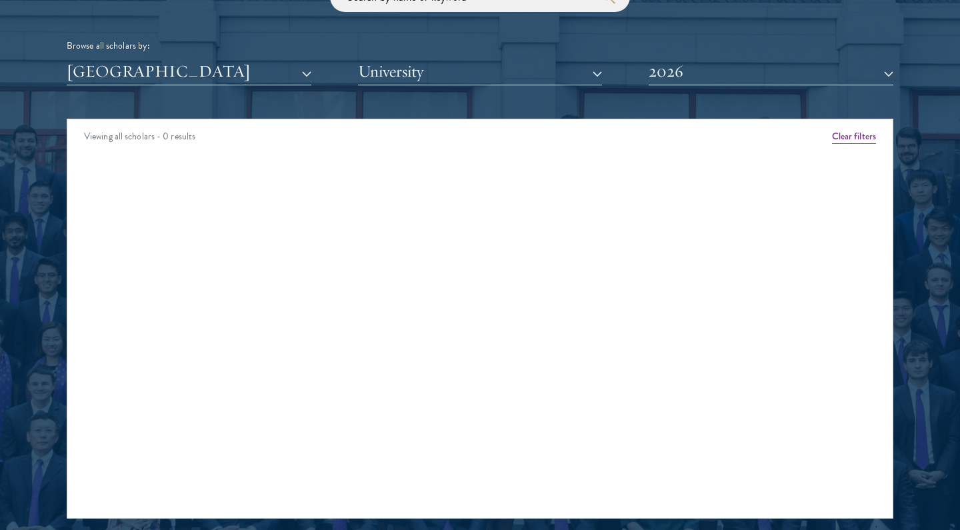
click at [233, 72] on button "[GEOGRAPHIC_DATA]" at bounding box center [189, 71] width 245 height 27
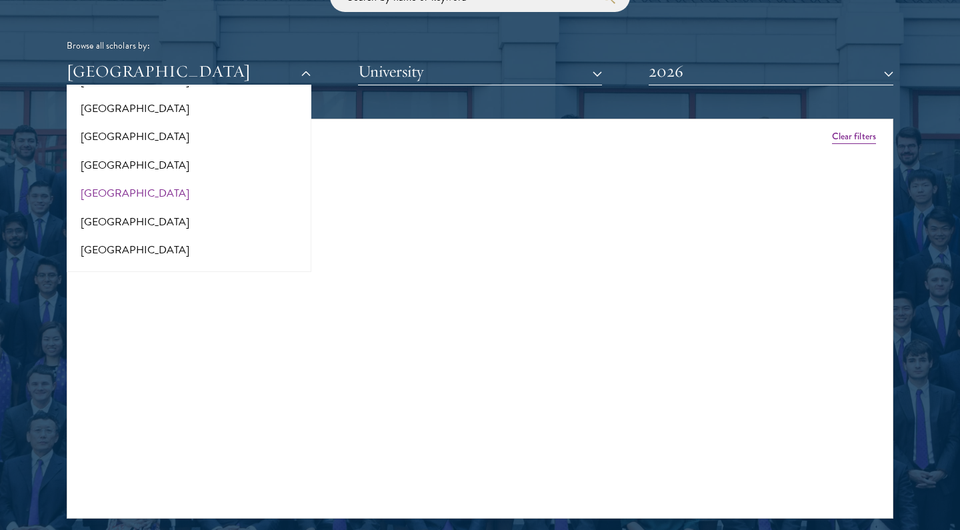
scroll to position [1426, 0]
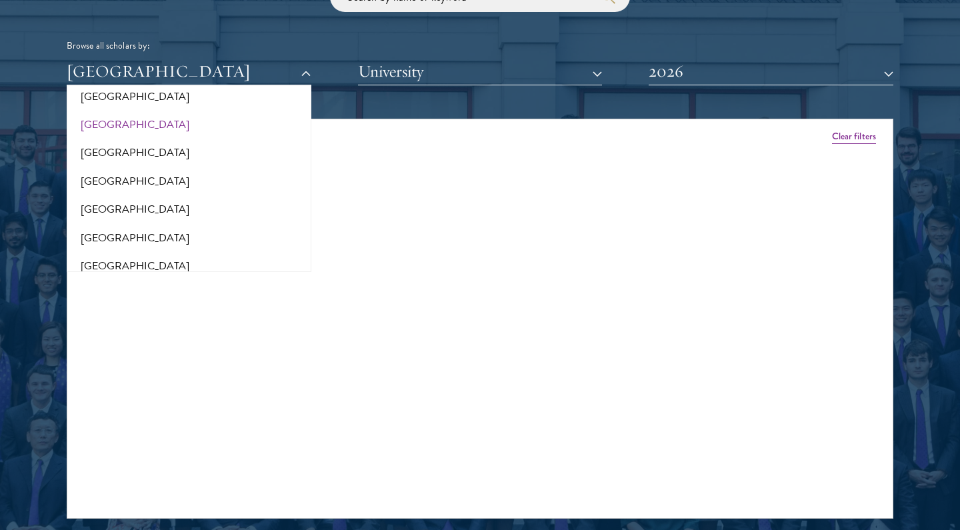
click at [224, 115] on button "[GEOGRAPHIC_DATA]" at bounding box center [189, 125] width 237 height 28
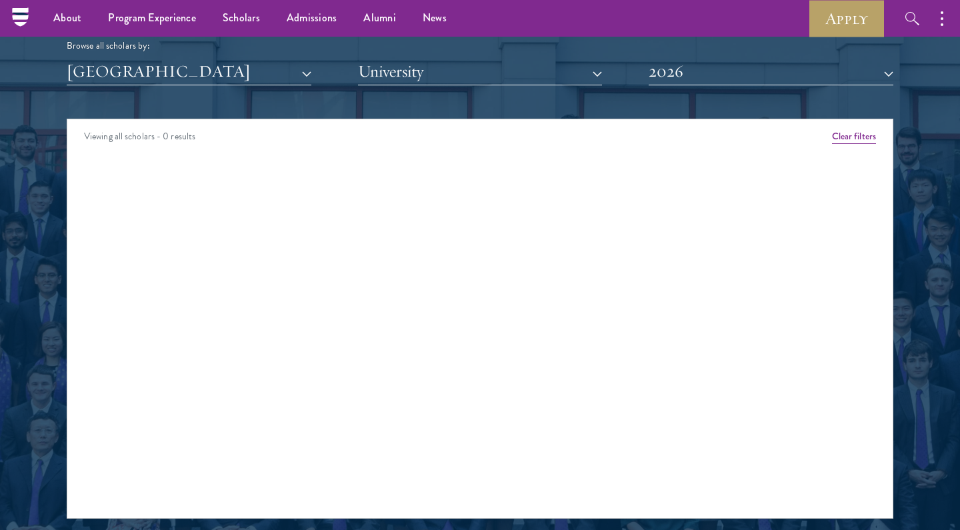
scroll to position [1626, 0]
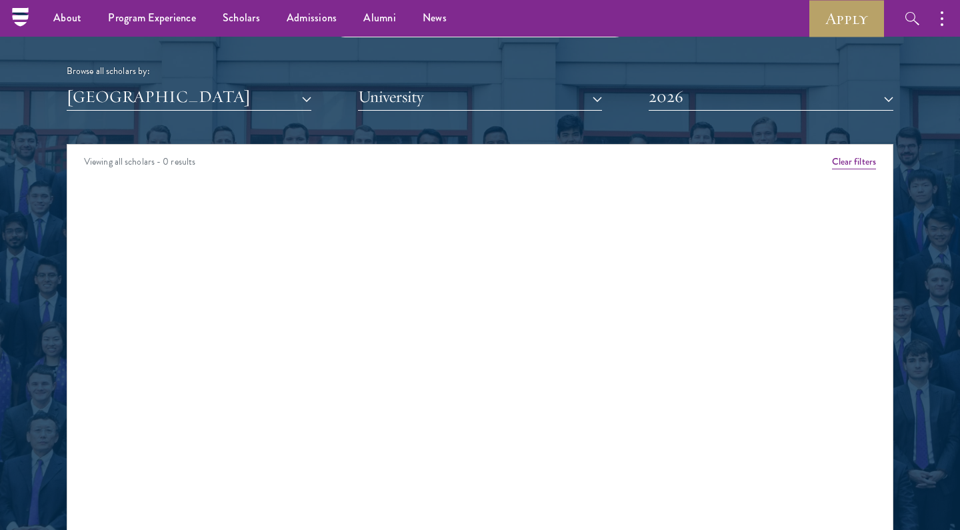
click at [229, 89] on button "[GEOGRAPHIC_DATA]" at bounding box center [189, 96] width 245 height 27
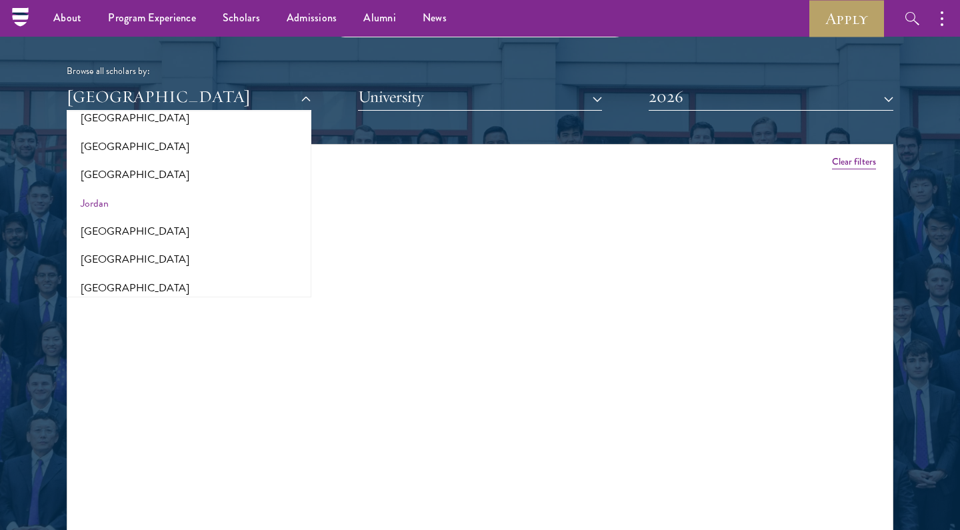
scroll to position [1204, 0]
click at [205, 163] on button "[GEOGRAPHIC_DATA]" at bounding box center [189, 174] width 237 height 28
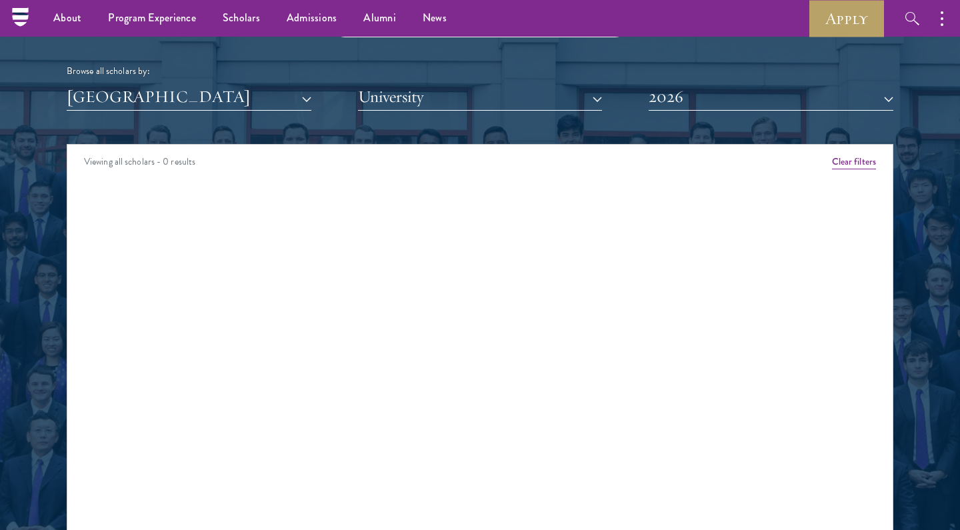
click at [226, 98] on button "[GEOGRAPHIC_DATA]" at bounding box center [189, 96] width 245 height 27
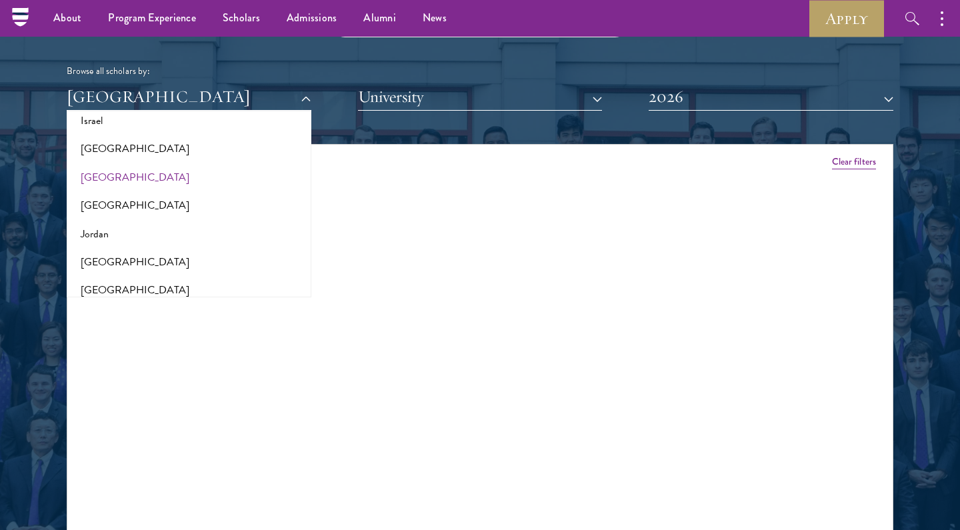
scroll to position [1154, 0]
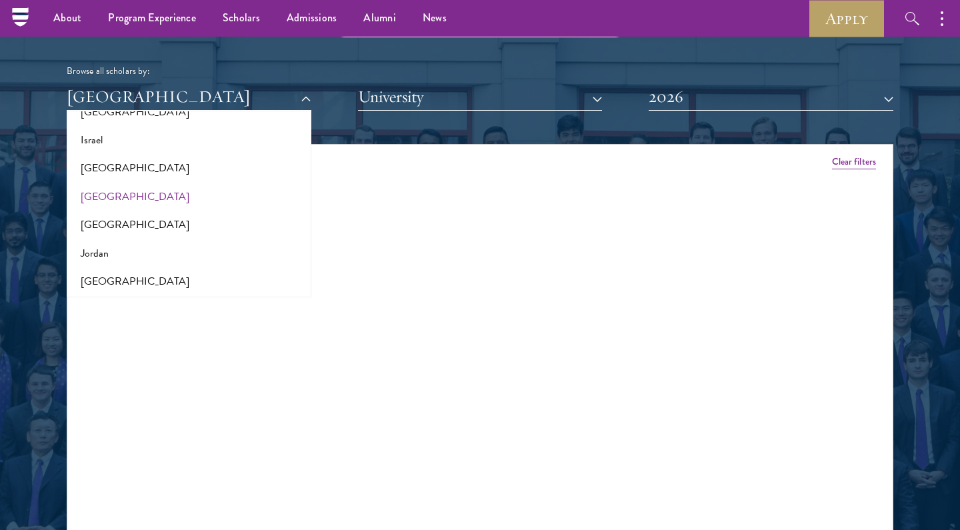
click at [217, 136] on button "Israel" at bounding box center [189, 140] width 237 height 28
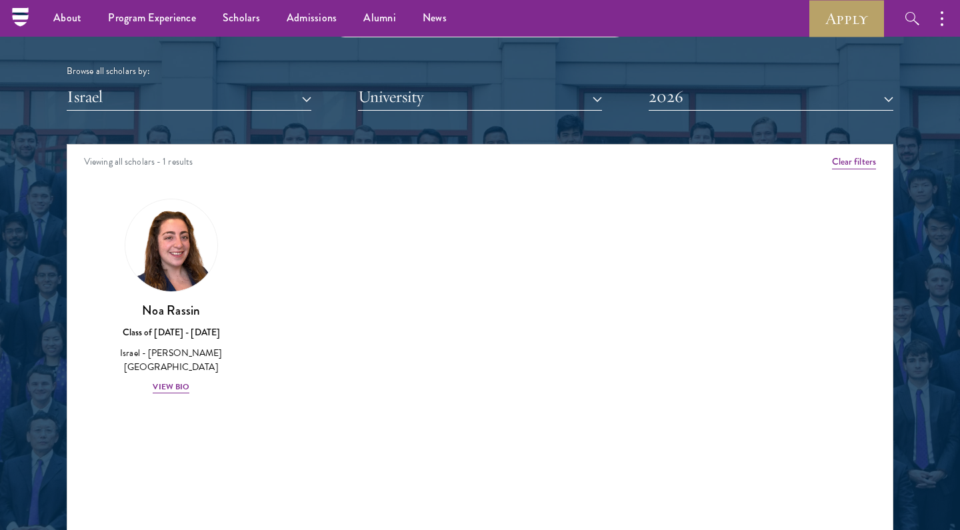
click at [238, 89] on button "Israel" at bounding box center [189, 96] width 245 height 27
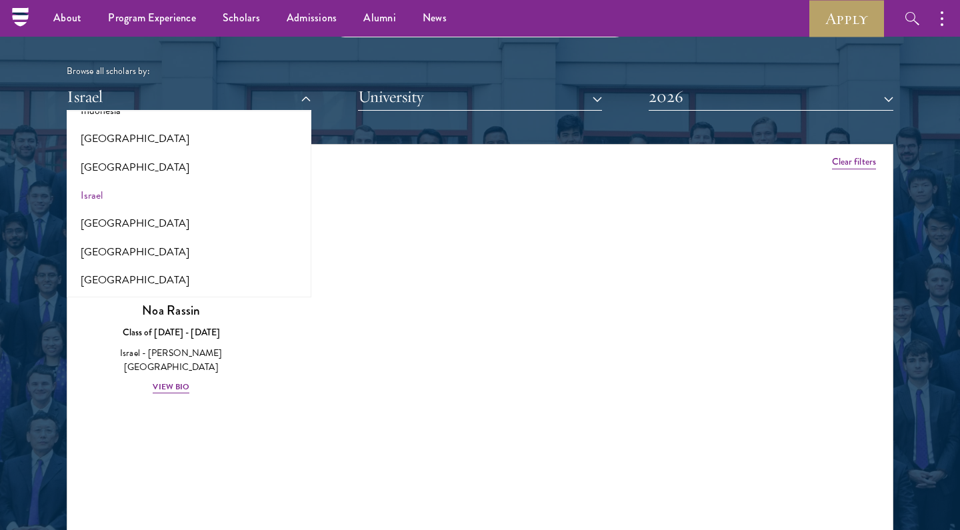
scroll to position [1099, 0]
click at [221, 153] on button "[GEOGRAPHIC_DATA]" at bounding box center [189, 167] width 237 height 28
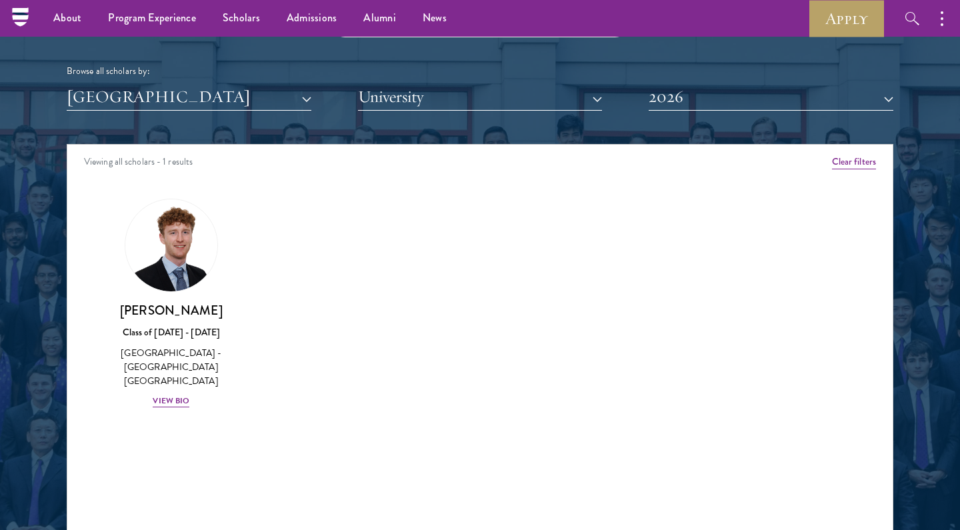
click at [242, 99] on button "[GEOGRAPHIC_DATA]" at bounding box center [189, 96] width 245 height 27
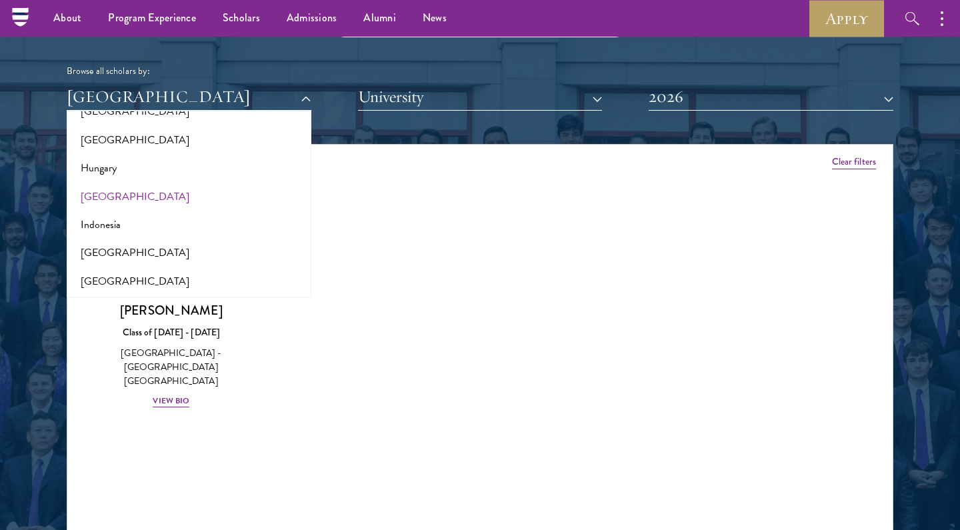
scroll to position [954, 0]
click at [211, 213] on button "[GEOGRAPHIC_DATA]" at bounding box center [189, 227] width 237 height 28
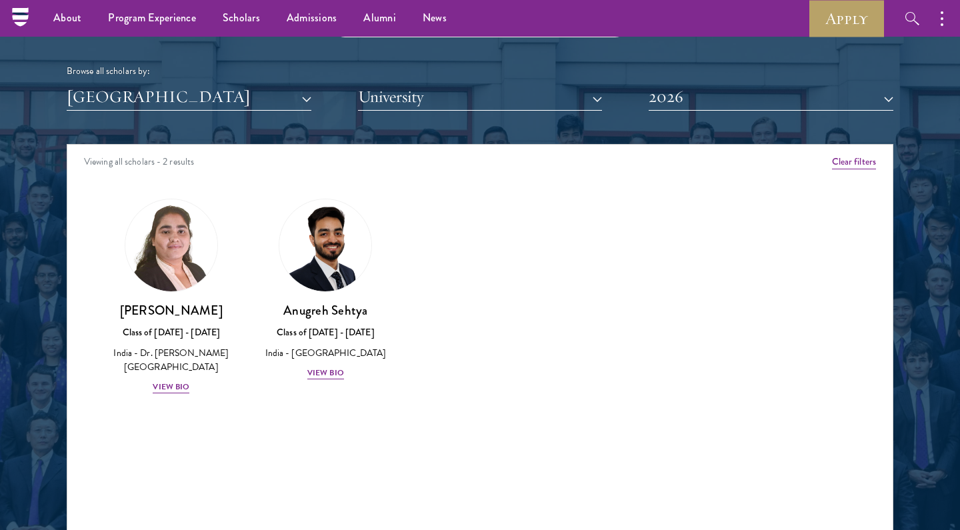
click at [249, 95] on button "[GEOGRAPHIC_DATA]" at bounding box center [189, 96] width 245 height 27
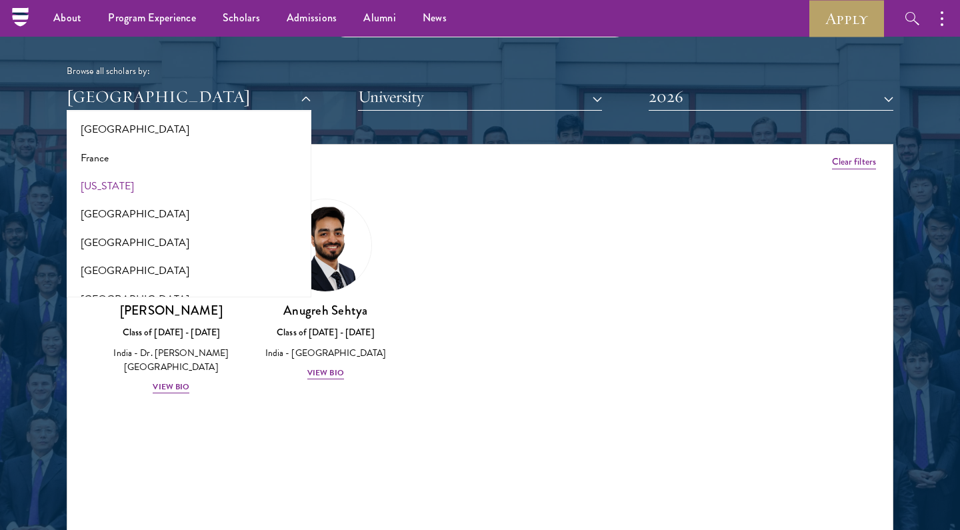
scroll to position [737, 0]
click at [225, 175] on button "[US_STATE]" at bounding box center [189, 189] width 237 height 28
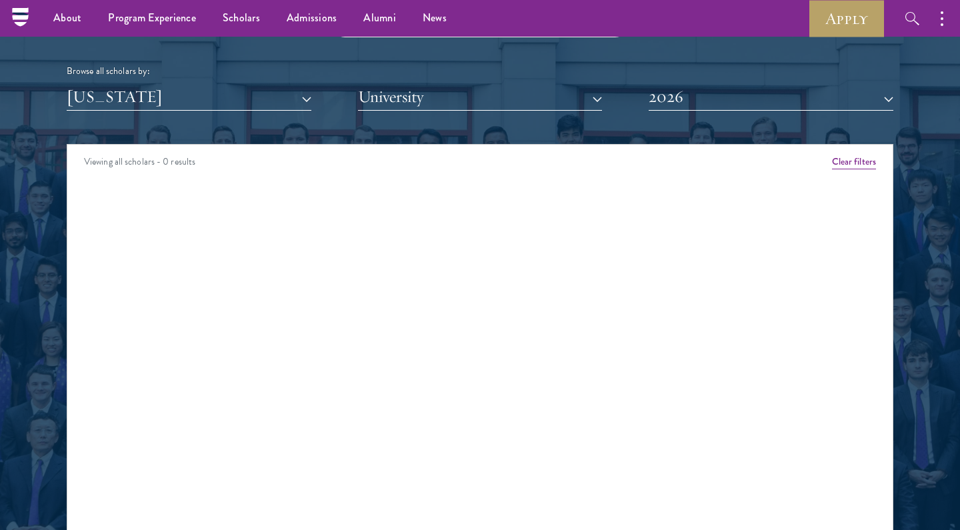
click at [232, 83] on button "[US_STATE]" at bounding box center [189, 96] width 245 height 27
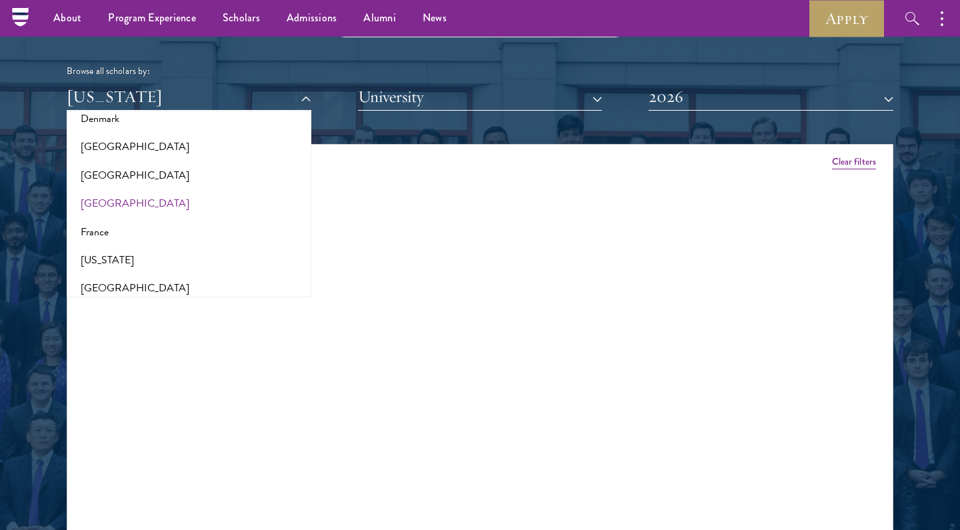
scroll to position [664, 0]
click at [188, 221] on button "France" at bounding box center [189, 235] width 237 height 28
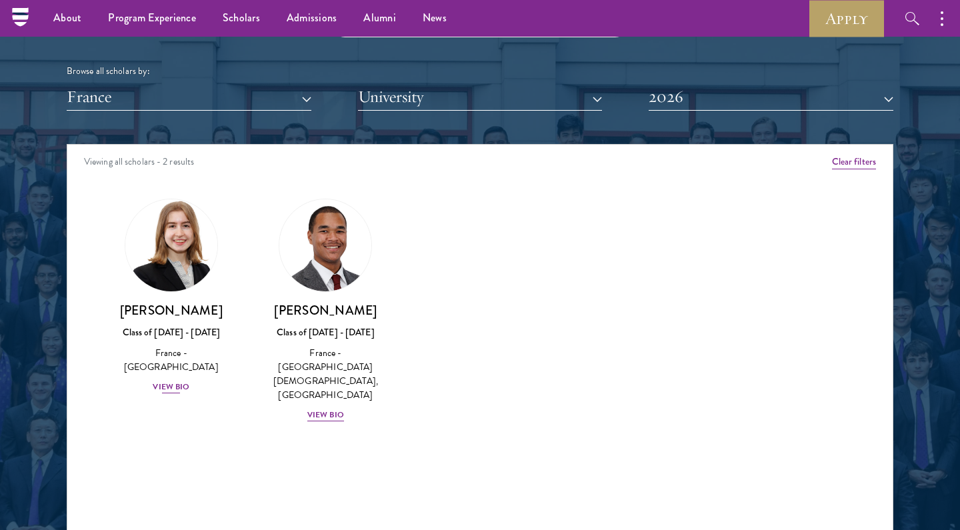
click at [216, 217] on link "[PERSON_NAME] Class of [DATE] - [DATE] [GEOGRAPHIC_DATA] - [GEOGRAPHIC_DATA] Vi…" at bounding box center [171, 297] width 128 height 196
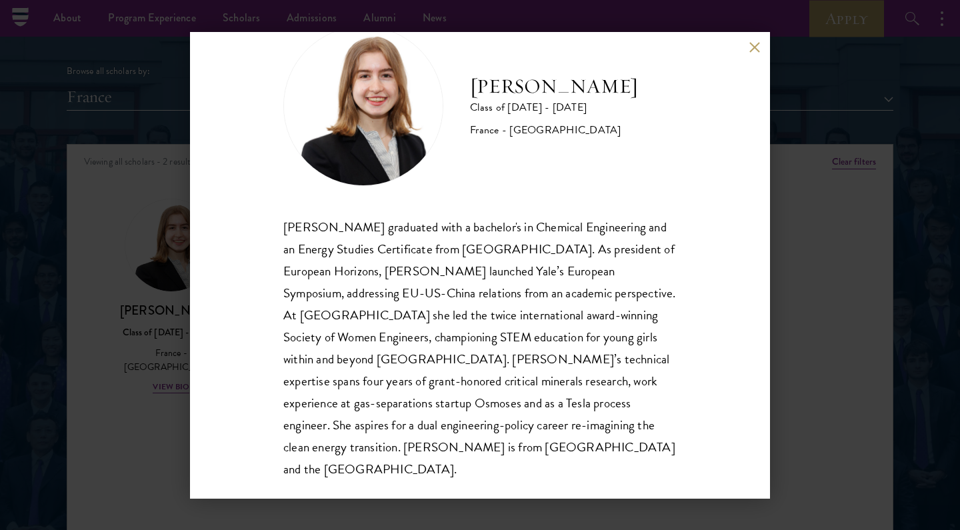
scroll to position [45, 0]
click at [116, 368] on div "[PERSON_NAME] Class of [DATE] - [DATE] [GEOGRAPHIC_DATA] - [GEOGRAPHIC_DATA] [P…" at bounding box center [480, 265] width 960 height 530
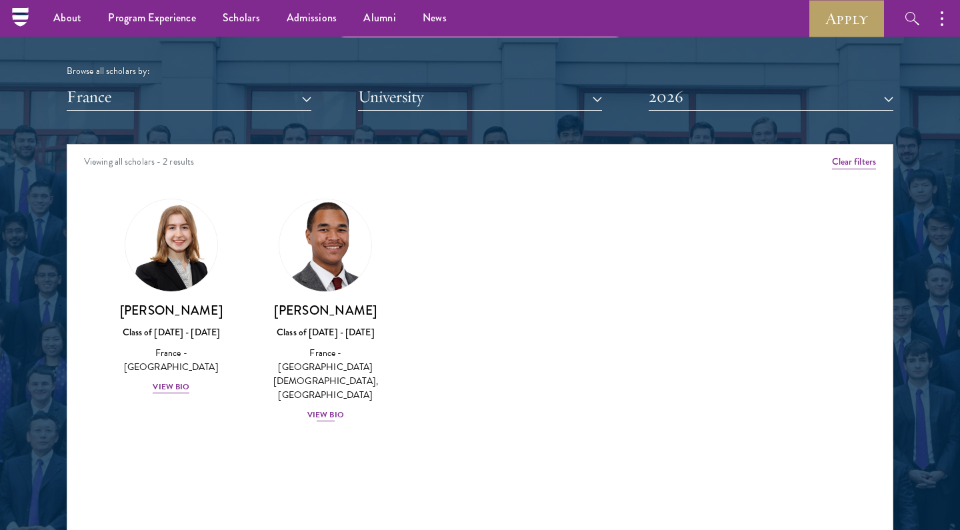
click at [338, 272] on img at bounding box center [325, 245] width 101 height 101
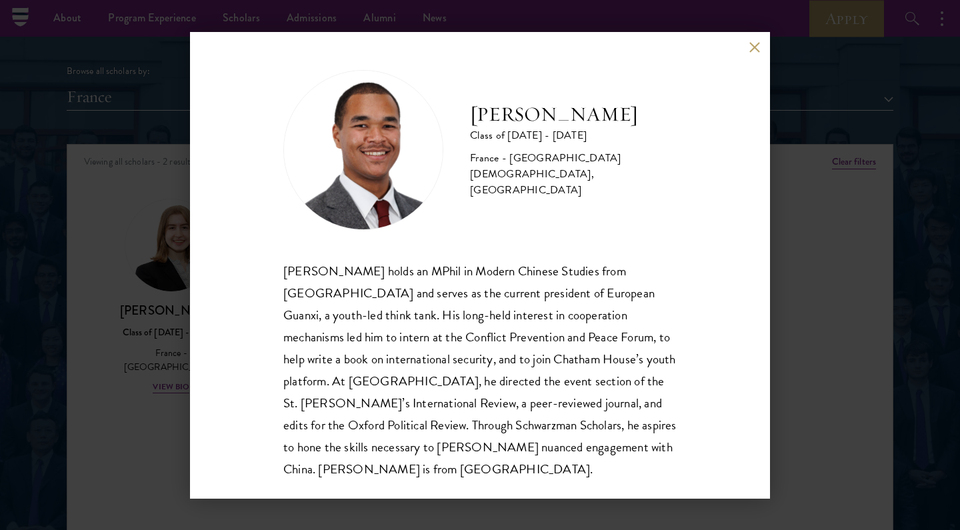
scroll to position [1, 0]
click at [44, 261] on div "[PERSON_NAME] Class of [DATE] - [DATE] France - [GEOGRAPHIC_DATA][DEMOGRAPHIC_D…" at bounding box center [480, 265] width 960 height 530
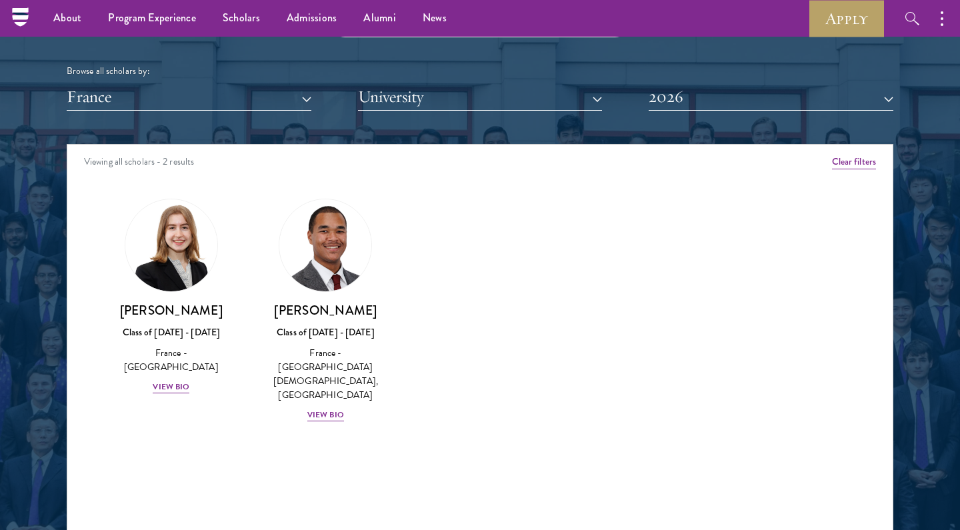
click at [189, 85] on button "France" at bounding box center [189, 96] width 245 height 27
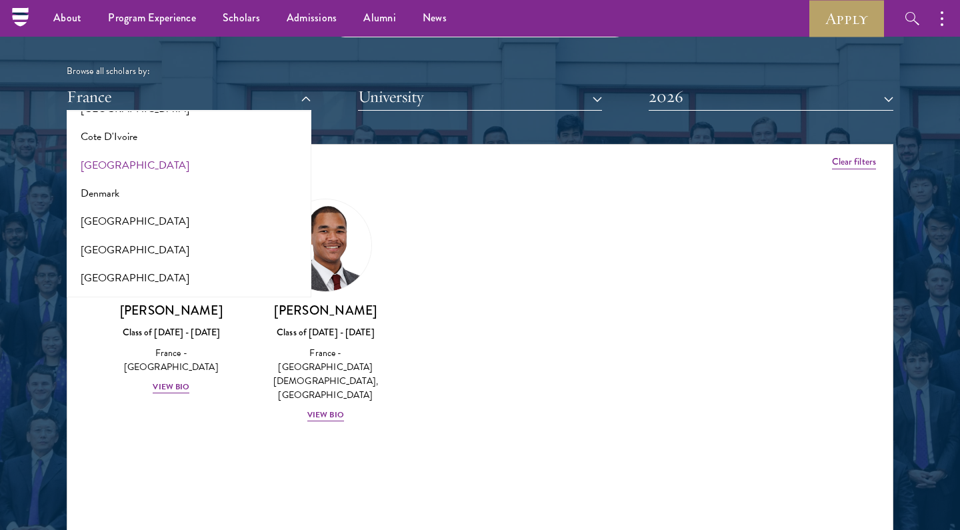
scroll to position [580, 0]
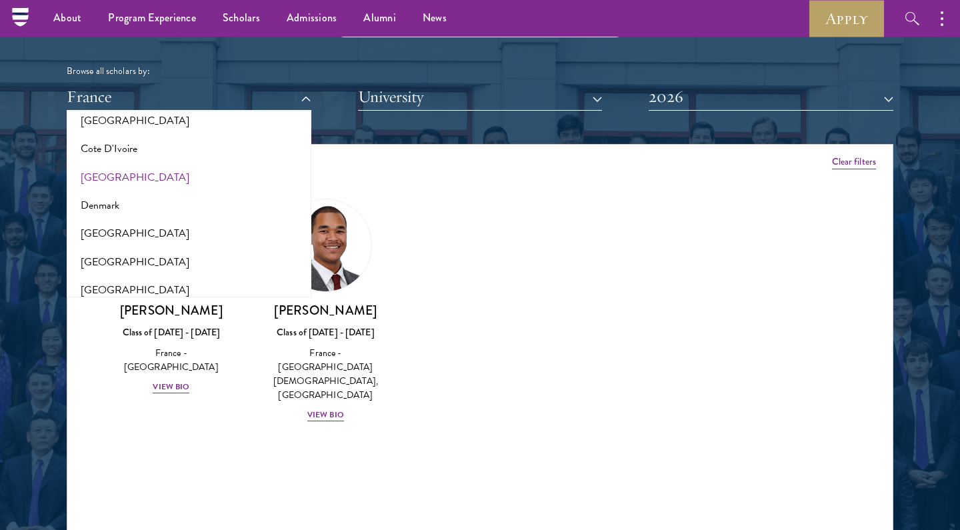
click at [200, 149] on button "Cote D'Ivoire" at bounding box center [189, 149] width 237 height 28
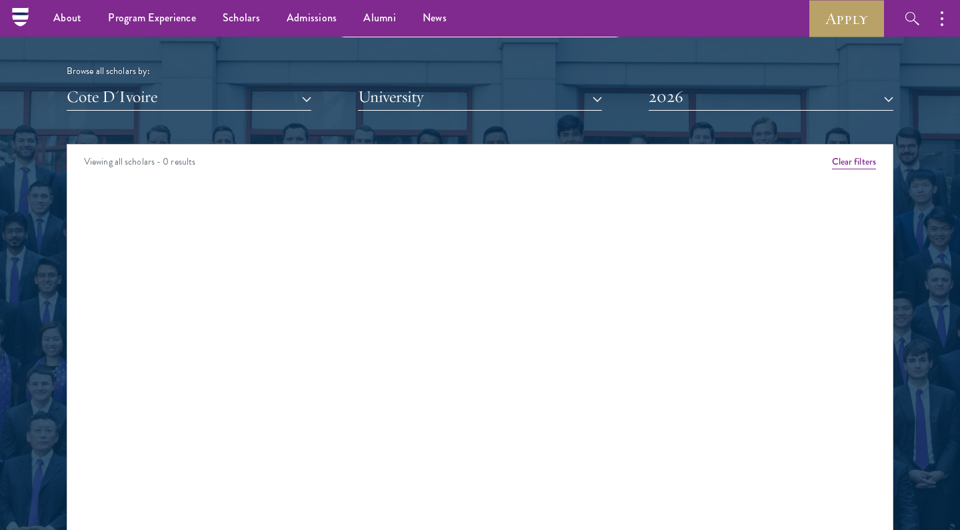
click at [225, 100] on button "Cote D'Ivoire" at bounding box center [189, 96] width 245 height 27
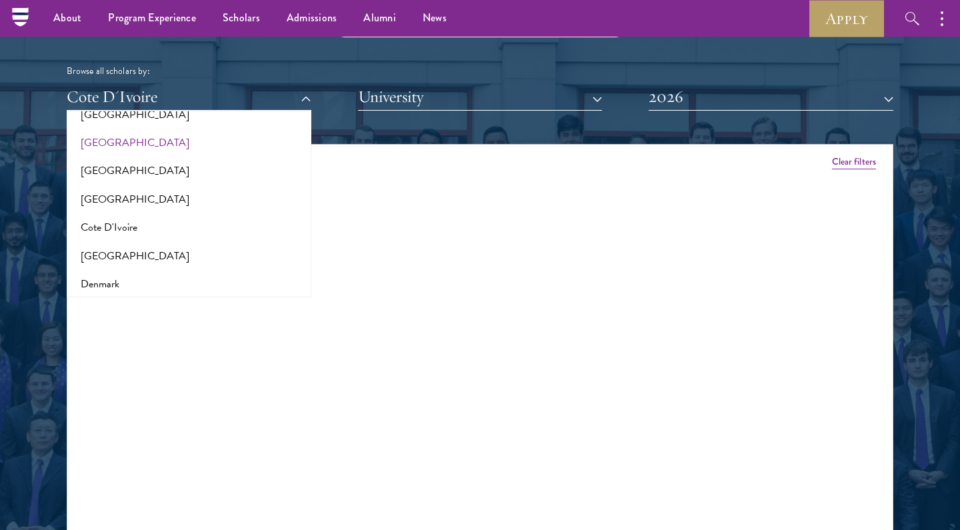
scroll to position [452, 0]
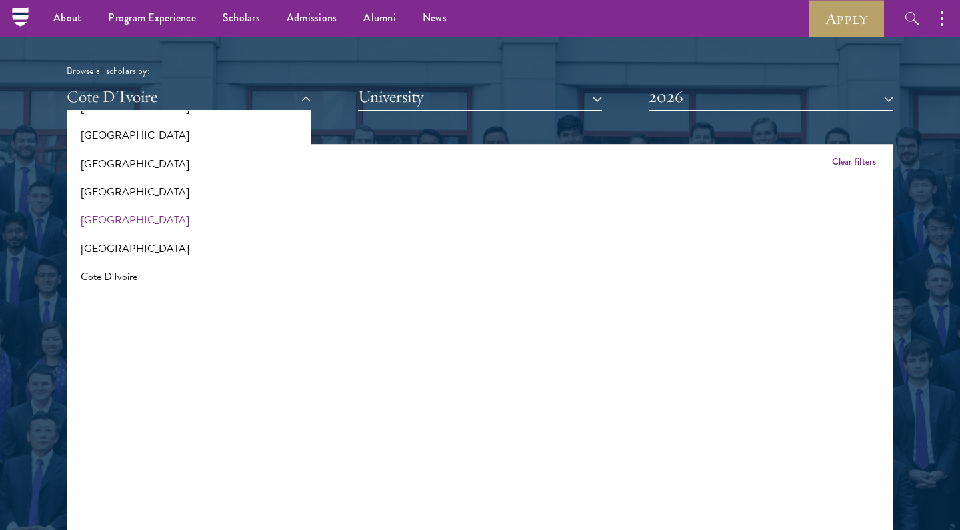
click at [200, 206] on button "[GEOGRAPHIC_DATA]" at bounding box center [189, 220] width 237 height 28
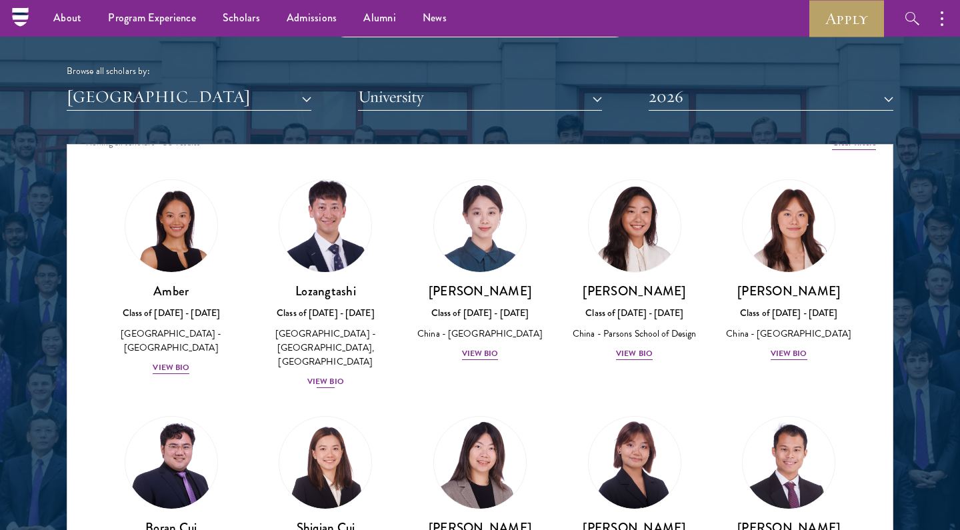
scroll to position [21, 0]
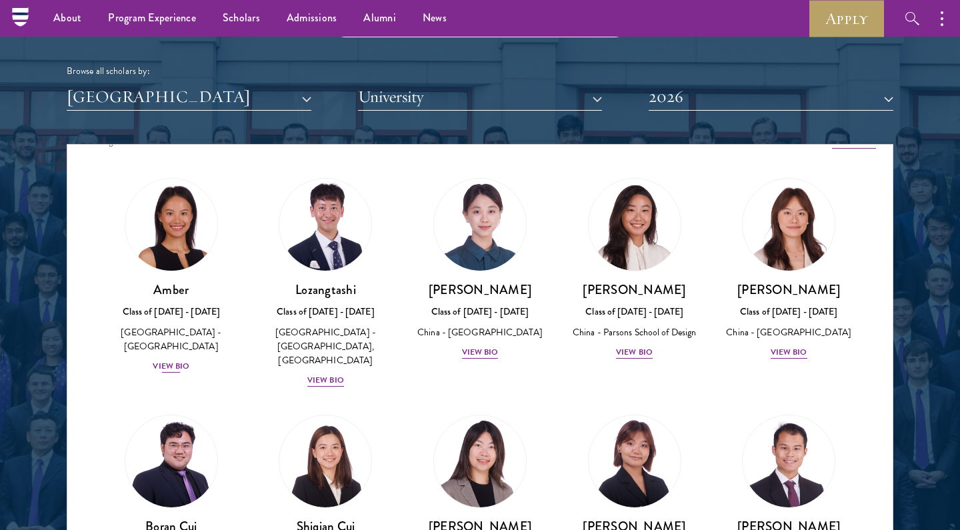
click at [198, 335] on div "Amber Class of [DATE] - [DATE] [GEOGRAPHIC_DATA] - [GEOGRAPHIC_DATA] View Bio" at bounding box center [171, 327] width 128 height 93
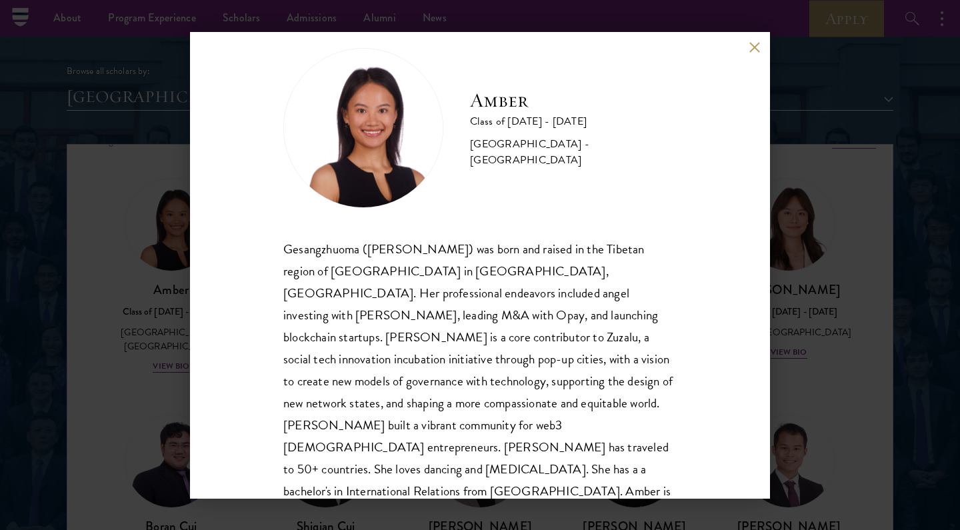
scroll to position [23, 0]
click at [883, 314] on div "Amber Class of [DATE] - [DATE] [GEOGRAPHIC_DATA] - [GEOGRAPHIC_DATA] Gesangzhuo…" at bounding box center [480, 265] width 960 height 530
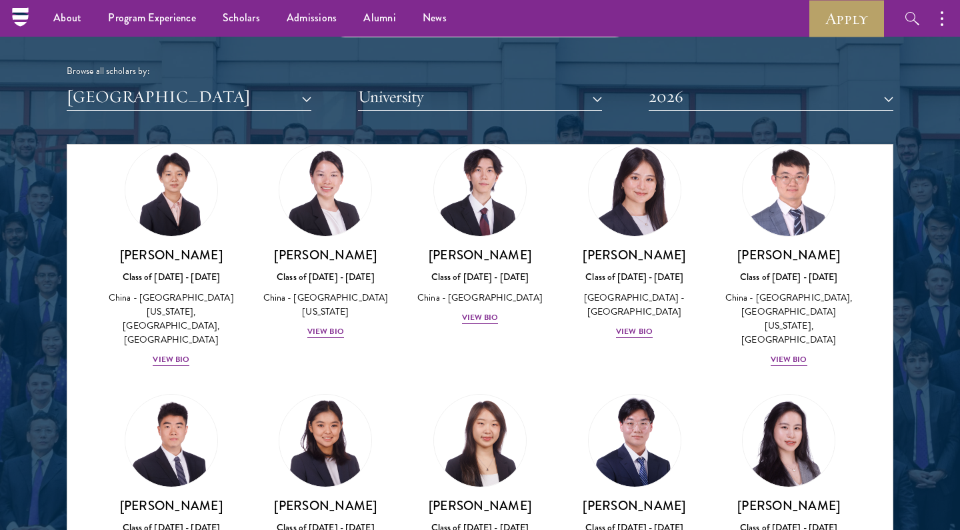
scroll to position [1029, 0]
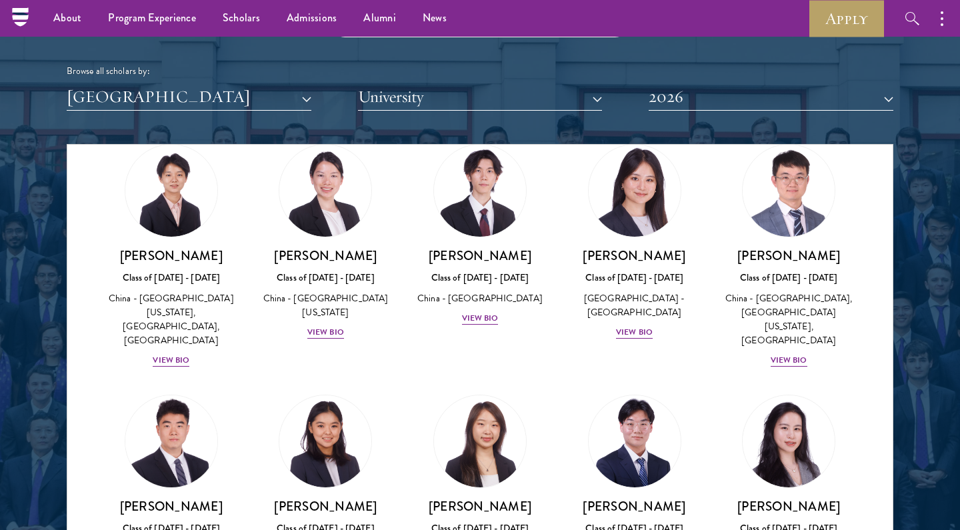
click at [170, 435] on img at bounding box center [171, 441] width 101 height 101
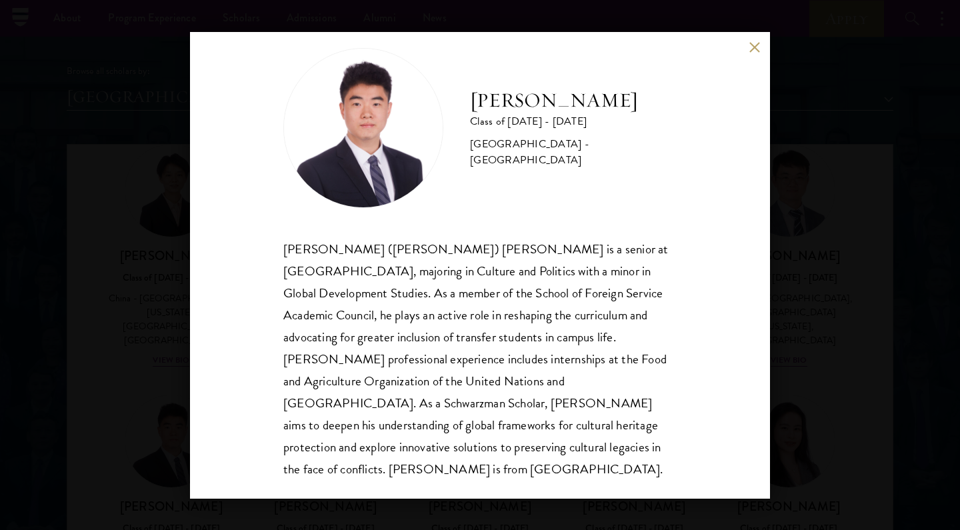
scroll to position [23, 0]
click at [832, 323] on div "[PERSON_NAME] Class of [DATE] - [DATE] [GEOGRAPHIC_DATA] - [GEOGRAPHIC_DATA] [P…" at bounding box center [480, 265] width 960 height 530
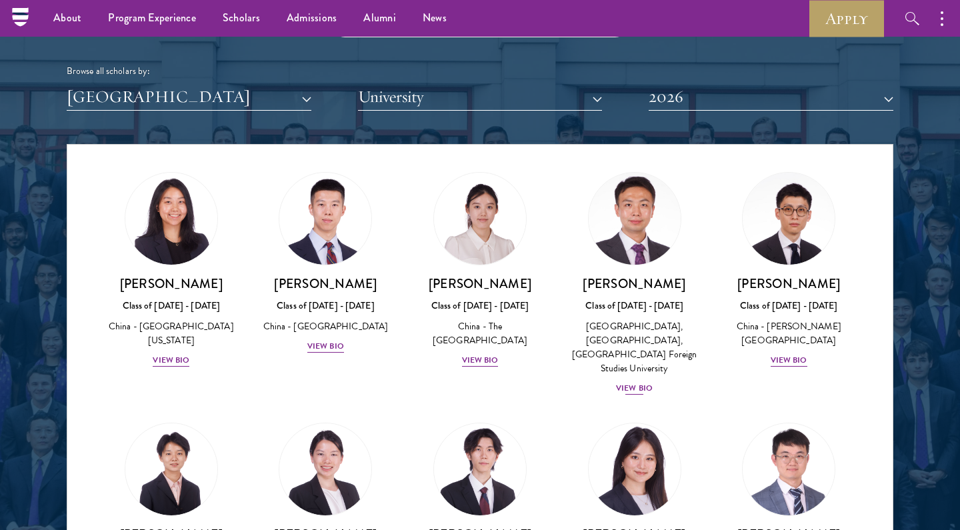
scroll to position [738, 0]
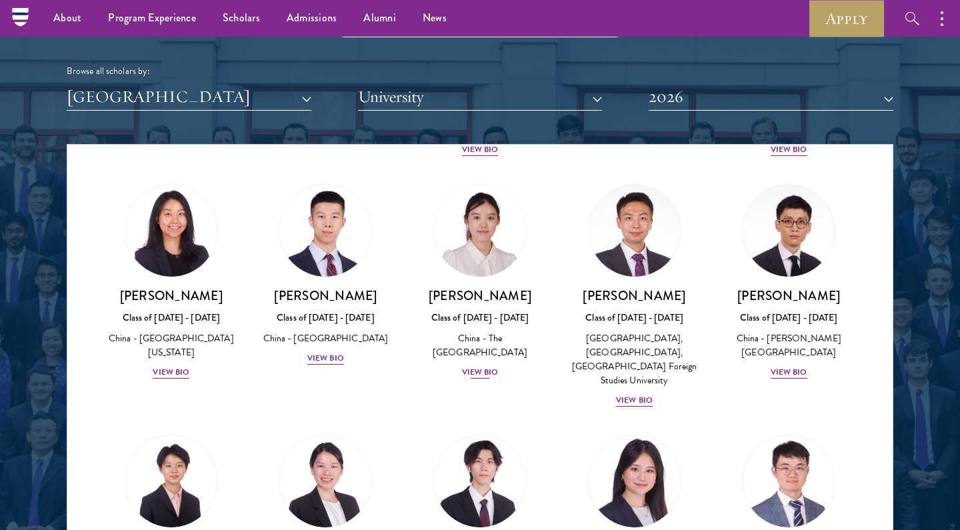
click at [499, 295] on div "[PERSON_NAME] Class of [DATE] - [DATE] [GEOGRAPHIC_DATA] - The [GEOGRAPHIC_DATA…" at bounding box center [480, 333] width 128 height 93
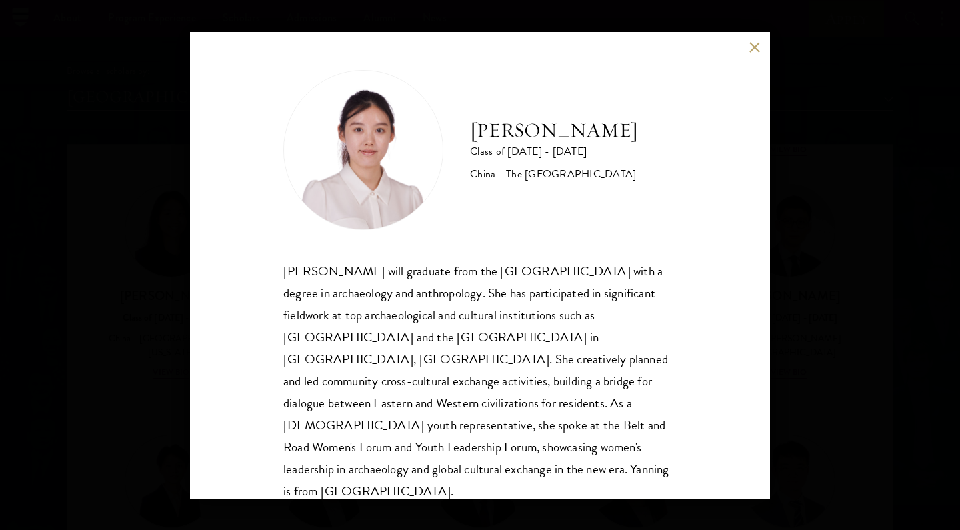
scroll to position [1, 0]
click at [800, 332] on div "[PERSON_NAME] Class of [DATE] - [DATE] [GEOGRAPHIC_DATA] - The [GEOGRAPHIC_DATA…" at bounding box center [480, 265] width 960 height 530
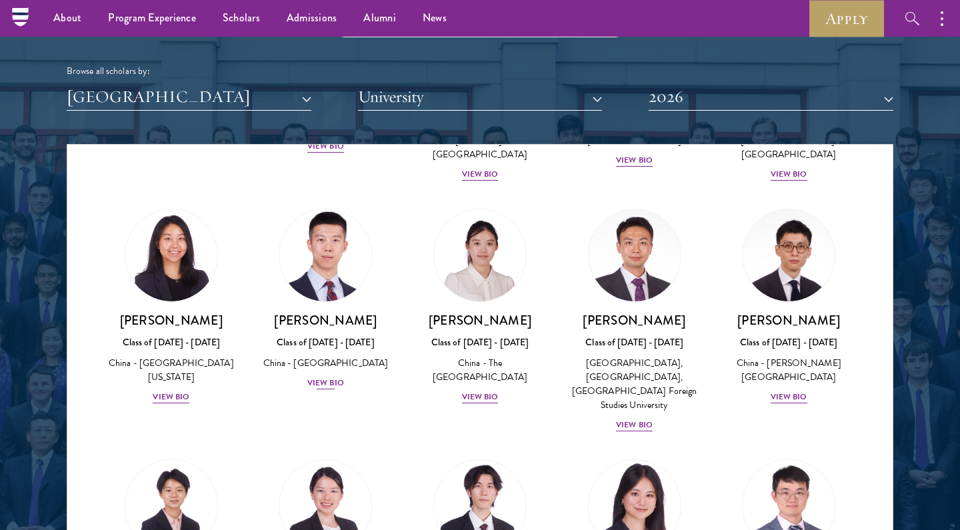
scroll to position [705, 0]
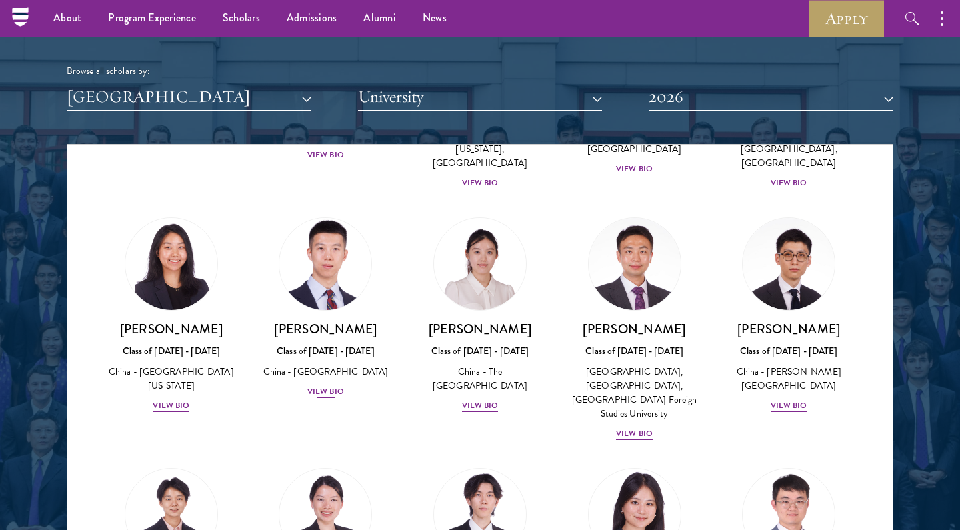
click at [331, 365] on div "China - [GEOGRAPHIC_DATA]" at bounding box center [326, 372] width 128 height 14
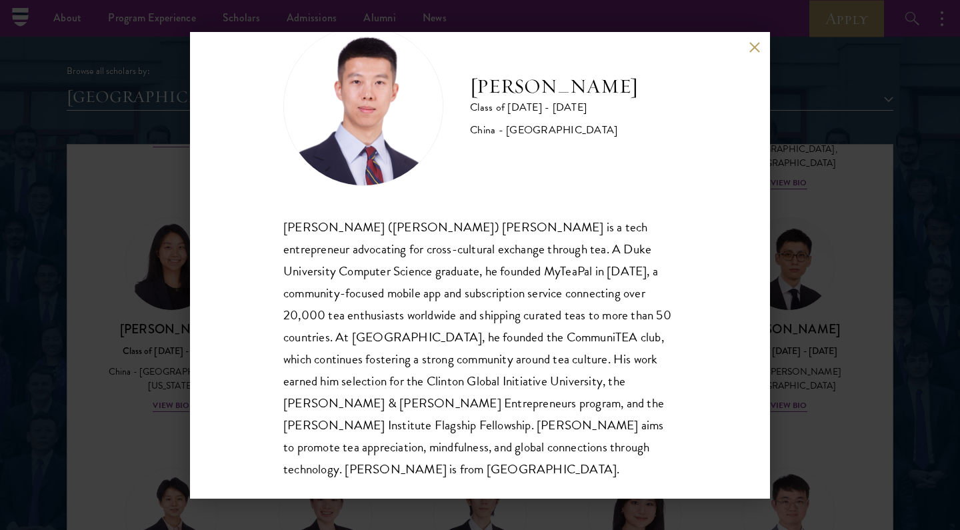
scroll to position [45, 0]
click at [824, 343] on div "[PERSON_NAME] Class of [DATE] - [DATE] [GEOGRAPHIC_DATA] - [GEOGRAPHIC_DATA] [P…" at bounding box center [480, 265] width 960 height 530
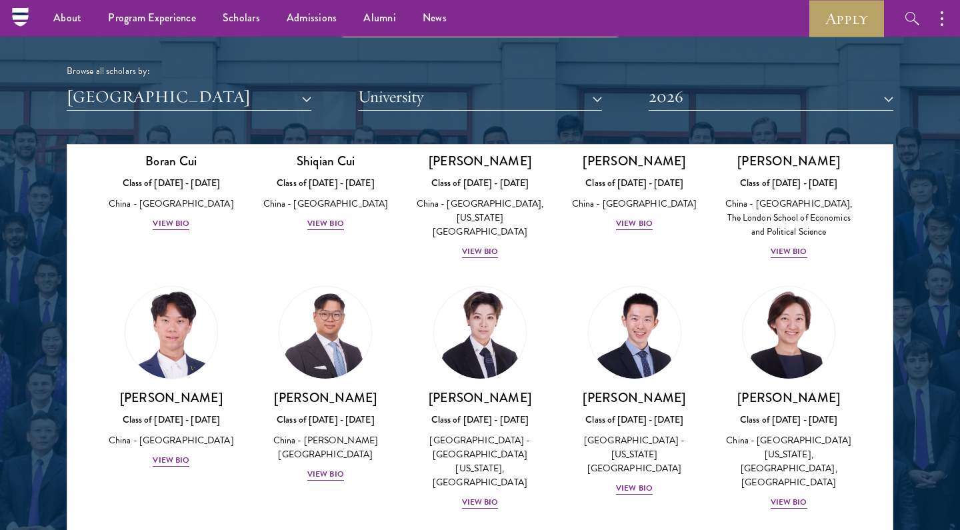
scroll to position [385, 0]
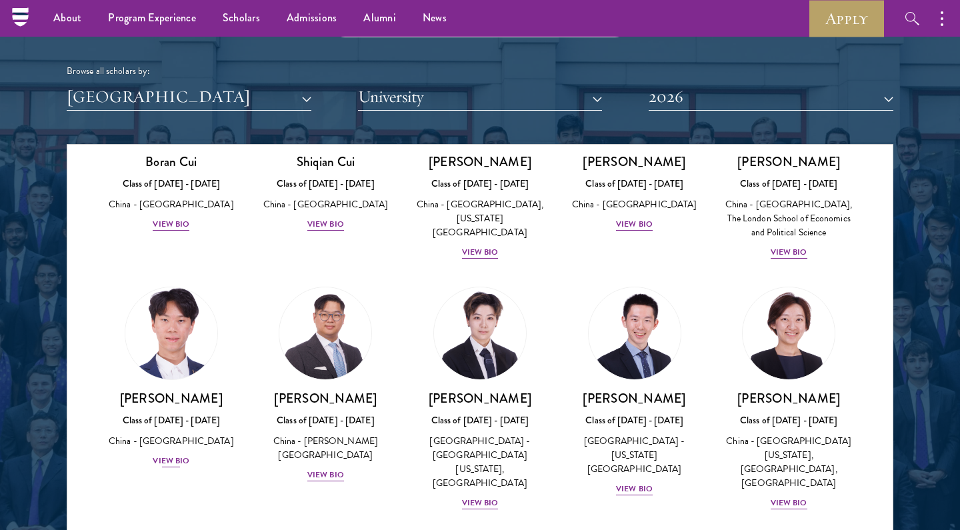
click at [197, 427] on div "[PERSON_NAME] Class of [DATE] - [DATE] [GEOGRAPHIC_DATA] - [GEOGRAPHIC_DATA] Vi…" at bounding box center [171, 429] width 128 height 79
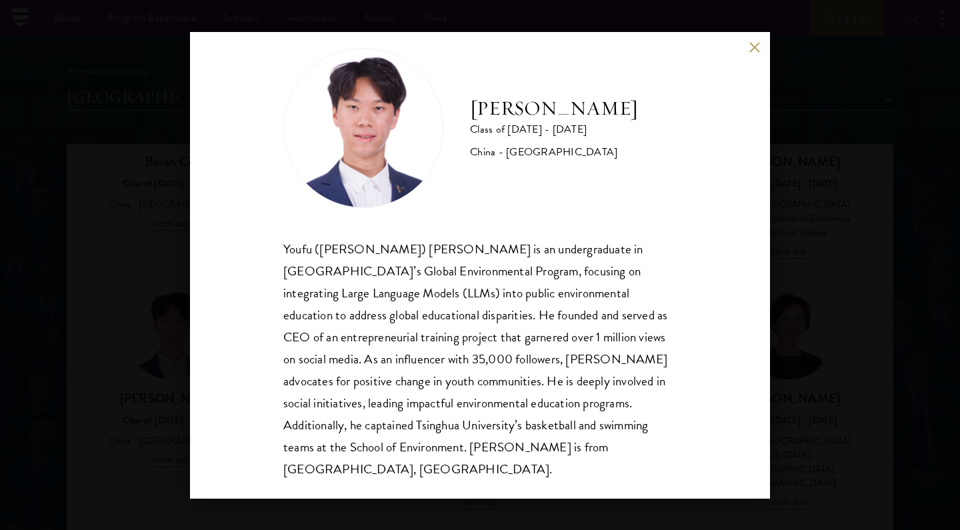
scroll to position [23, 0]
click at [900, 323] on div "[PERSON_NAME] Class of [DATE] - [DATE] [GEOGRAPHIC_DATA] - [GEOGRAPHIC_DATA] [P…" at bounding box center [480, 265] width 960 height 530
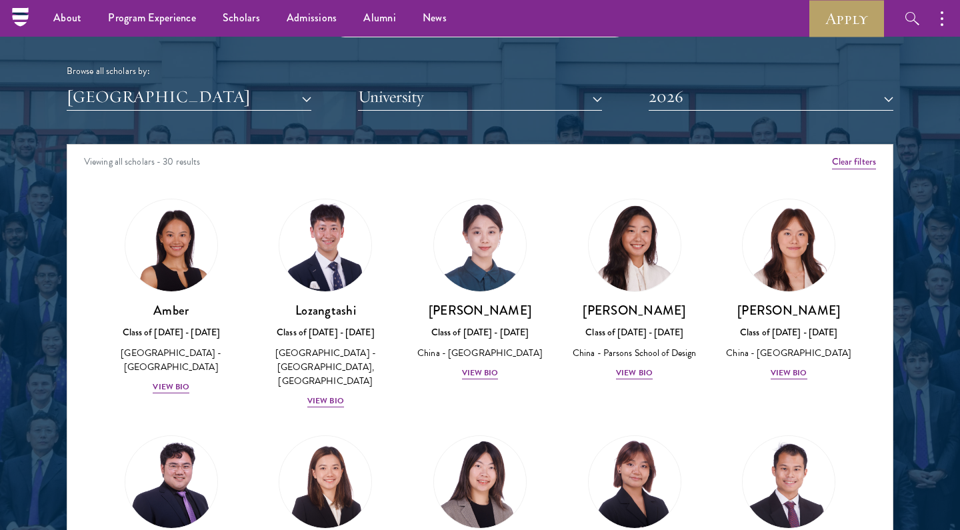
scroll to position [0, 0]
click at [273, 93] on button "[GEOGRAPHIC_DATA]" at bounding box center [189, 96] width 245 height 27
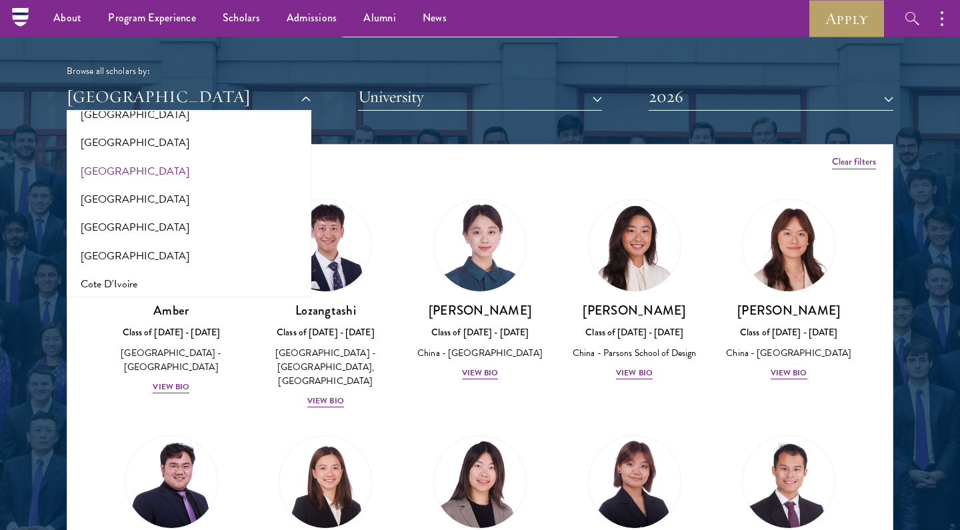
scroll to position [444, 0]
click at [245, 159] on button "[GEOGRAPHIC_DATA]" at bounding box center [189, 172] width 237 height 28
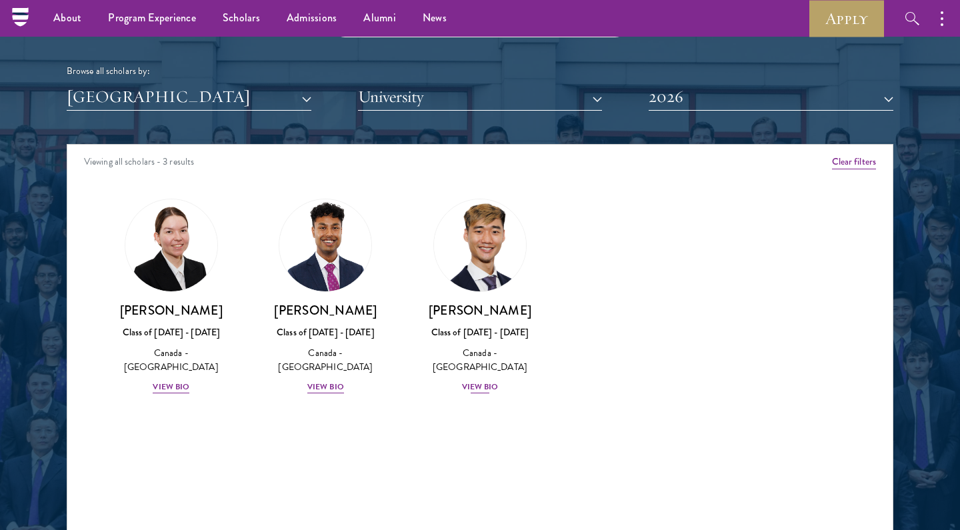
click at [446, 368] on div "[PERSON_NAME] Class of [DATE] - [DATE] [GEOGRAPHIC_DATA] - [GEOGRAPHIC_DATA] Vi…" at bounding box center [480, 348] width 128 height 93
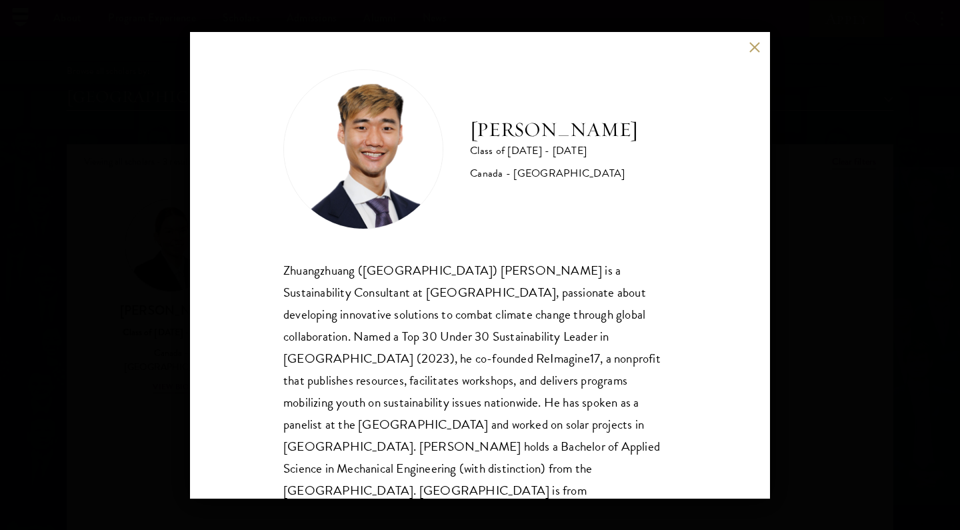
scroll to position [1, 0]
click at [91, 385] on div "[PERSON_NAME] Class of [DATE] - [DATE] [GEOGRAPHIC_DATA] - [GEOGRAPHIC_DATA] Zh…" at bounding box center [480, 265] width 960 height 530
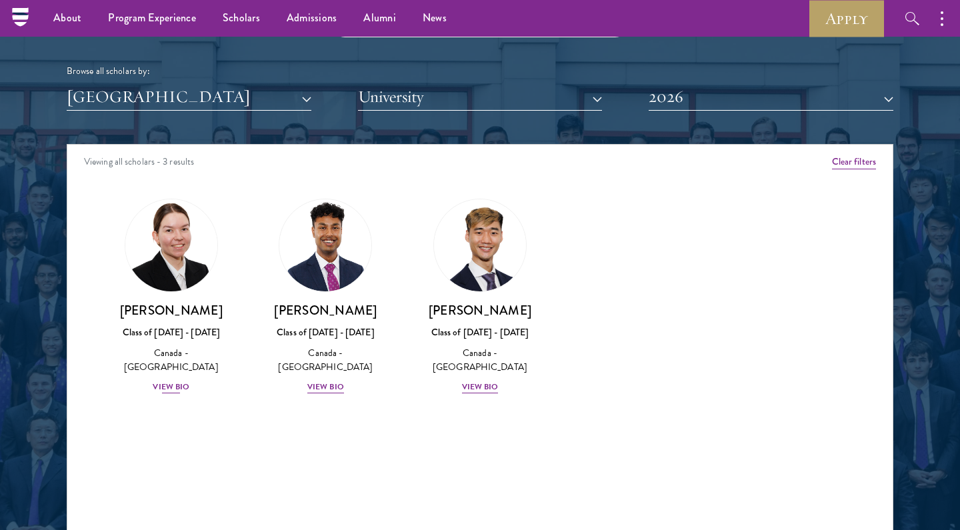
click at [185, 358] on div "[PERSON_NAME] Class of [DATE] - [DATE] [GEOGRAPHIC_DATA] - [GEOGRAPHIC_DATA] Vi…" at bounding box center [171, 348] width 128 height 93
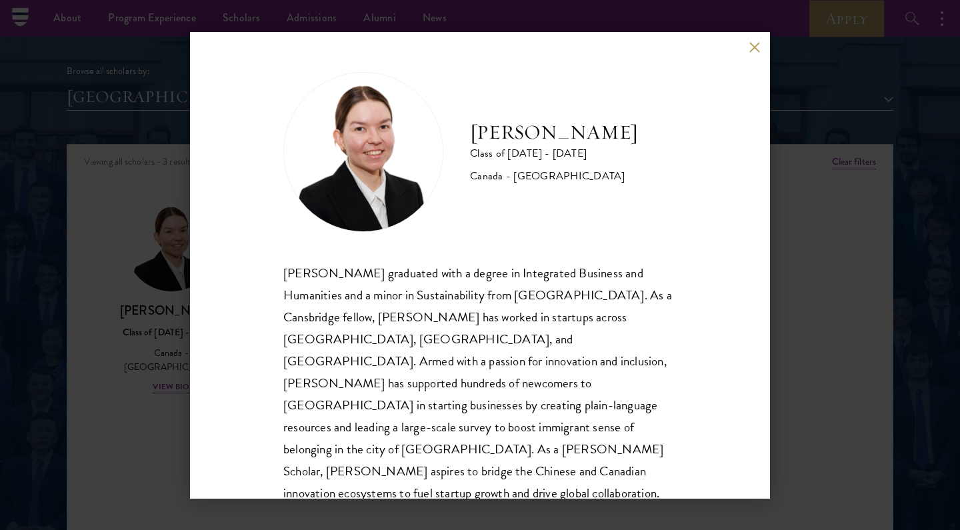
click at [148, 461] on div "[PERSON_NAME] Class of [DATE] - [DATE] [GEOGRAPHIC_DATA] - [GEOGRAPHIC_DATA] [P…" at bounding box center [480, 265] width 960 height 530
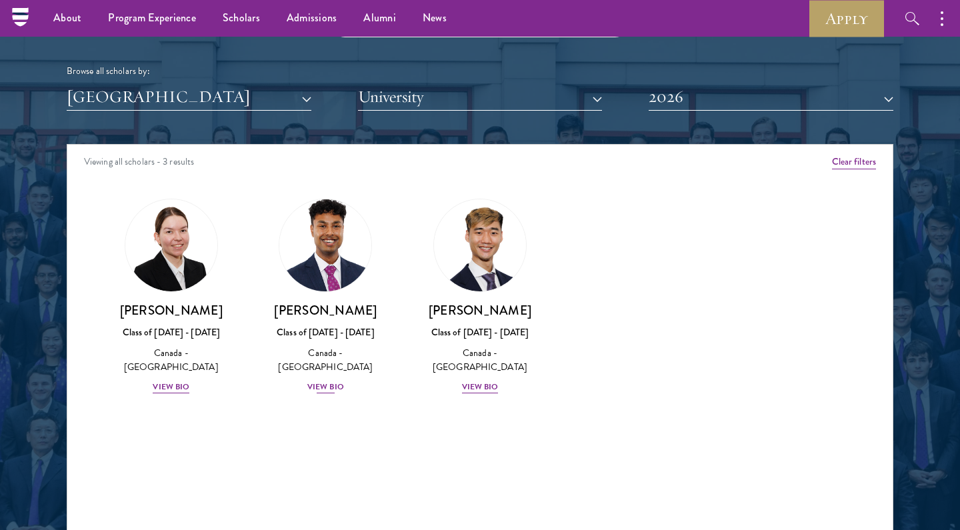
click at [306, 340] on div "[PERSON_NAME] Class of [DATE] - [DATE] [GEOGRAPHIC_DATA] - [GEOGRAPHIC_DATA] Vi…" at bounding box center [326, 348] width 128 height 93
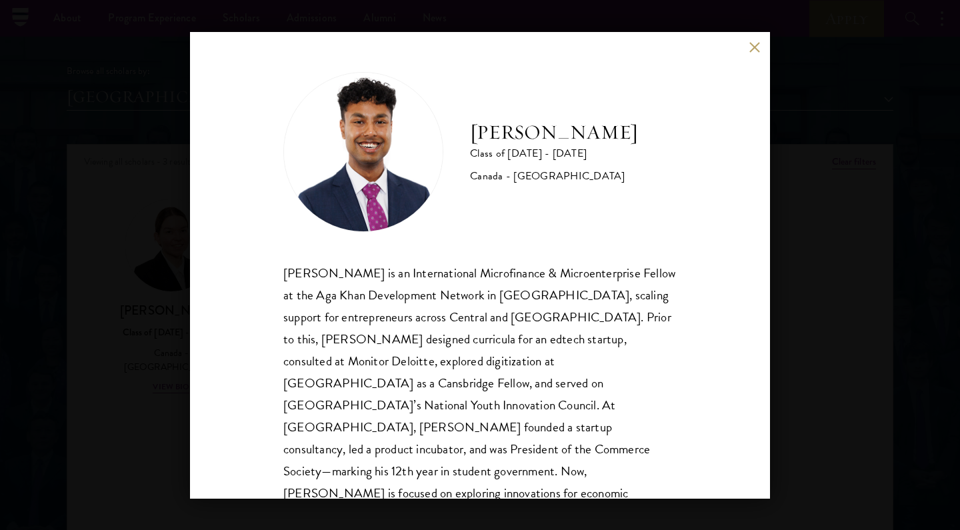
click at [129, 357] on div "[PERSON_NAME] Class of [DATE] - [DATE] [GEOGRAPHIC_DATA] - [GEOGRAPHIC_DATA] [P…" at bounding box center [480, 265] width 960 height 530
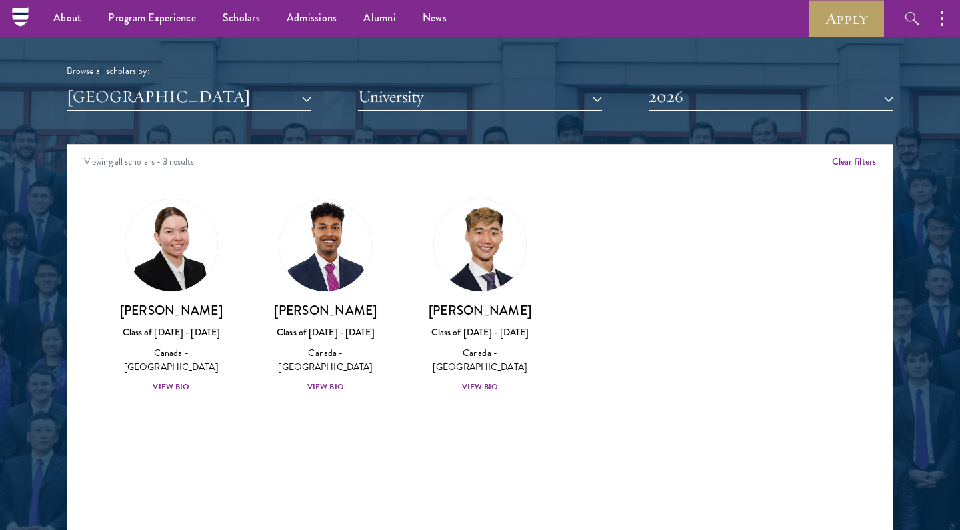
click at [161, 97] on button "[GEOGRAPHIC_DATA]" at bounding box center [189, 96] width 245 height 27
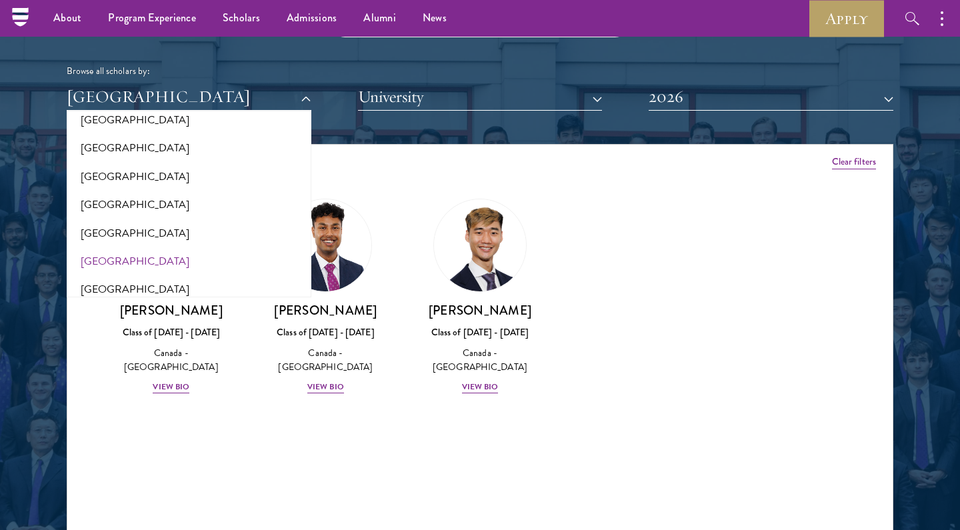
scroll to position [292, 0]
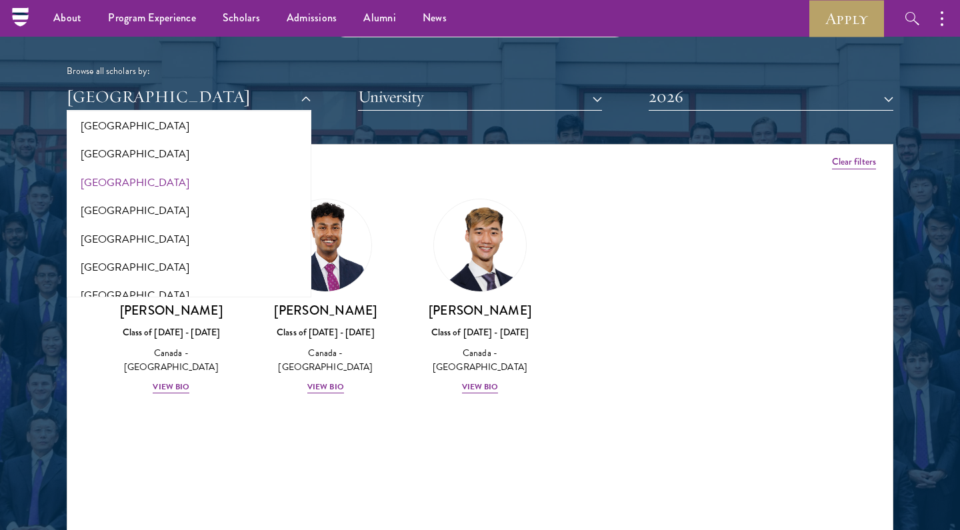
click at [188, 174] on button "[GEOGRAPHIC_DATA]" at bounding box center [189, 183] width 237 height 28
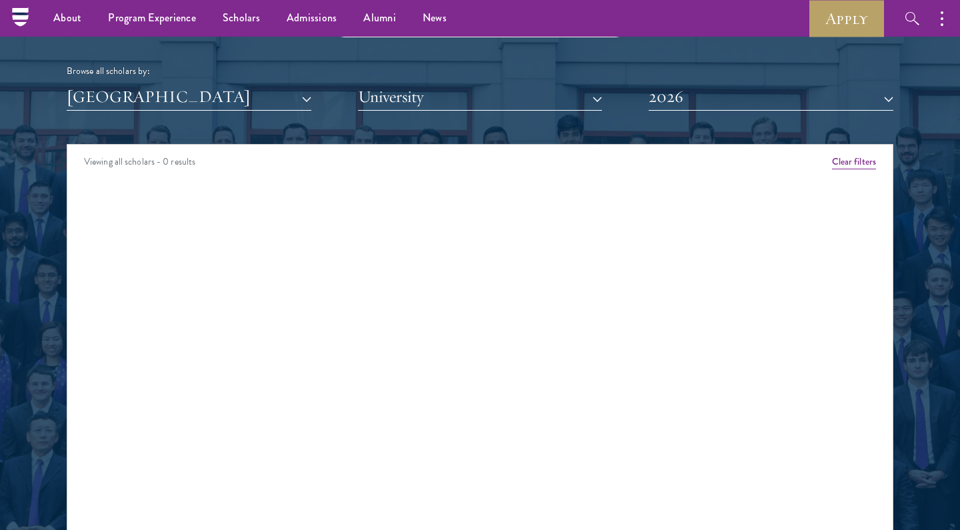
click at [213, 96] on button "[GEOGRAPHIC_DATA]" at bounding box center [189, 96] width 245 height 27
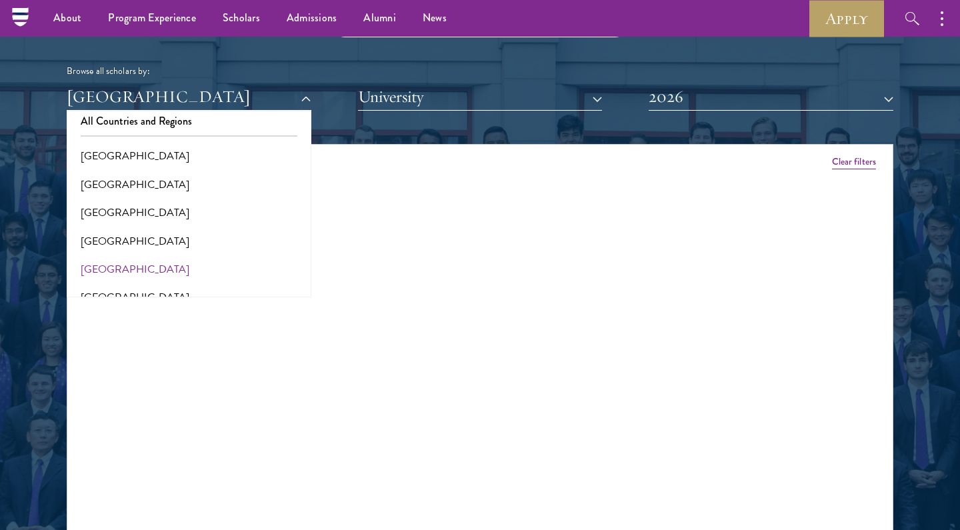
scroll to position [3, 0]
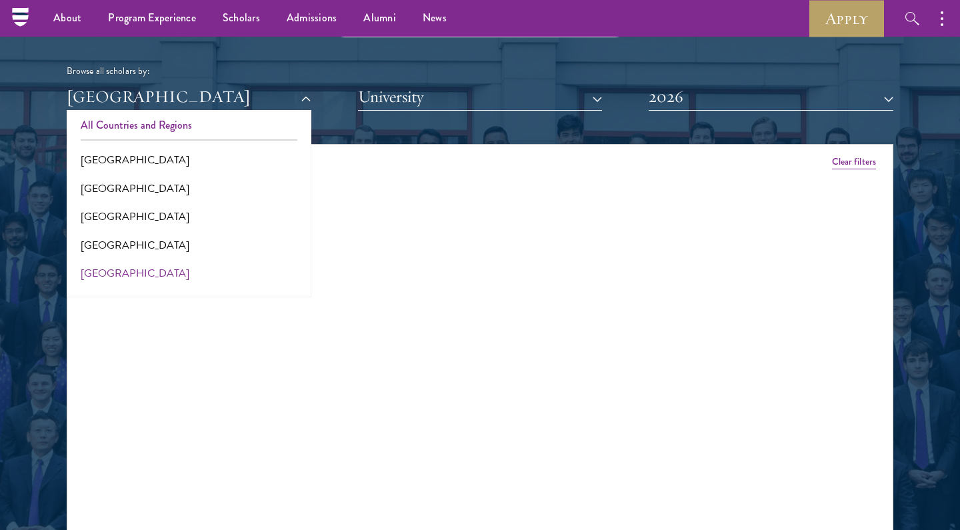
click at [213, 111] on button "All Countries and Regions" at bounding box center [189, 125] width 237 height 28
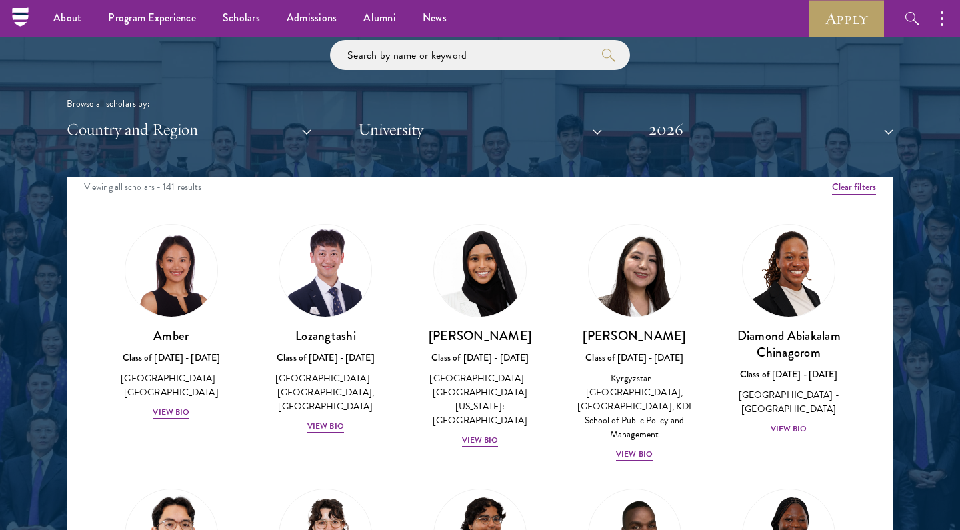
scroll to position [11, 0]
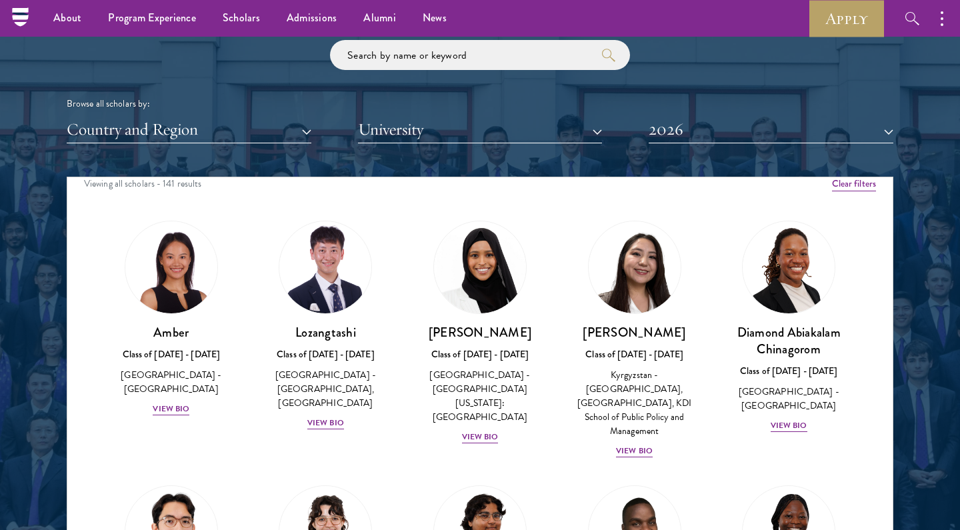
click at [477, 123] on button "University" at bounding box center [480, 129] width 245 height 27
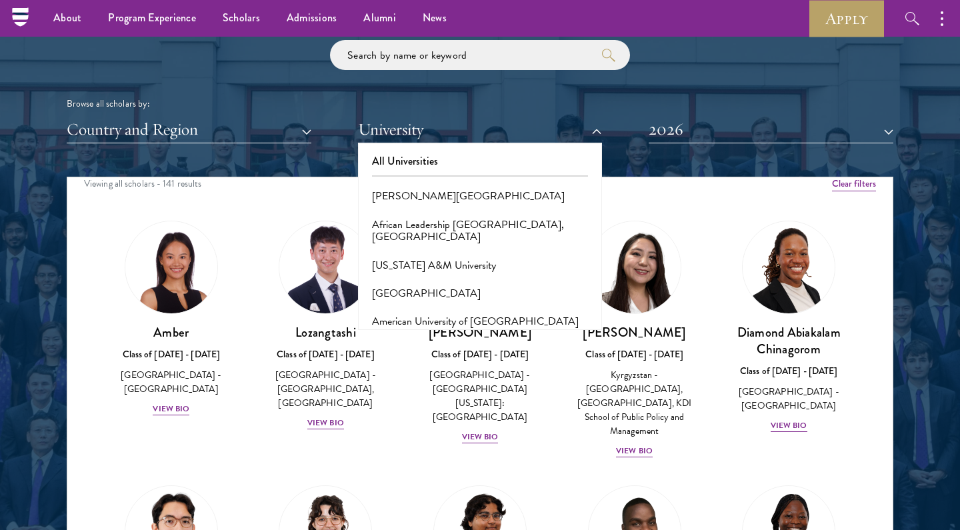
click at [477, 123] on button "University" at bounding box center [480, 129] width 245 height 27
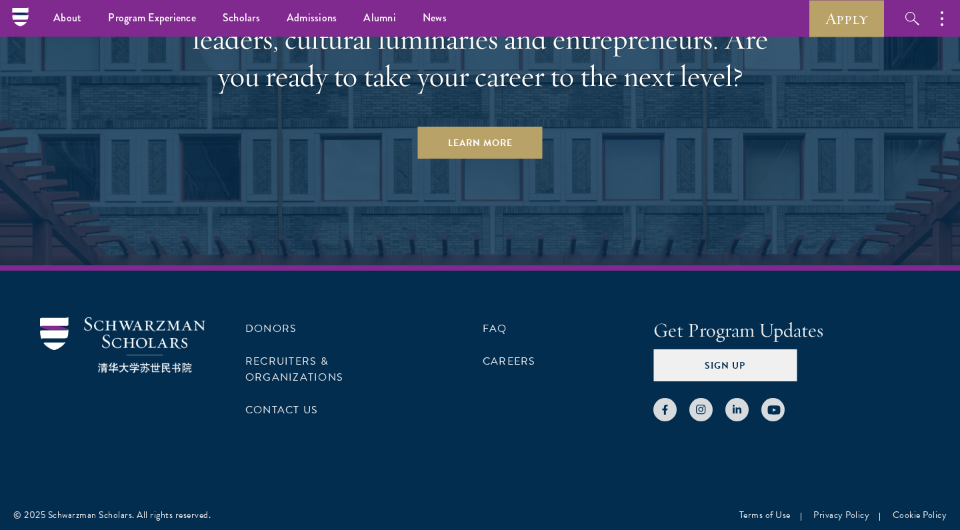
scroll to position [4115, 0]
click at [254, 369] on link "Recruiters & Organizations" at bounding box center [294, 370] width 98 height 32
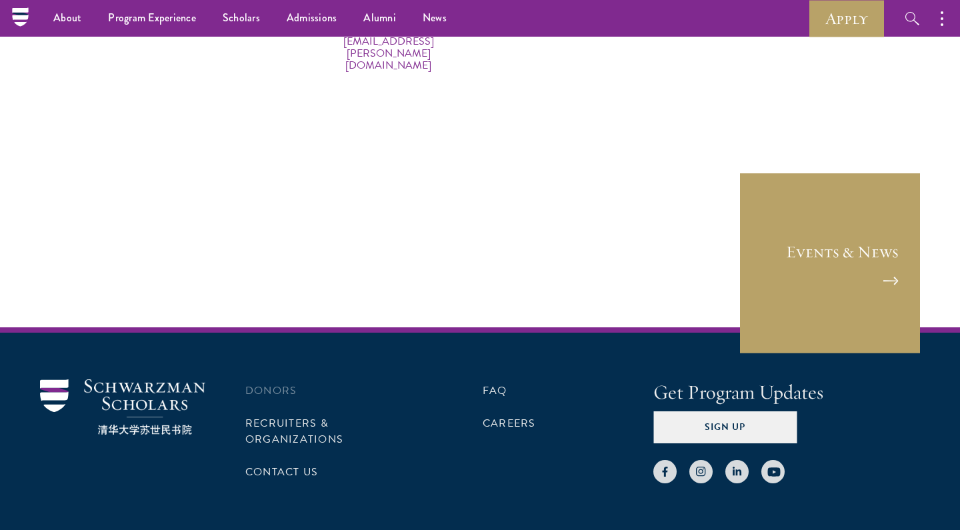
scroll to position [6718, 0]
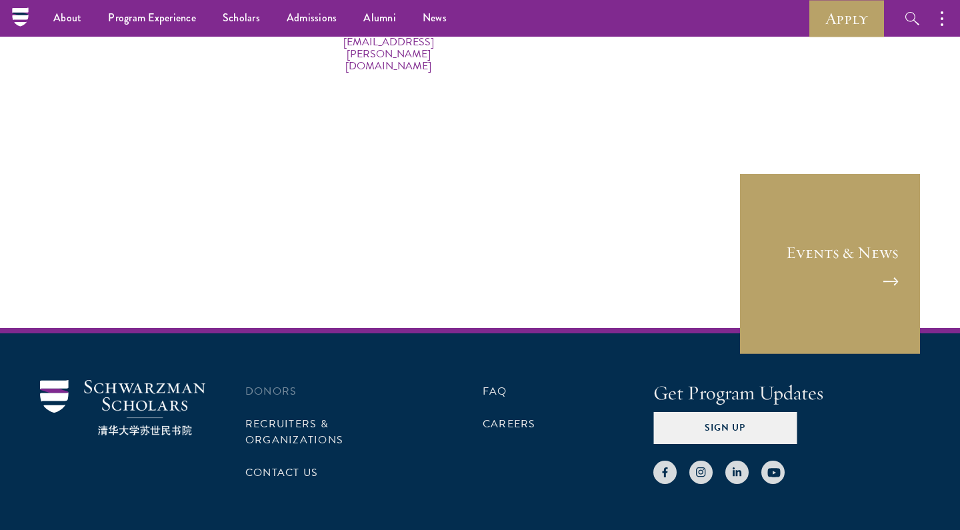
click at [274, 380] on li "Donors" at bounding box center [330, 391] width 171 height 23
click at [277, 383] on link "Donors" at bounding box center [270, 391] width 51 height 16
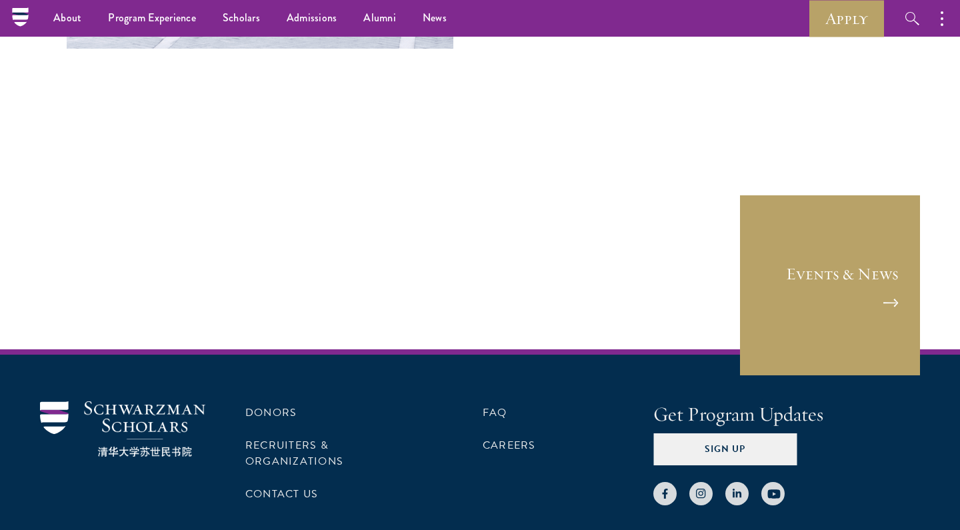
scroll to position [5499, 0]
